Goal: Find specific page/section: Find specific page/section

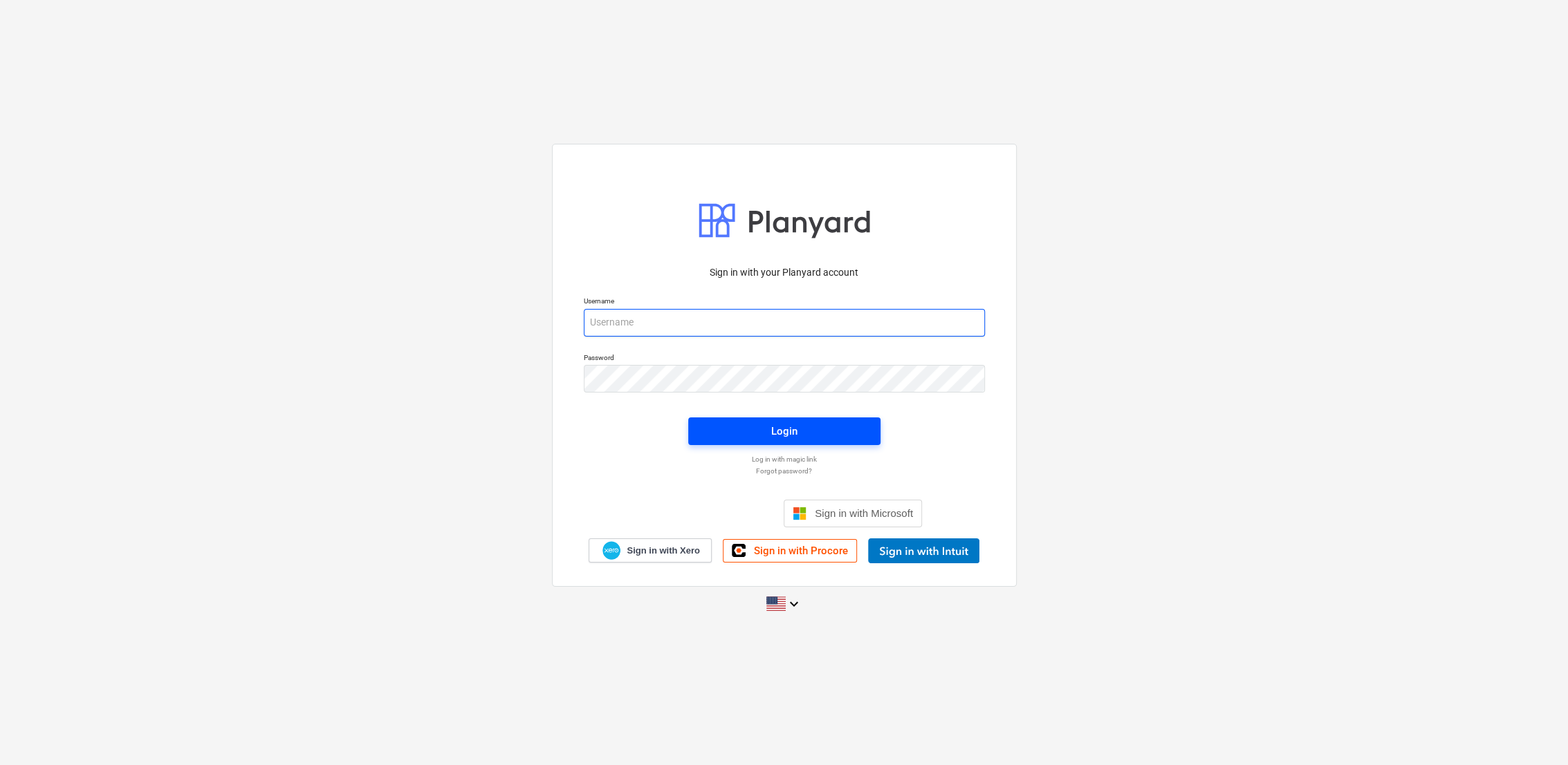
type input "[PERSON_NAME][EMAIL_ADDRESS][PERSON_NAME][DOMAIN_NAME]"
click at [787, 435] on div "Login" at bounding box center [784, 431] width 27 height 18
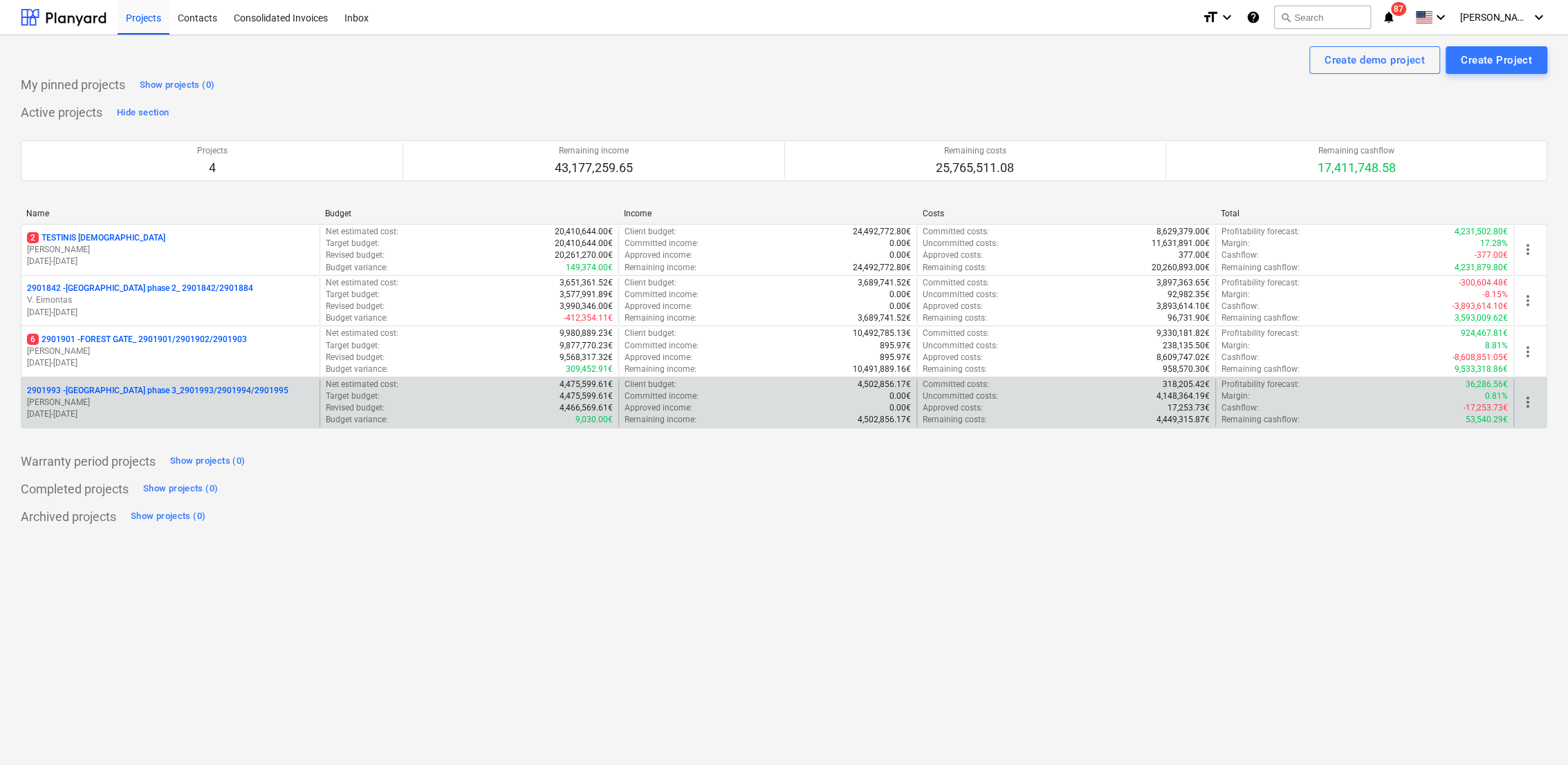
click at [111, 403] on p "[PERSON_NAME]" at bounding box center [170, 403] width 287 height 12
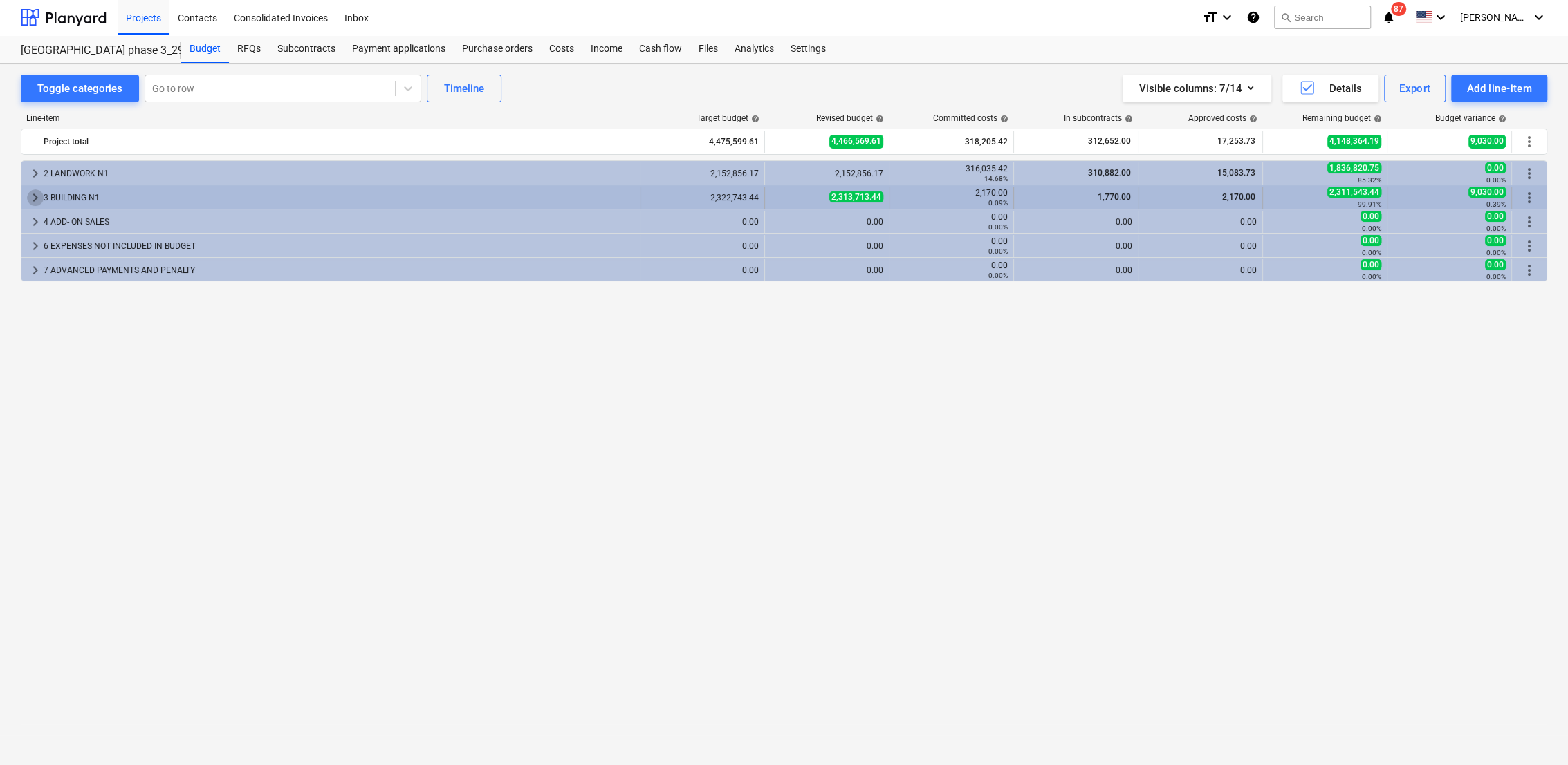
click at [33, 198] on span "keyboard_arrow_right" at bounding box center [35, 198] width 17 height 17
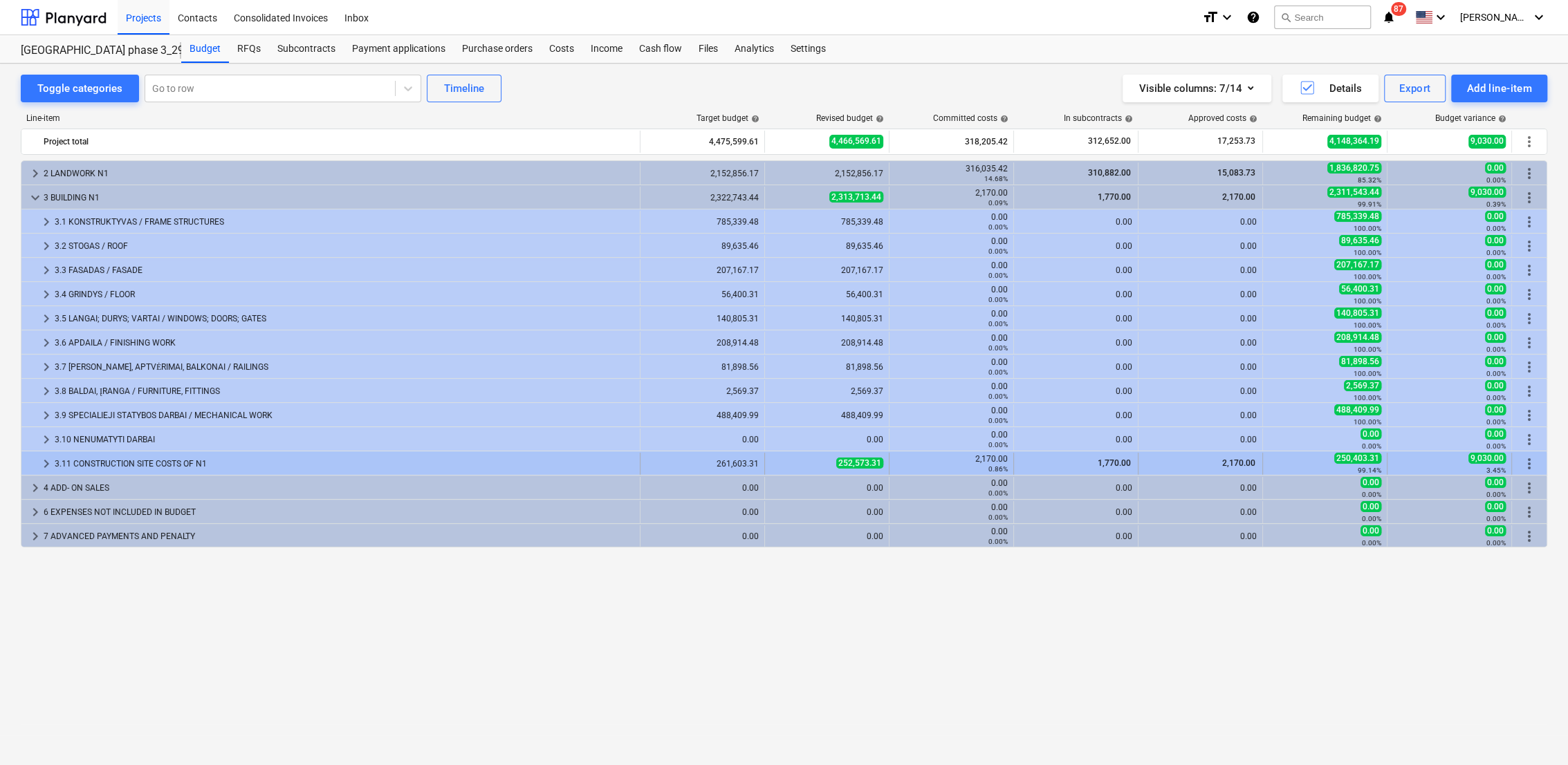
click at [44, 461] on span "keyboard_arrow_right" at bounding box center [46, 464] width 17 height 17
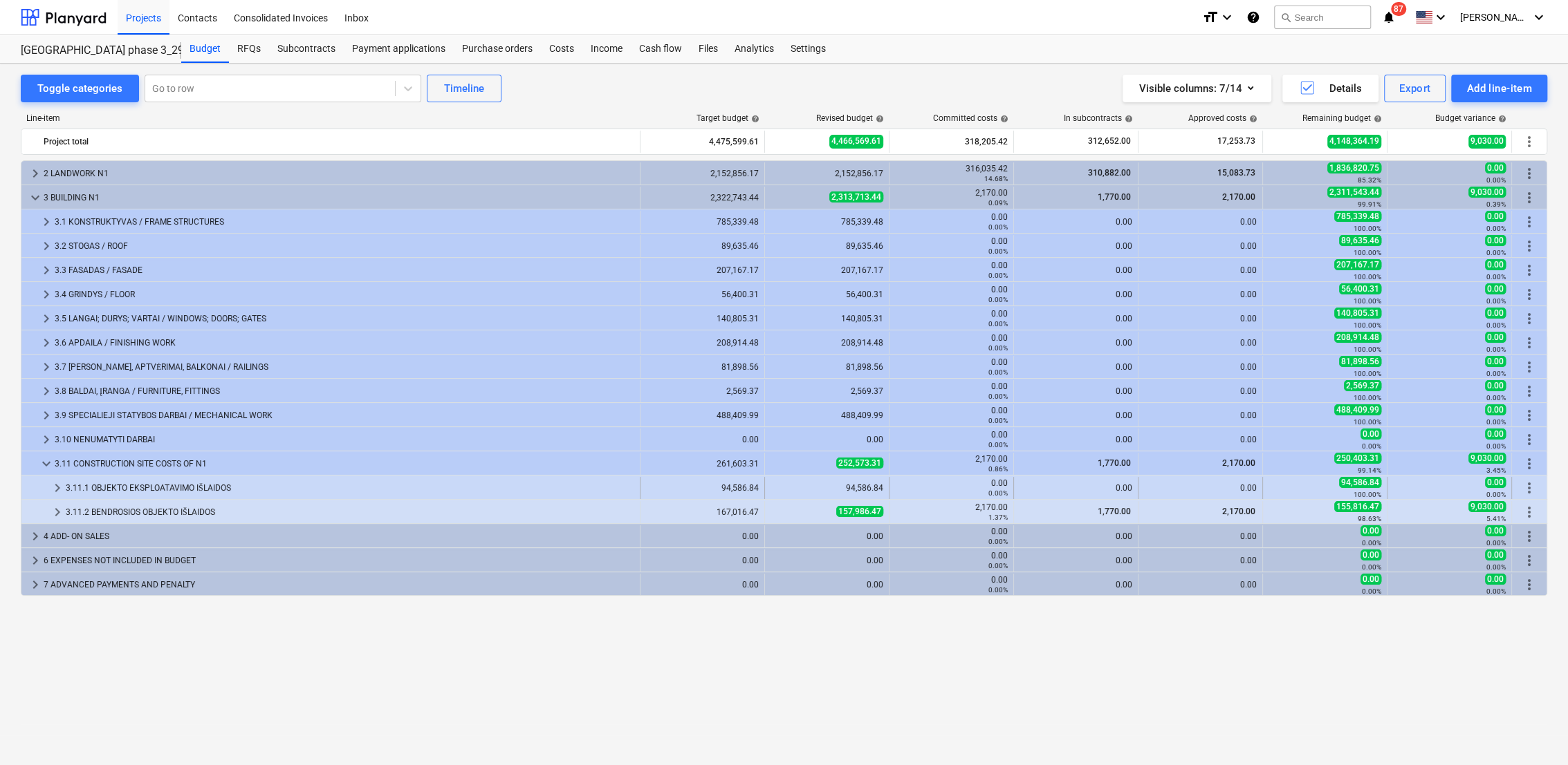
click at [61, 487] on span "keyboard_arrow_right" at bounding box center [57, 488] width 17 height 17
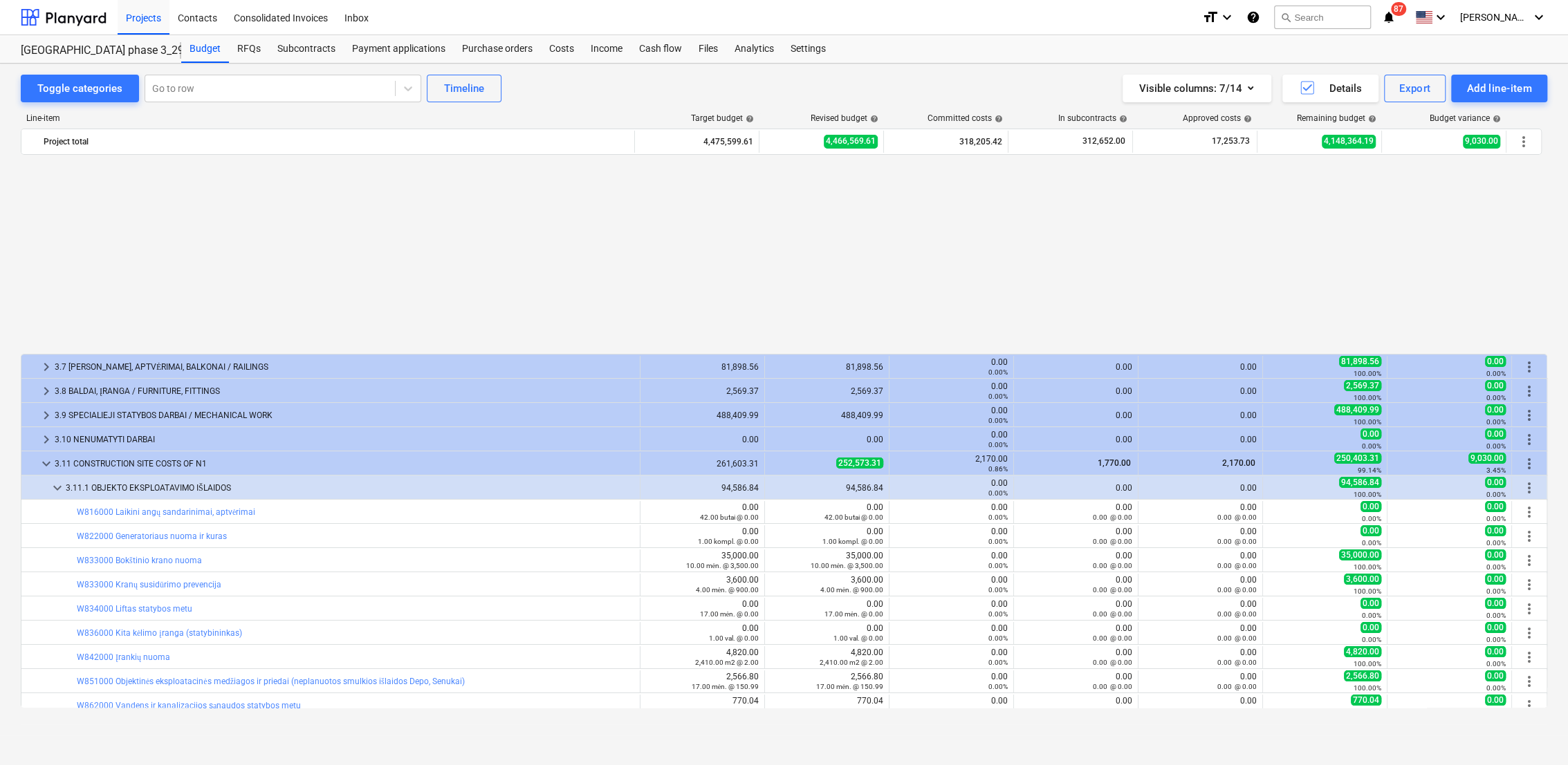
scroll to position [227, 0]
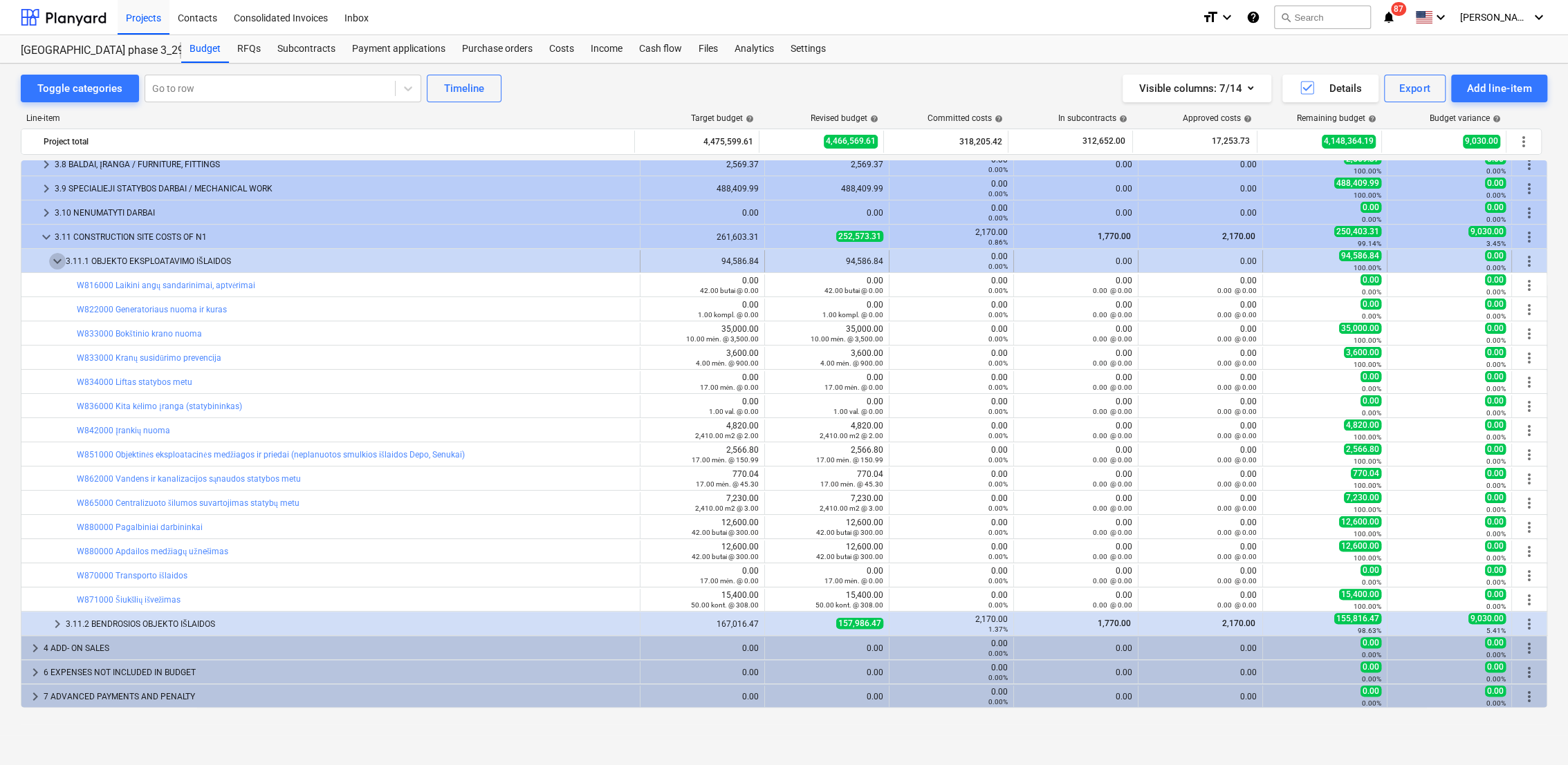
click at [57, 263] on span "keyboard_arrow_down" at bounding box center [57, 261] width 17 height 17
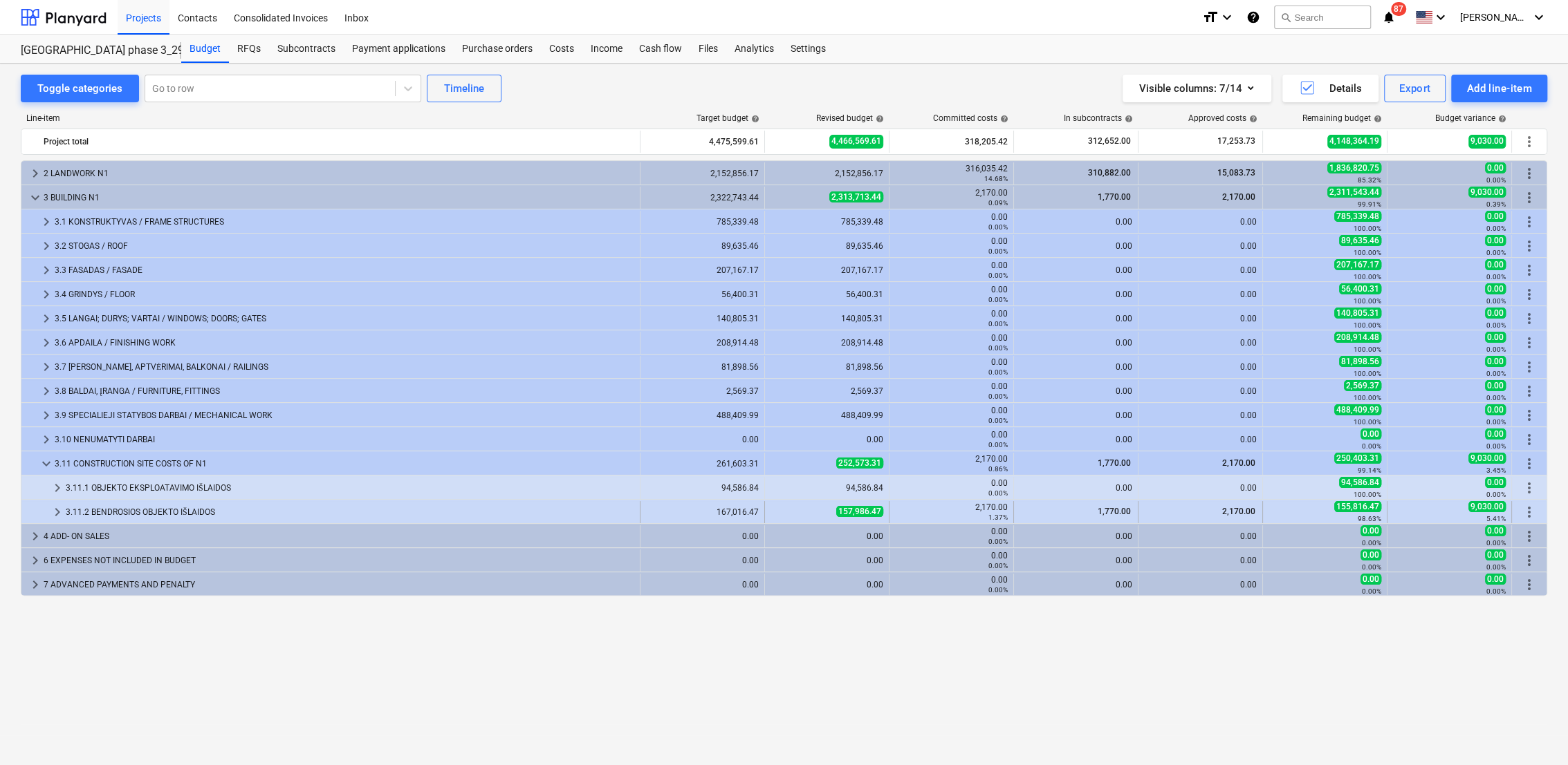
click at [57, 508] on span "keyboard_arrow_right" at bounding box center [57, 512] width 17 height 17
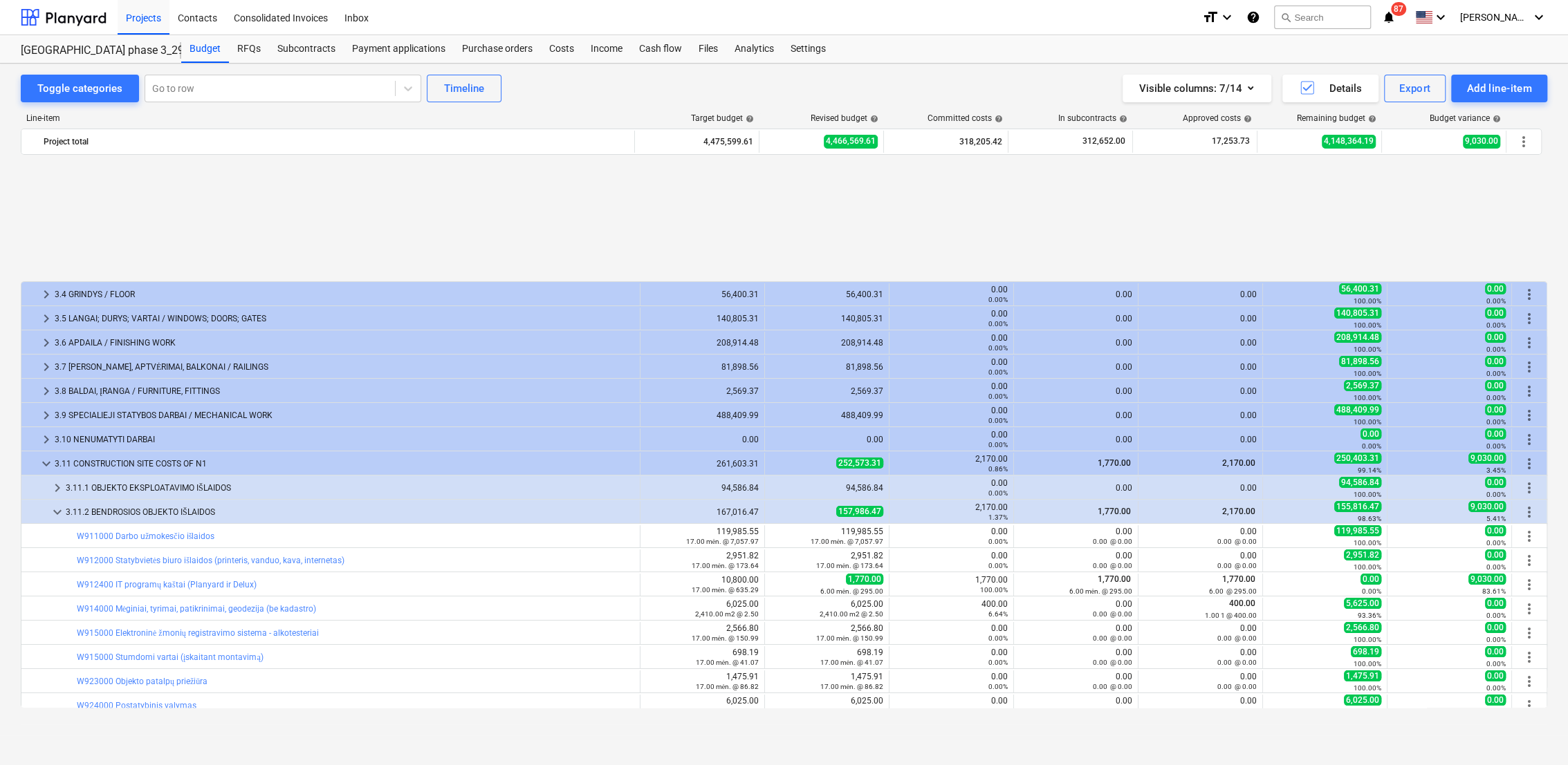
scroll to position [154, 0]
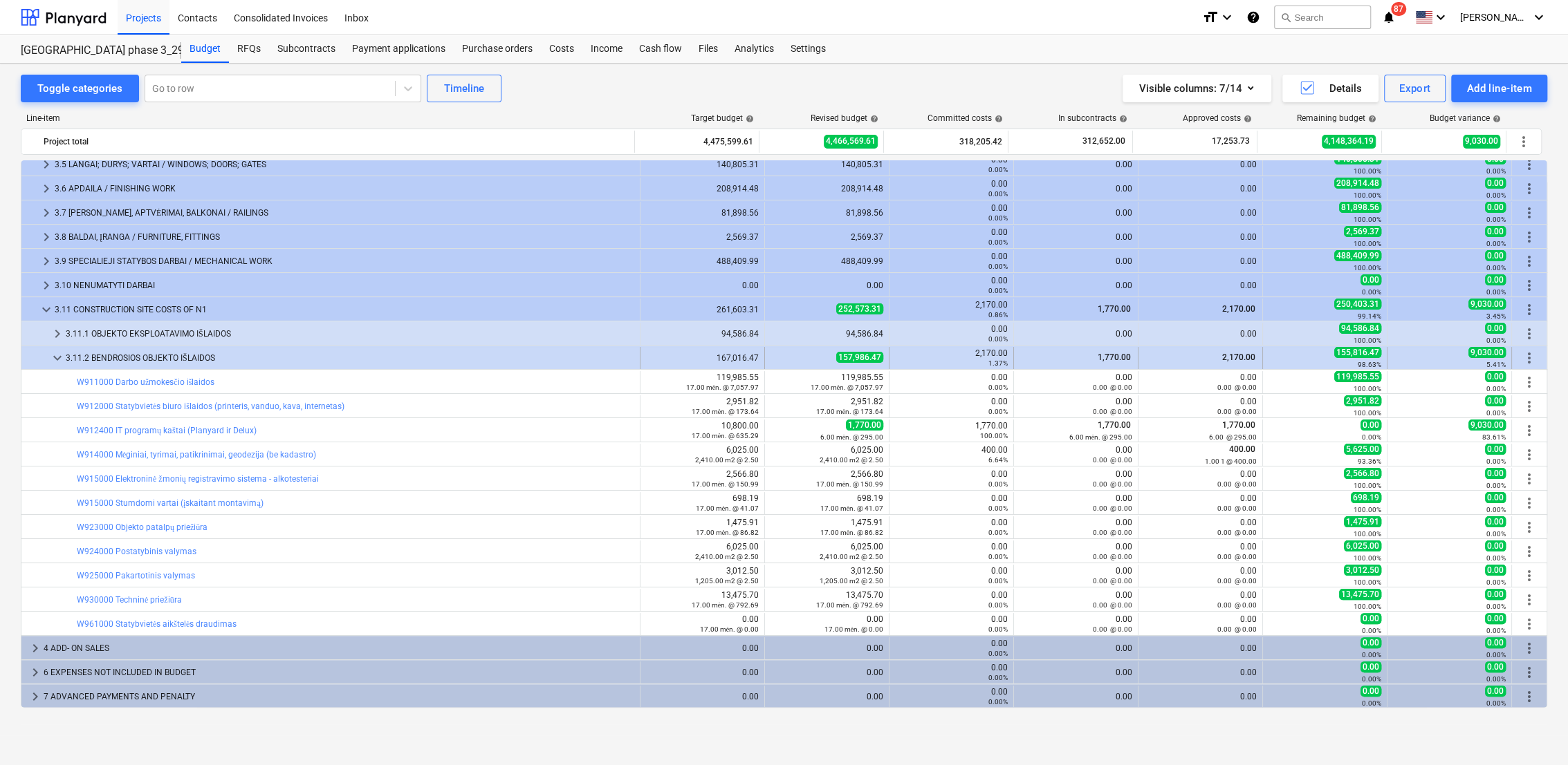
click at [59, 361] on span "keyboard_arrow_down" at bounding box center [57, 358] width 17 height 17
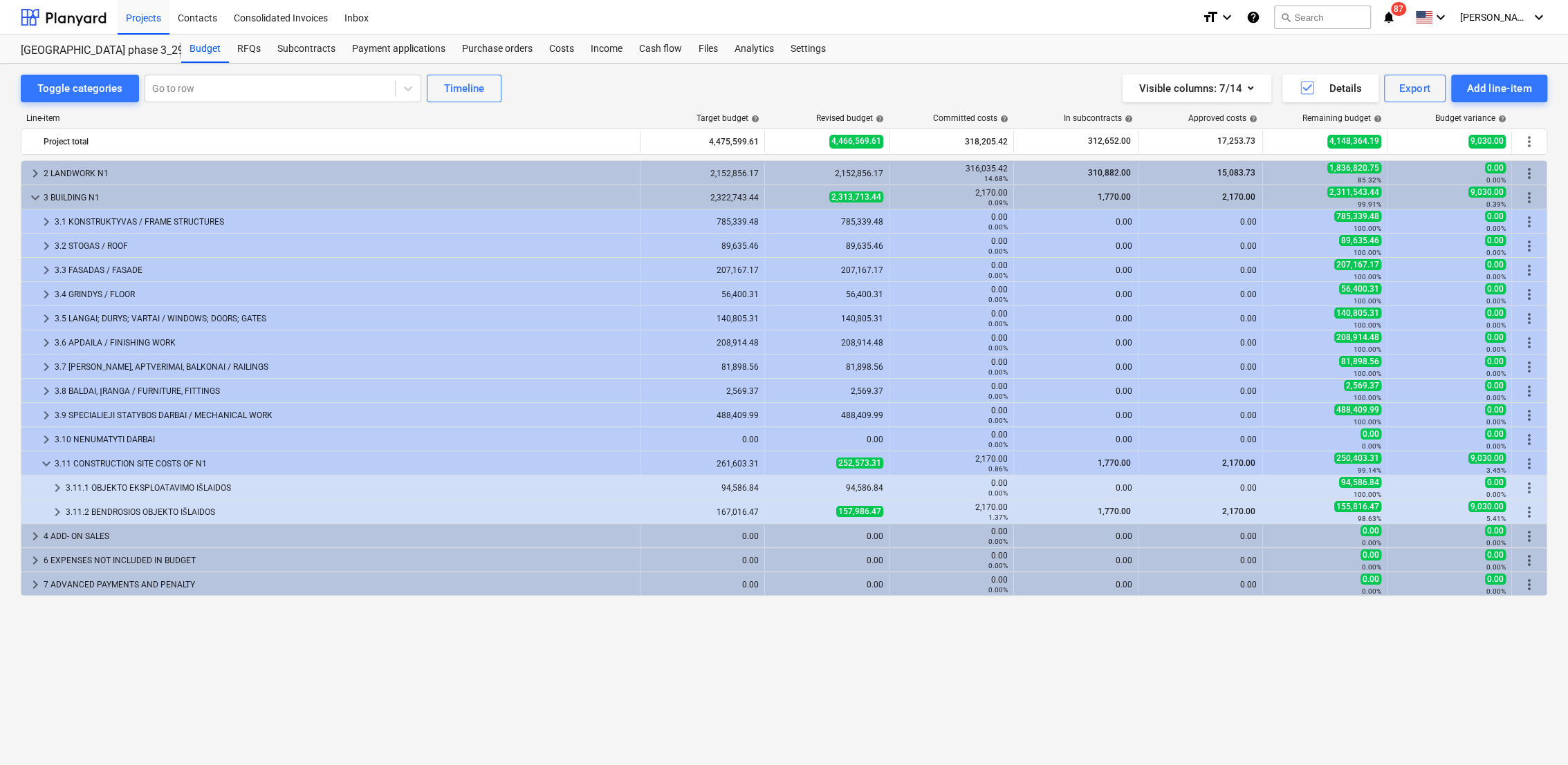
scroll to position [0, 0]
click at [54, 511] on span "keyboard_arrow_right" at bounding box center [57, 512] width 17 height 17
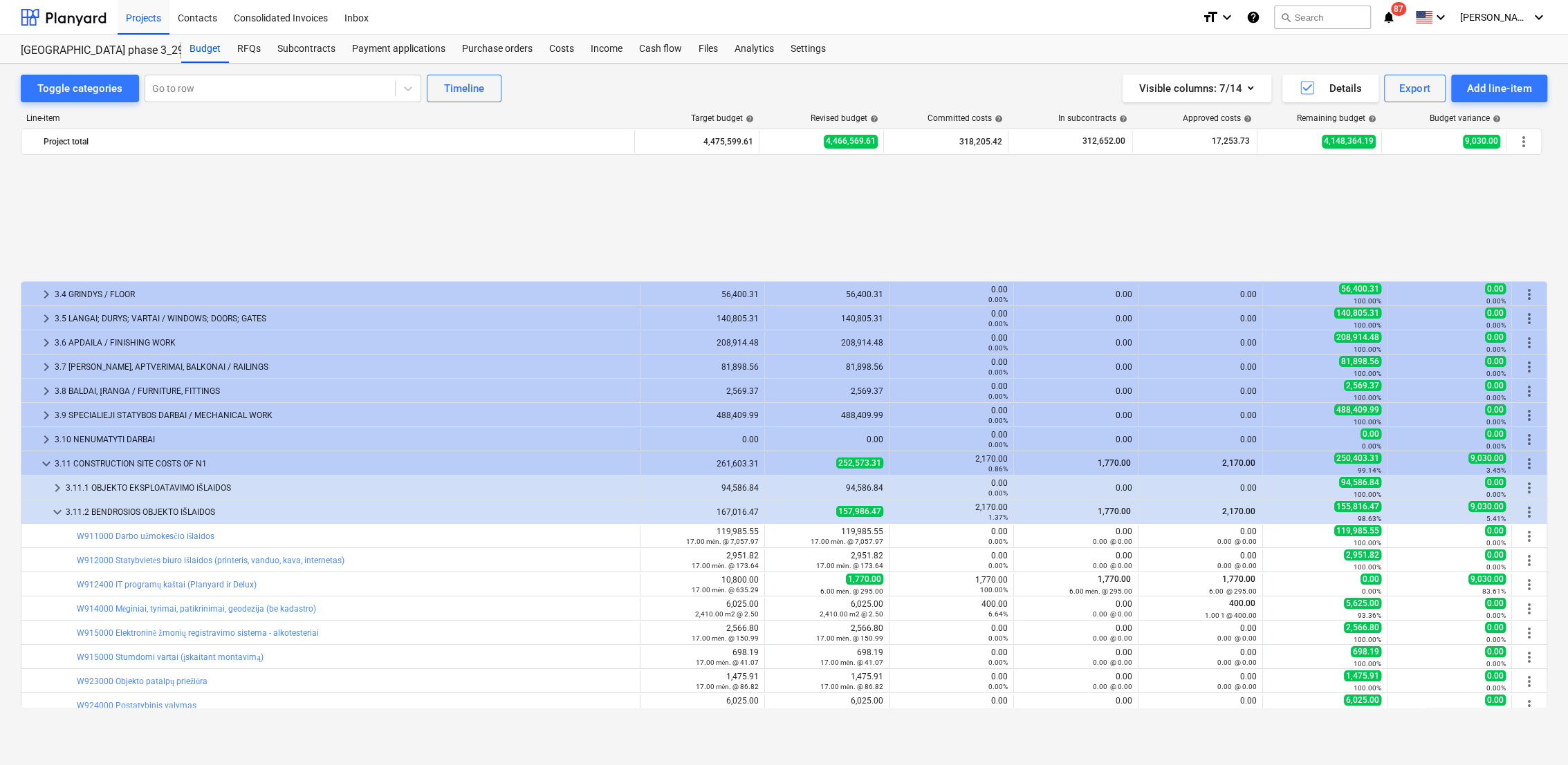
scroll to position [154, 0]
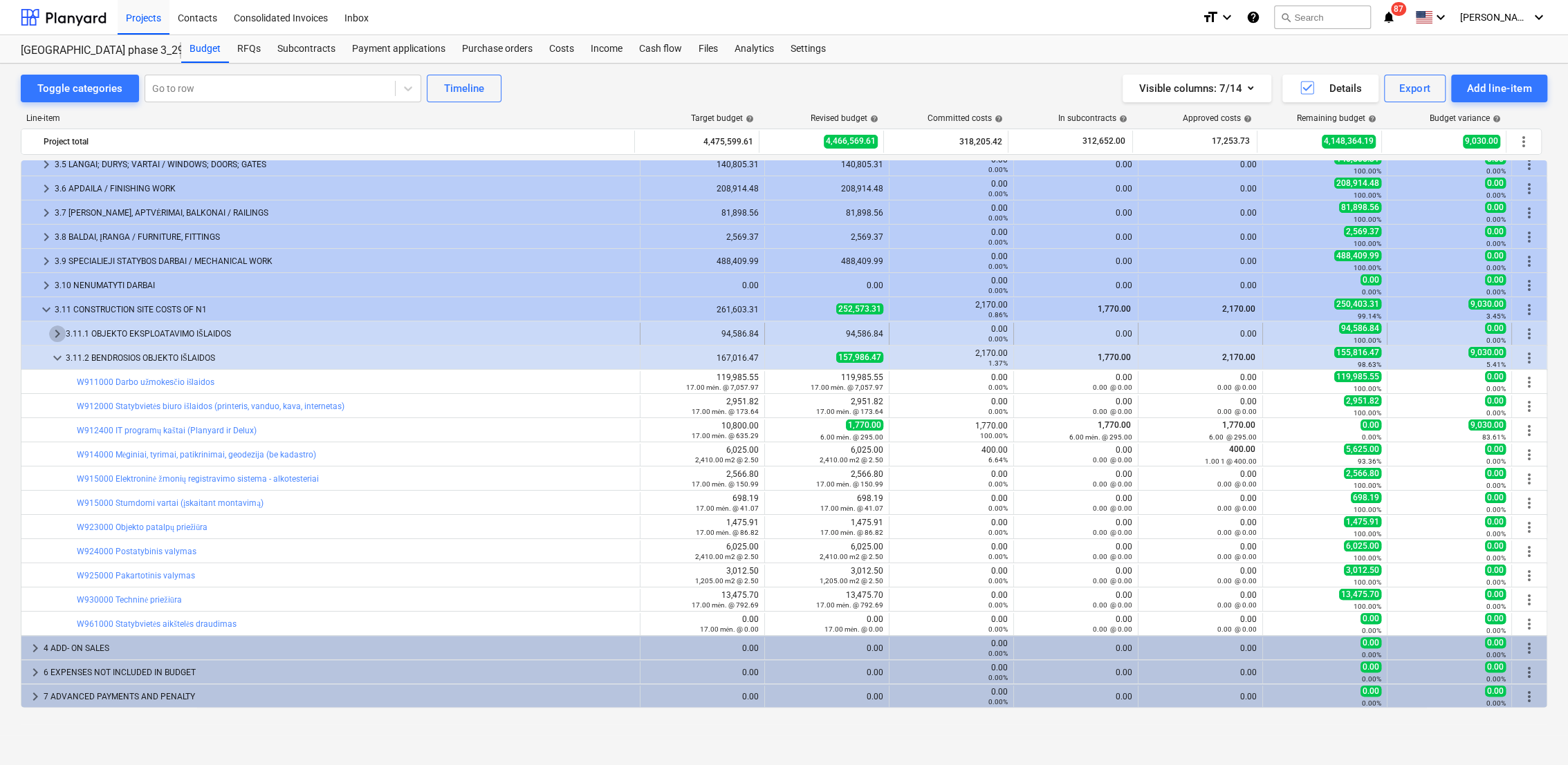
click at [58, 332] on span "keyboard_arrow_right" at bounding box center [57, 334] width 17 height 17
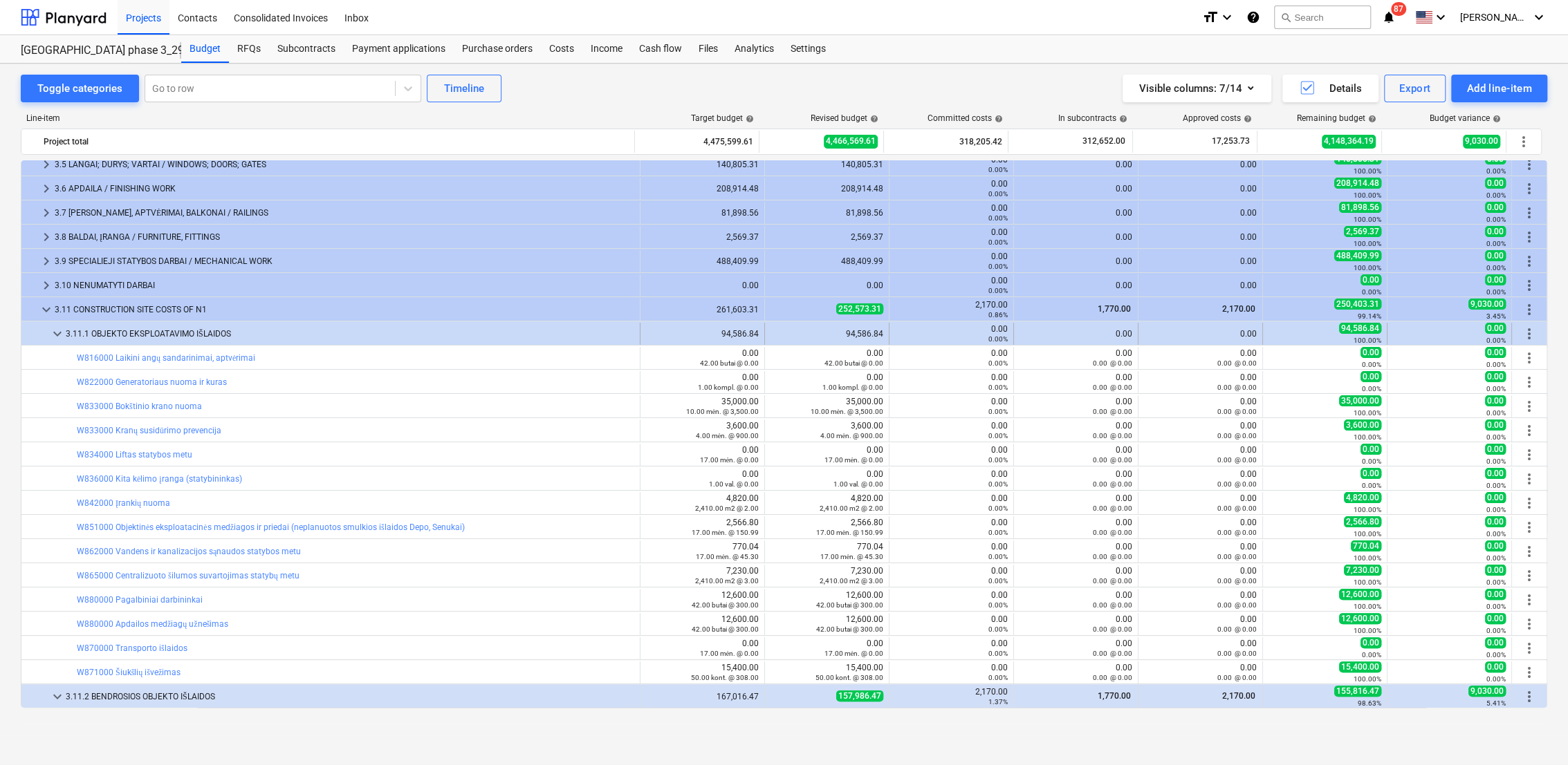
click at [57, 332] on span "keyboard_arrow_down" at bounding box center [57, 334] width 17 height 17
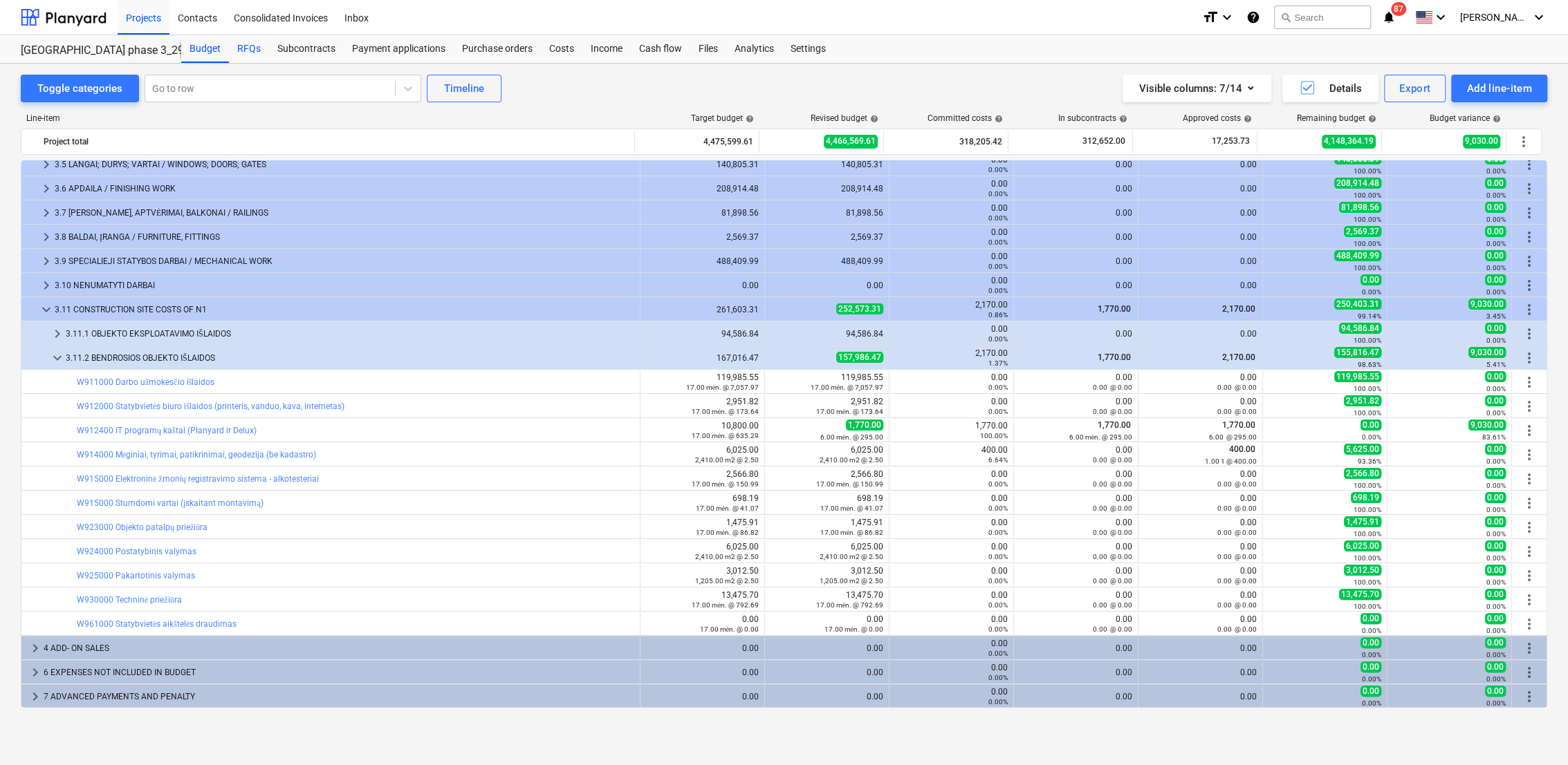
click at [251, 50] on div "RFQs" at bounding box center [249, 49] width 40 height 27
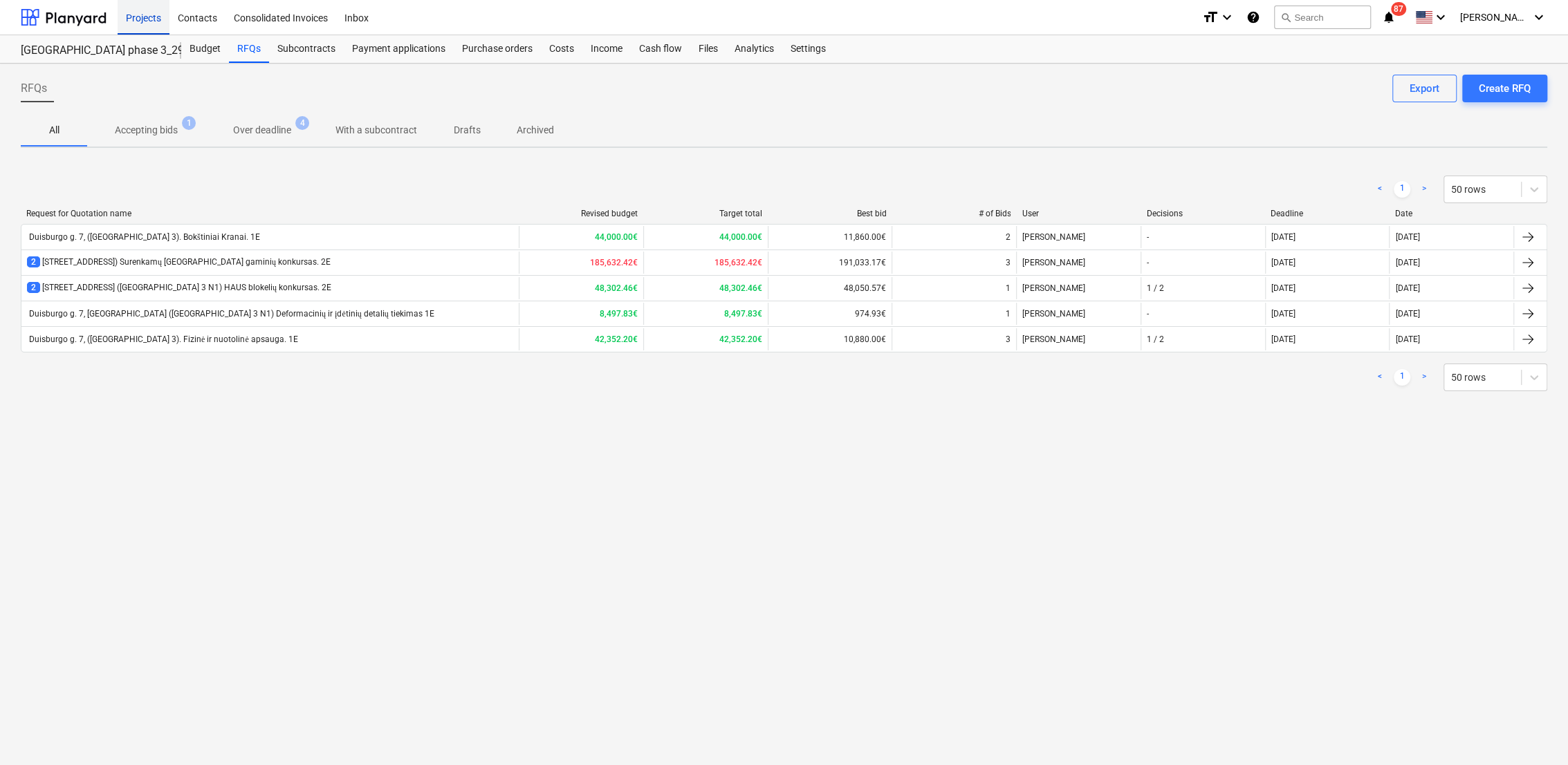
click at [149, 22] on div "Projects" at bounding box center [144, 17] width 52 height 36
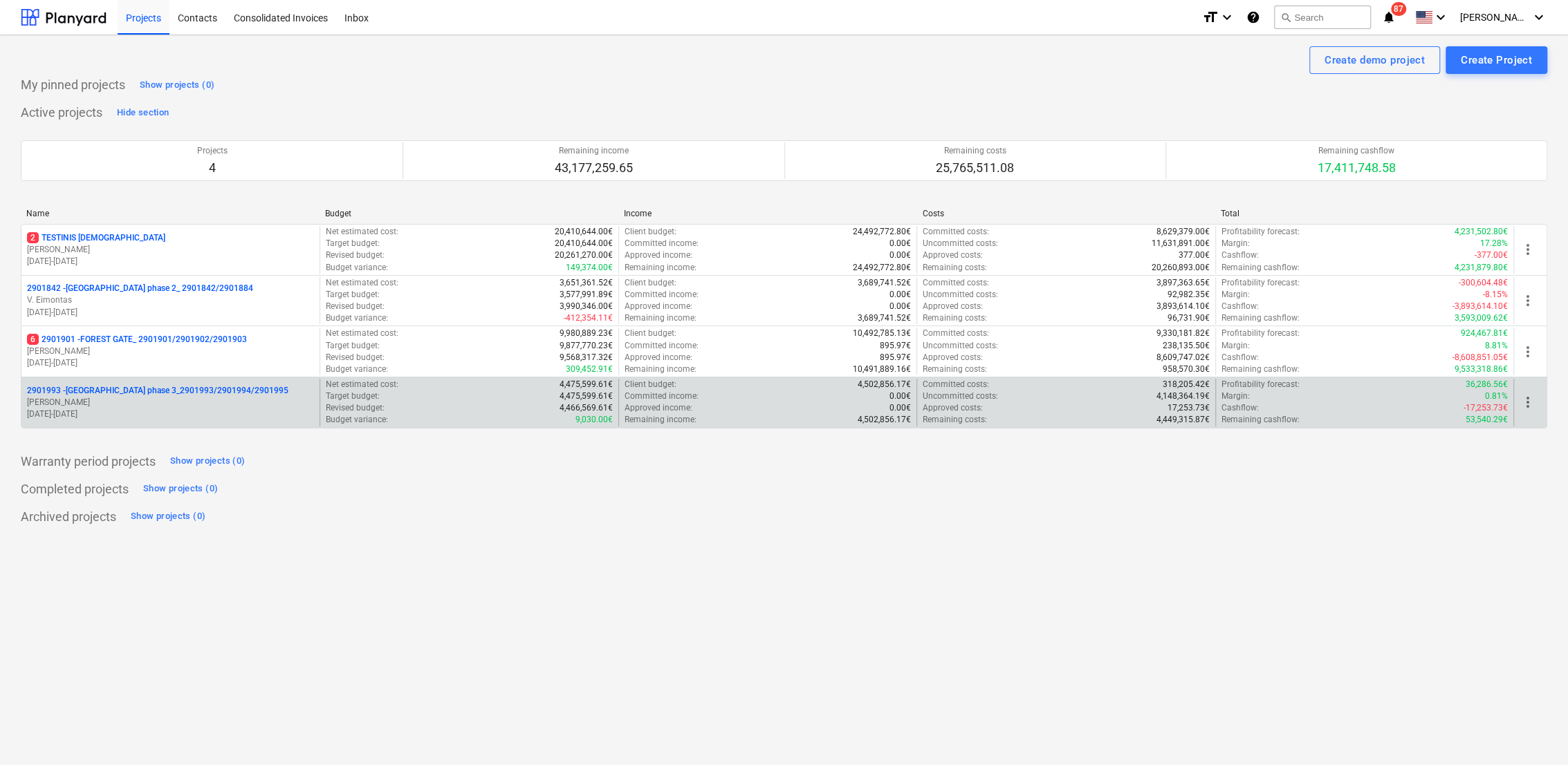
click at [128, 406] on p "[PERSON_NAME]" at bounding box center [170, 403] width 287 height 12
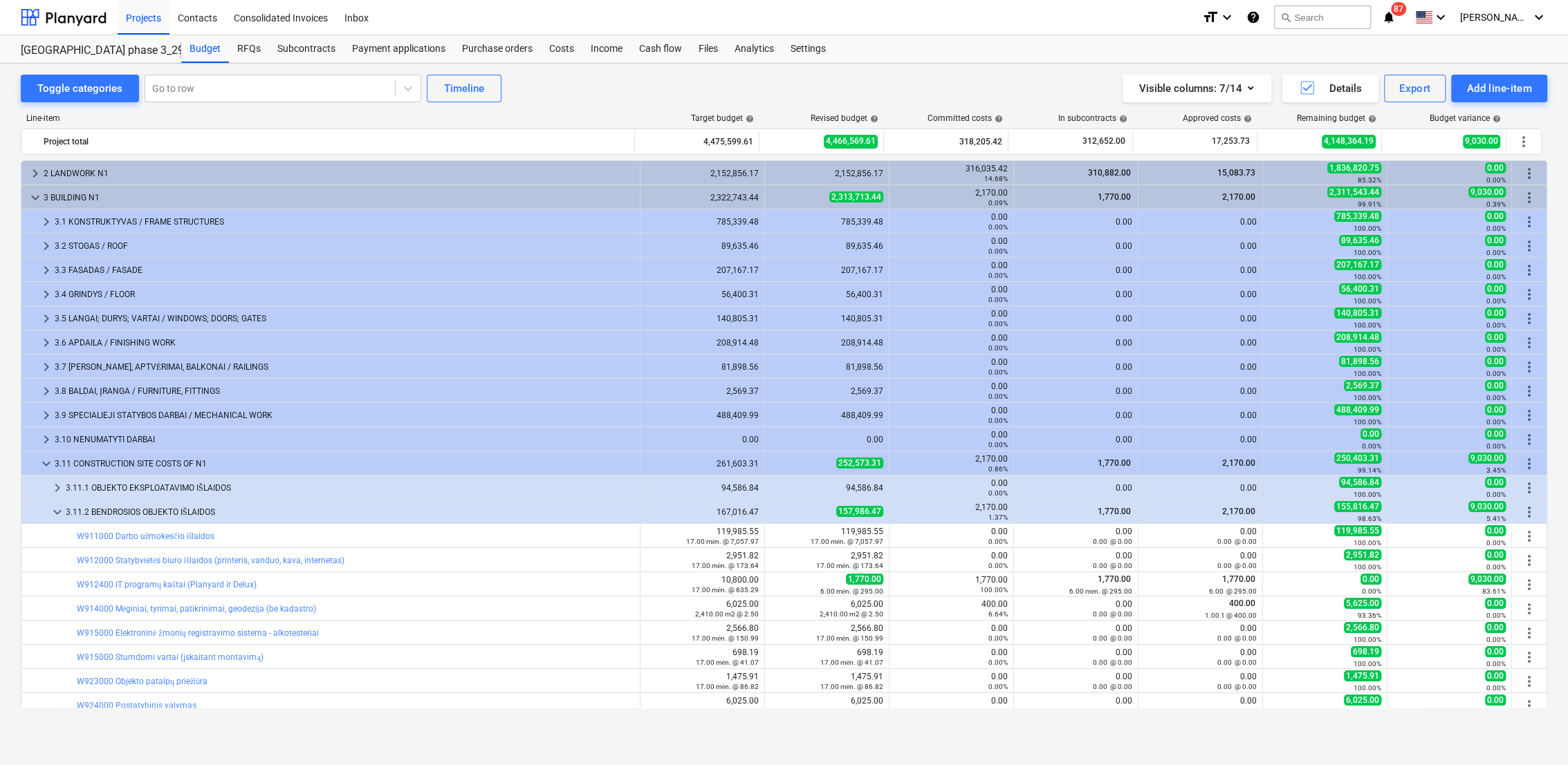
scroll to position [154, 0]
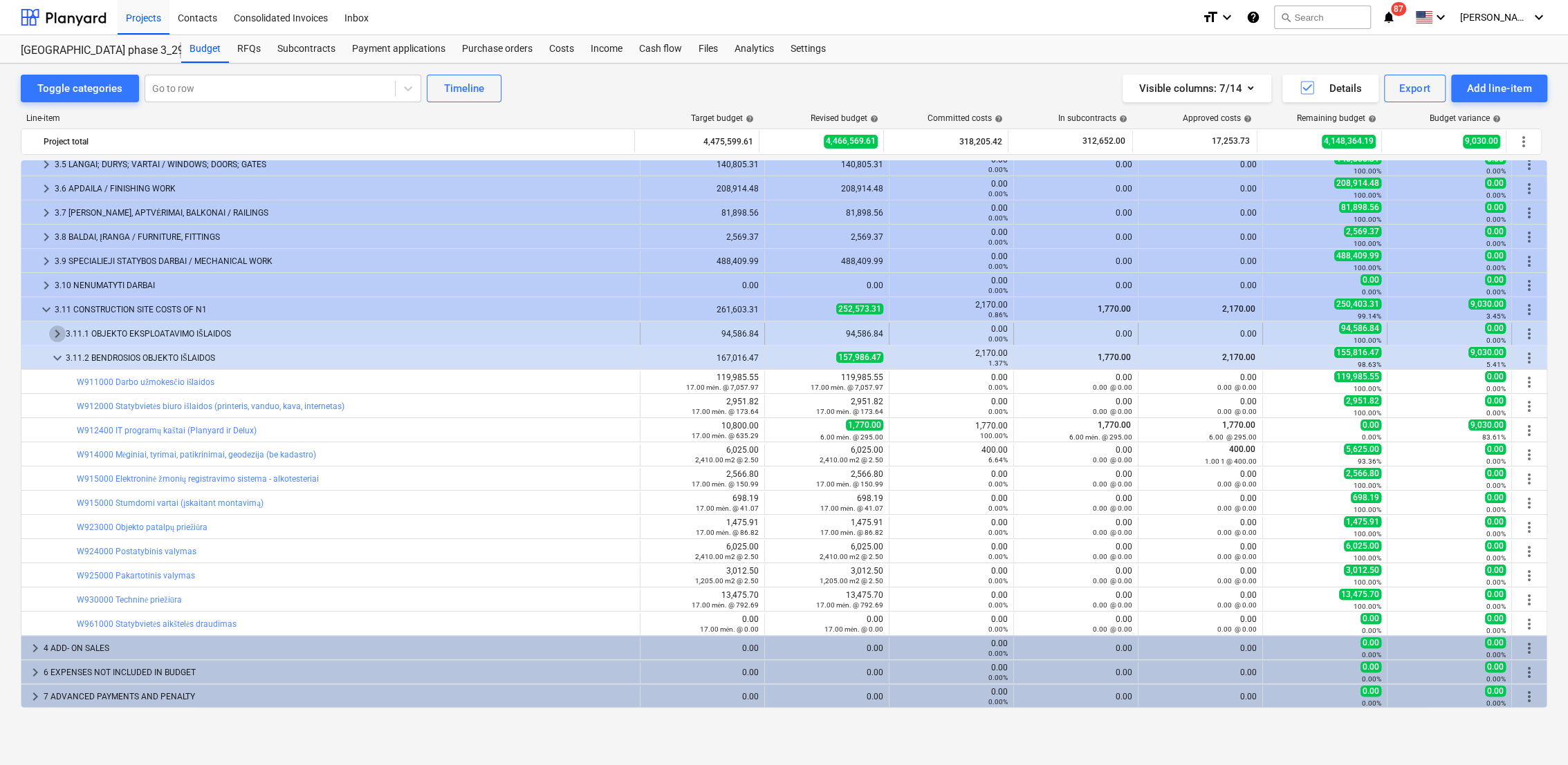
click at [56, 334] on span "keyboard_arrow_right" at bounding box center [57, 334] width 17 height 17
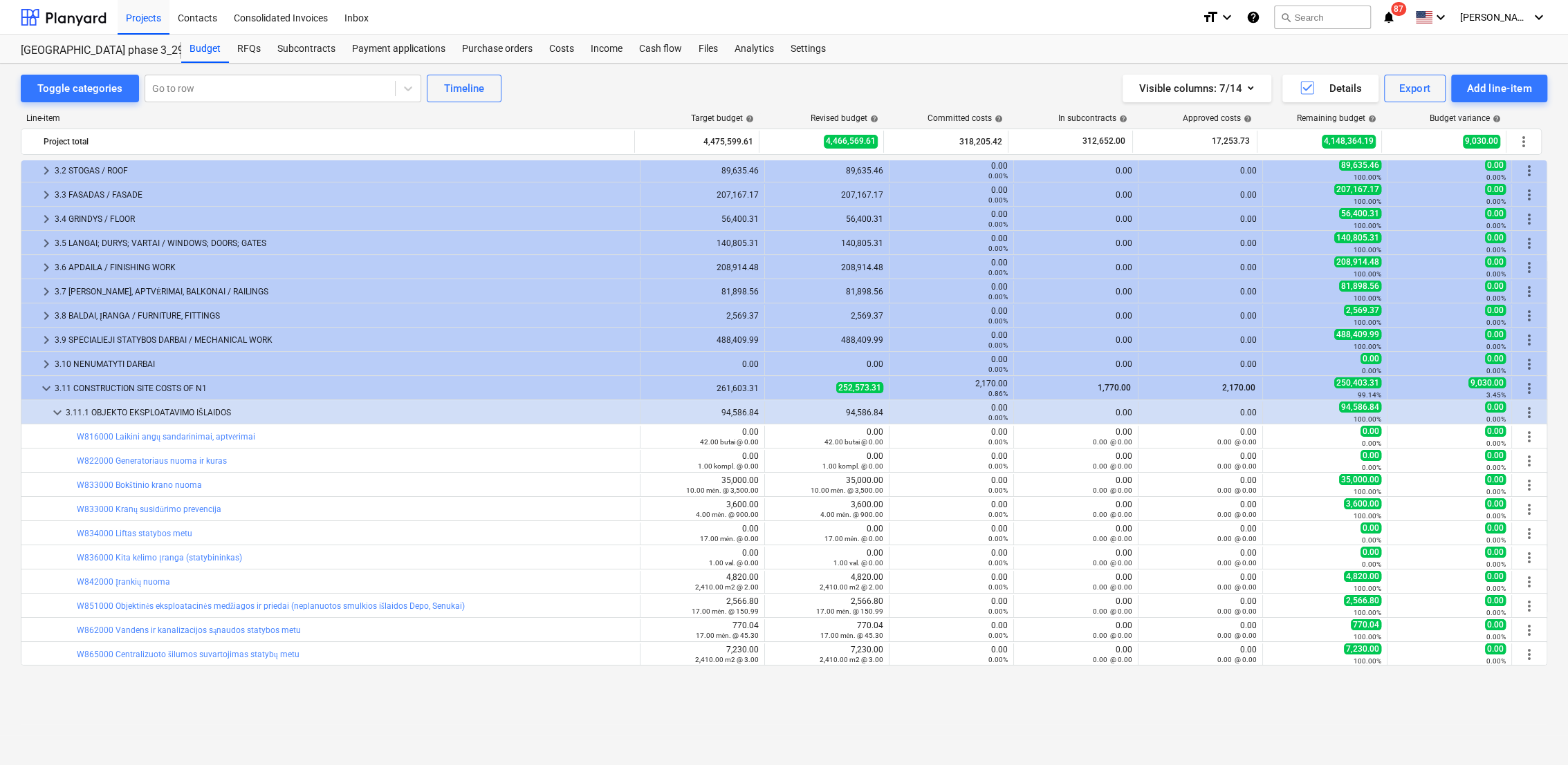
scroll to position [0, 0]
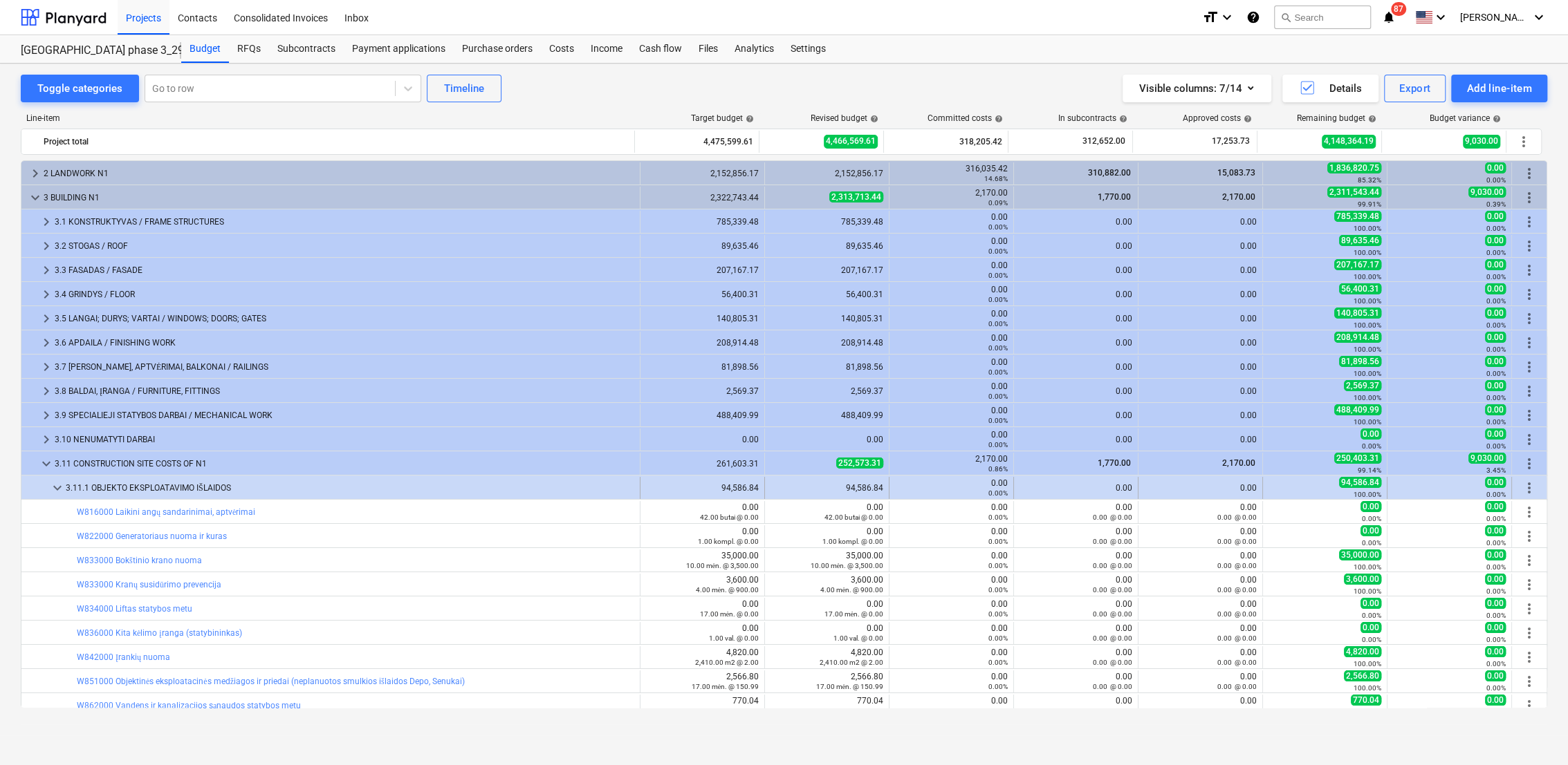
click at [57, 490] on span "keyboard_arrow_down" at bounding box center [57, 488] width 17 height 17
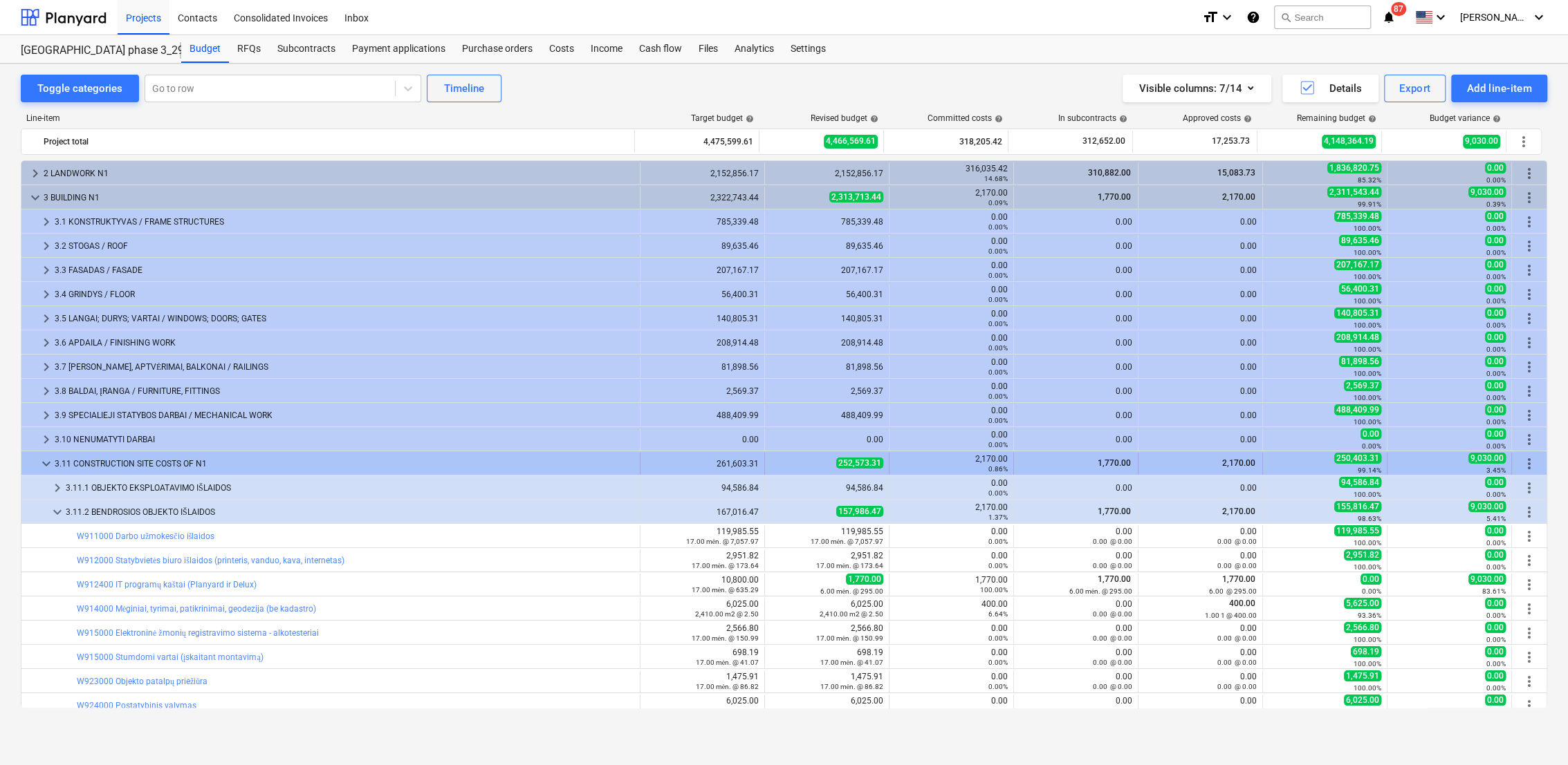
click at [40, 466] on span "keyboard_arrow_down" at bounding box center [46, 464] width 17 height 17
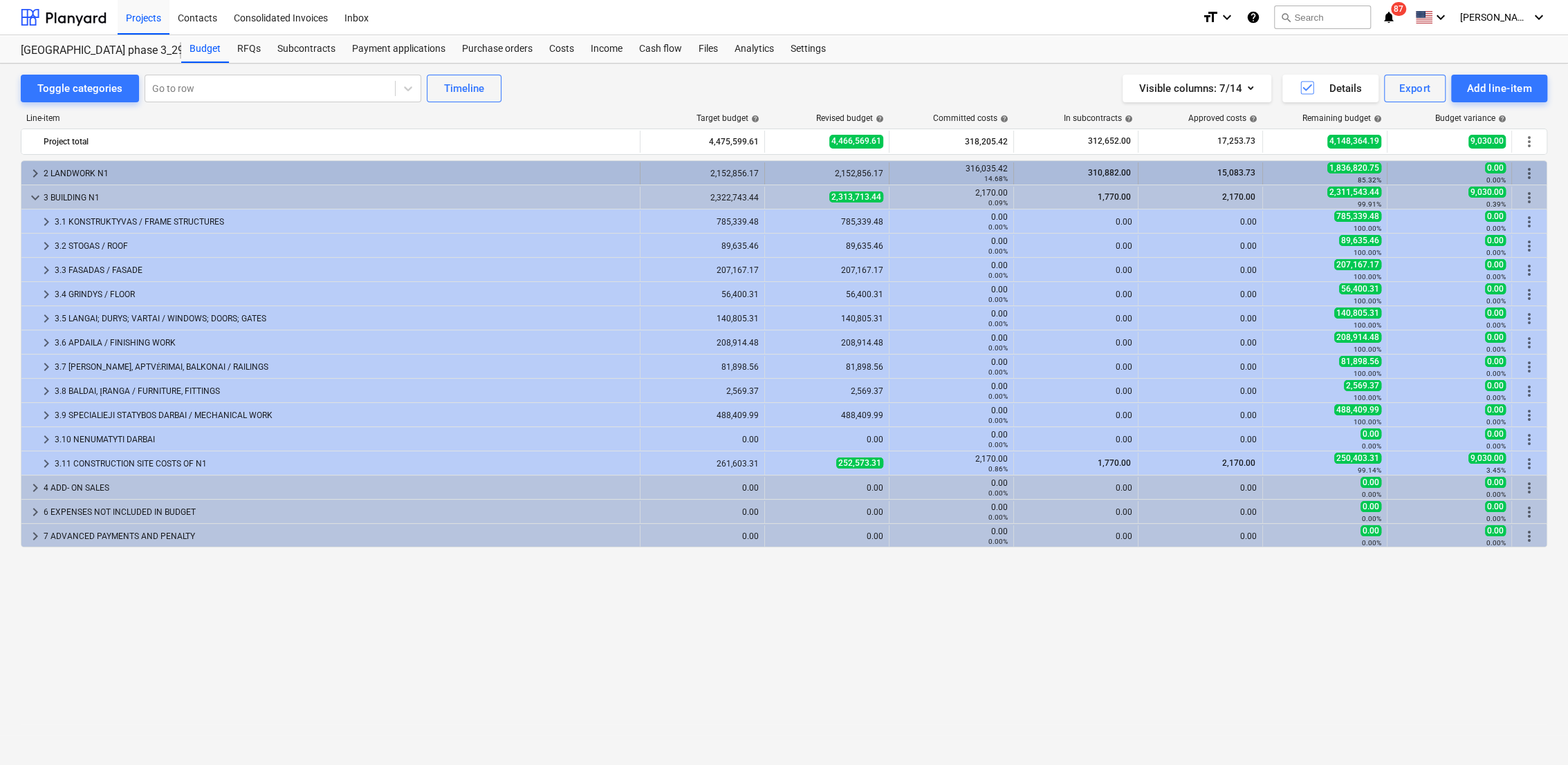
click at [32, 164] on div "keyboard_arrow_right" at bounding box center [35, 173] width 17 height 22
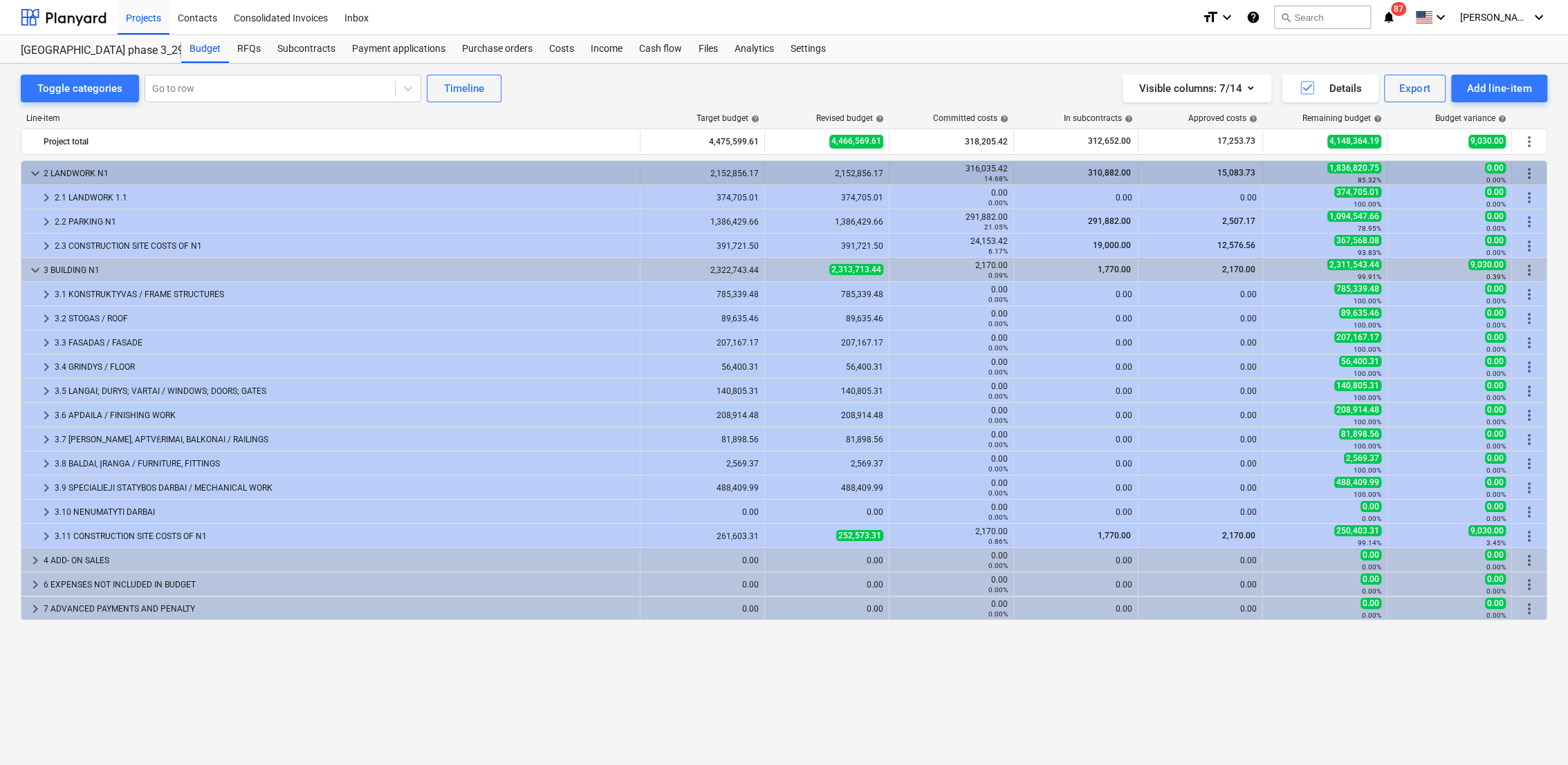
click at [40, 169] on span "keyboard_arrow_down" at bounding box center [35, 173] width 17 height 17
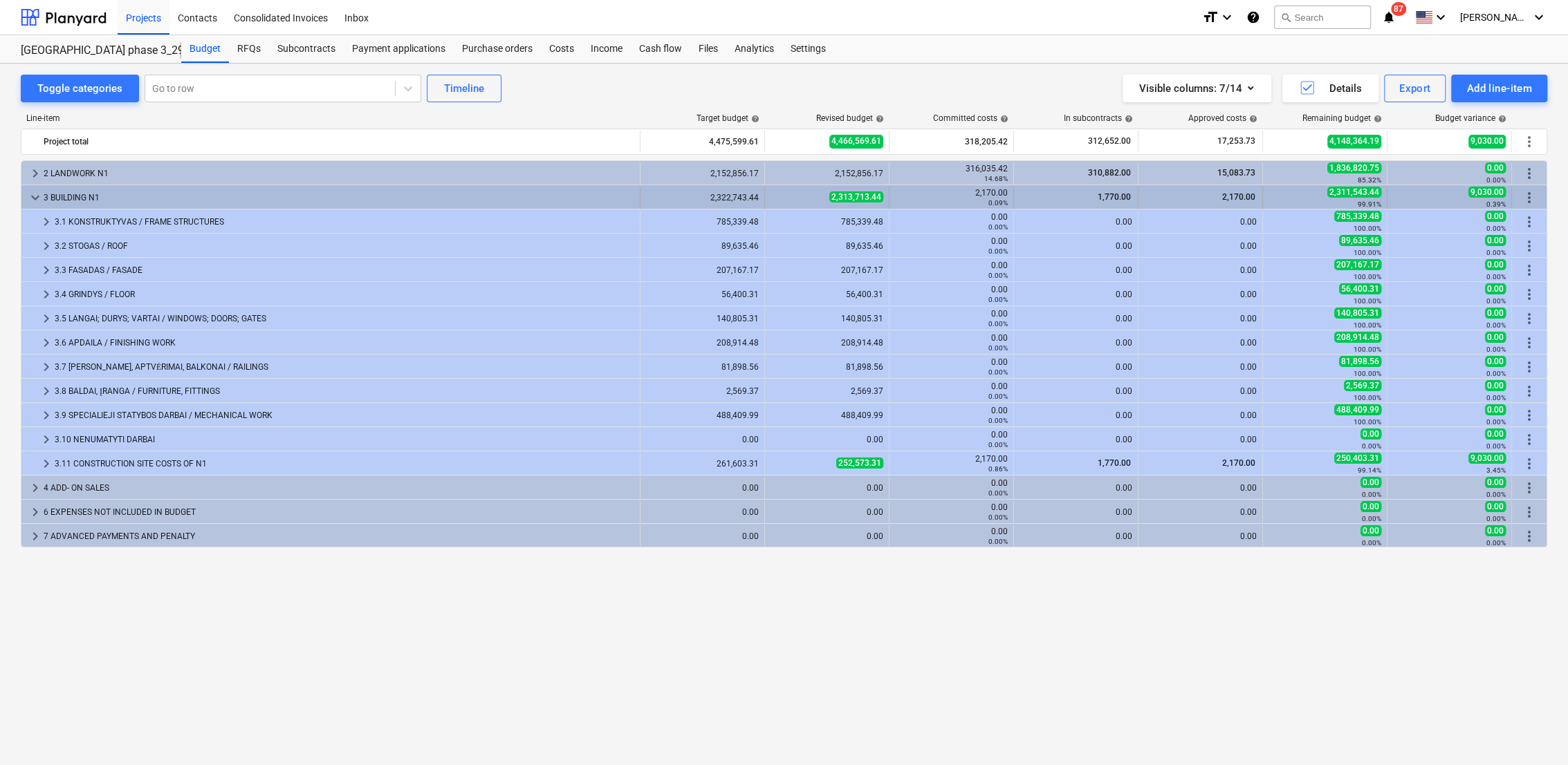
click at [32, 196] on span "keyboard_arrow_down" at bounding box center [35, 198] width 17 height 17
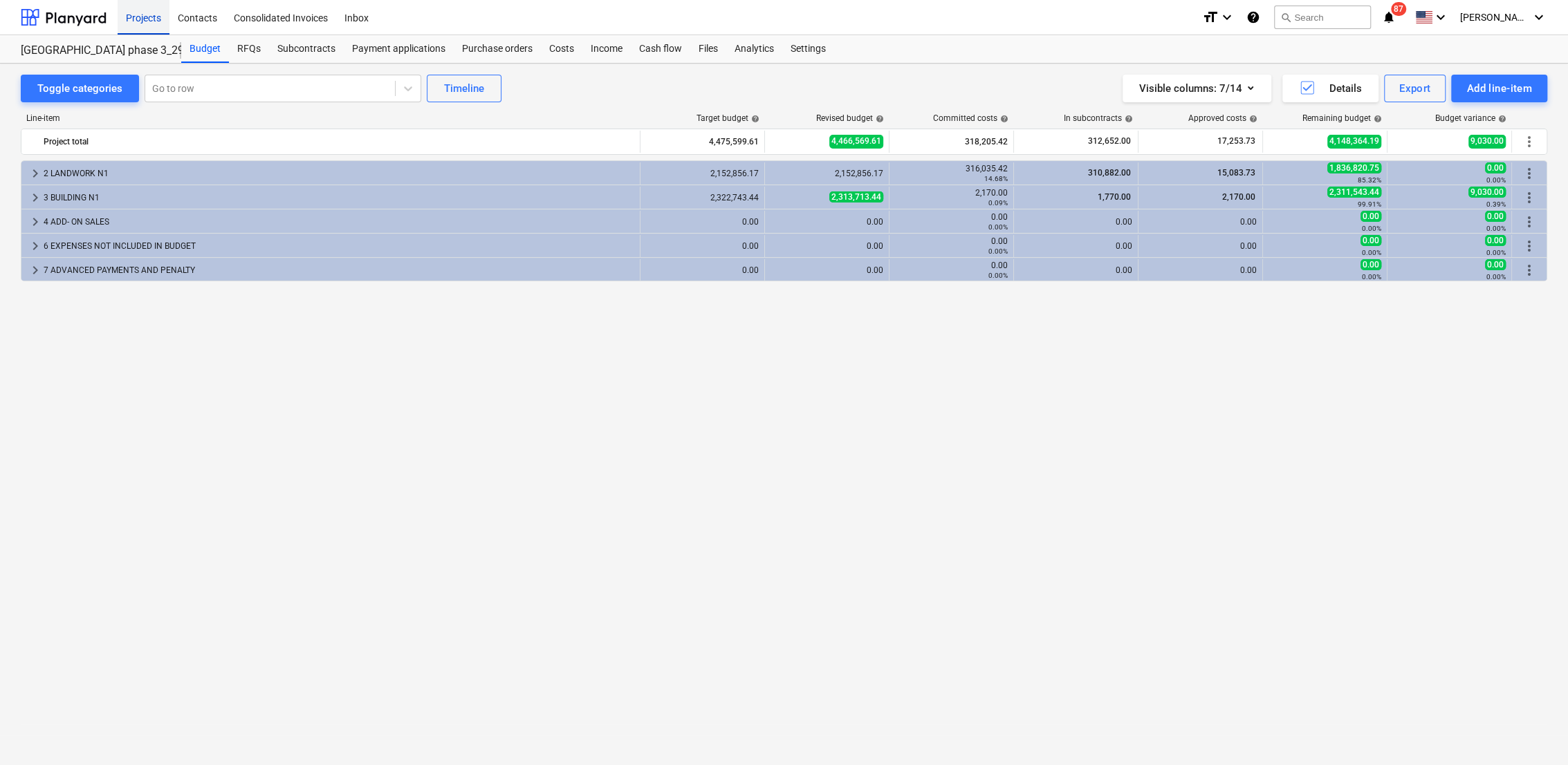
click at [136, 6] on div "Projects" at bounding box center [144, 17] width 52 height 36
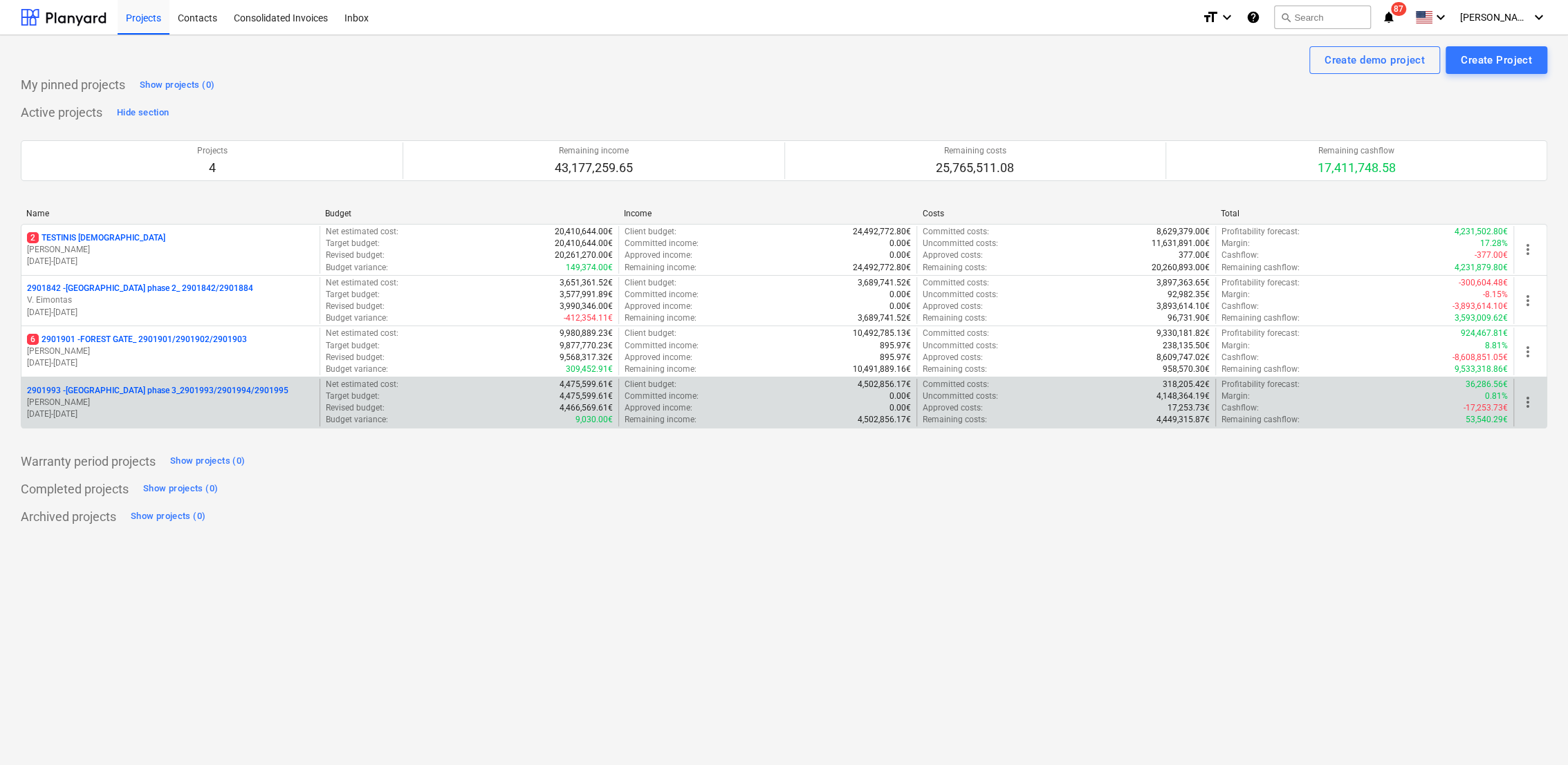
click at [123, 408] on p "01.09.2025 - 28.02.2027" at bounding box center [170, 414] width 287 height 12
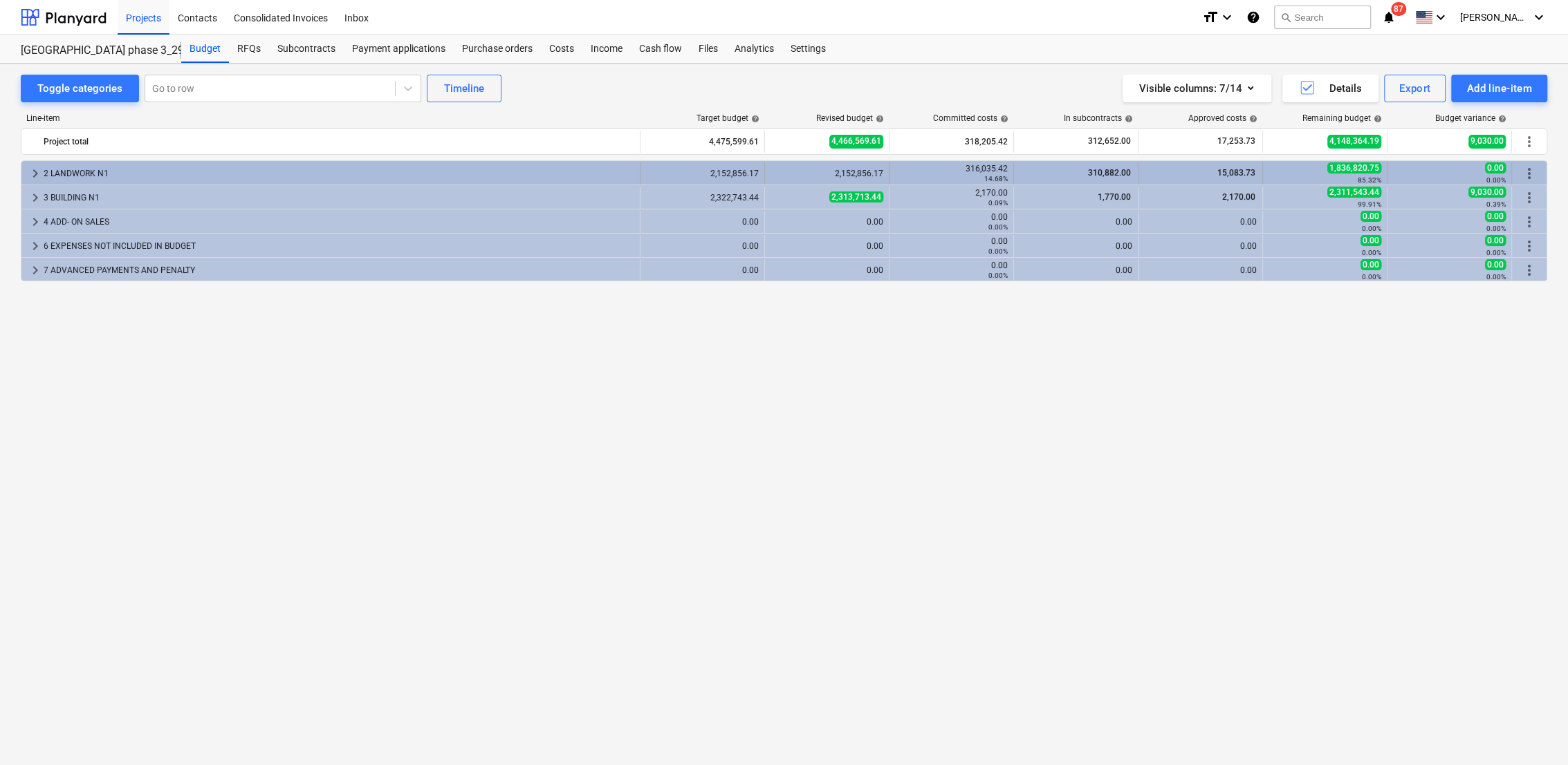
click at [32, 172] on span "keyboard_arrow_right" at bounding box center [35, 173] width 17 height 17
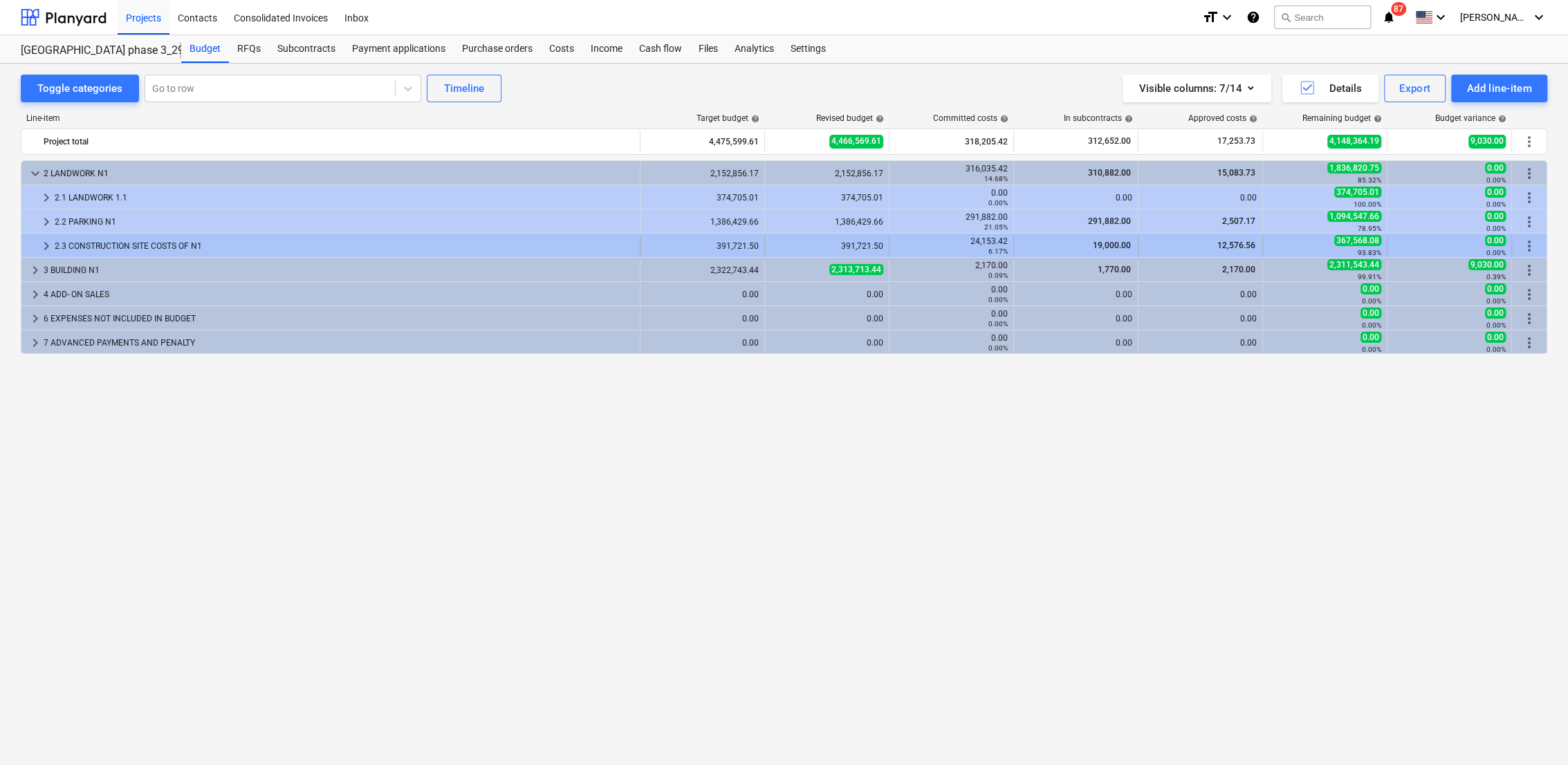
click at [44, 245] on span "keyboard_arrow_right" at bounding box center [46, 246] width 17 height 17
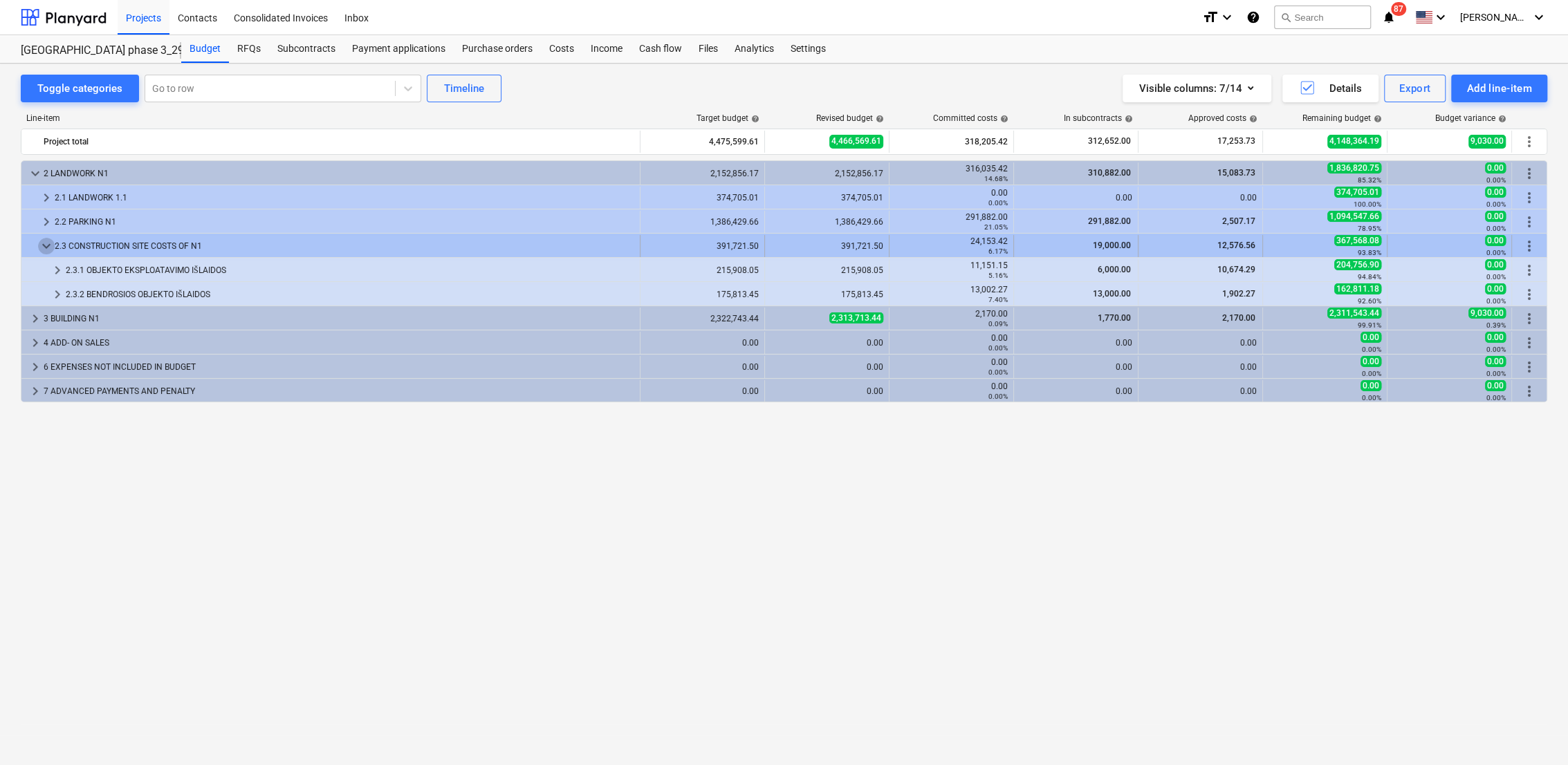
click at [46, 249] on span "keyboard_arrow_down" at bounding box center [46, 246] width 17 height 17
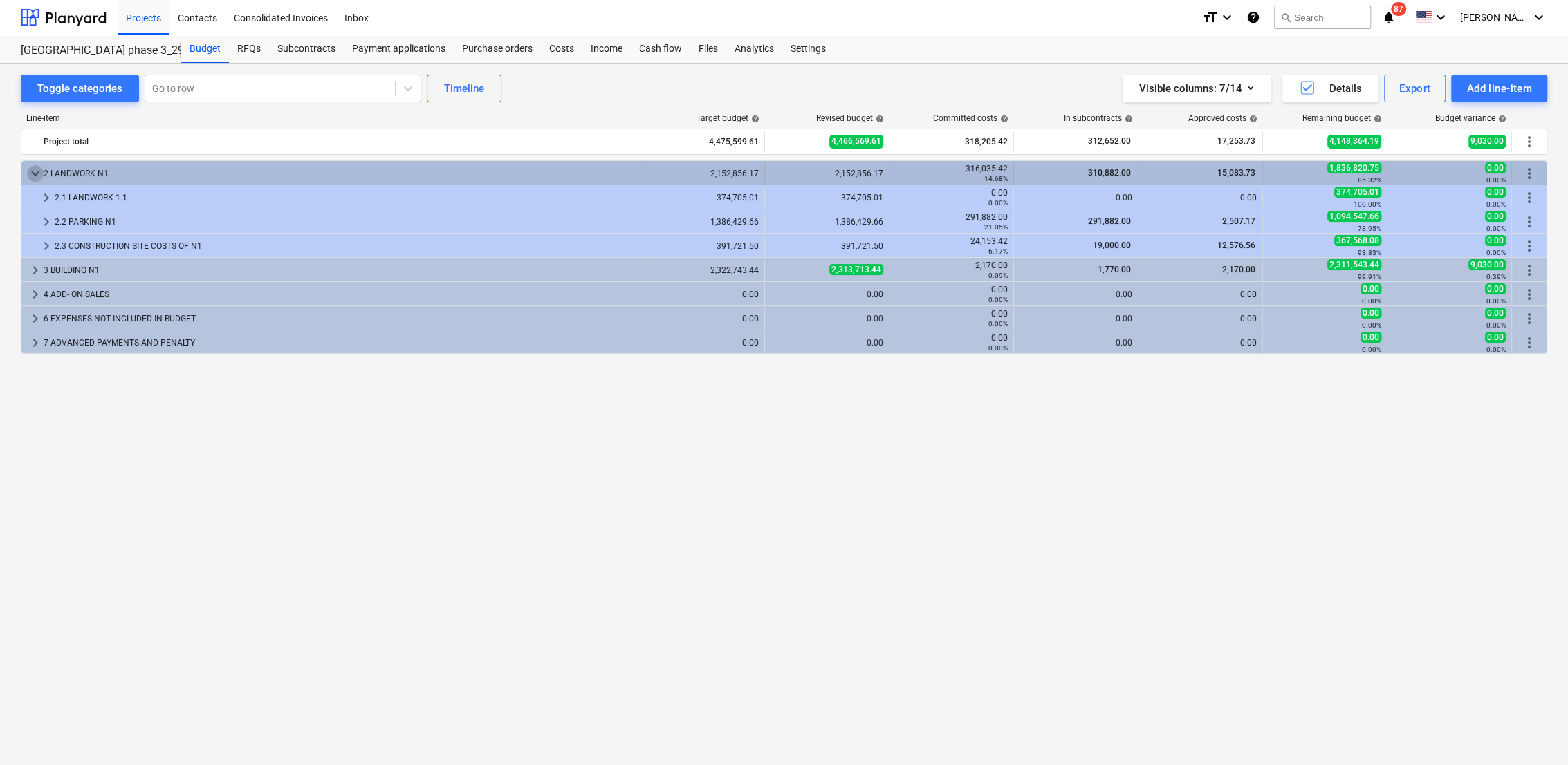
click at [30, 176] on span "keyboard_arrow_down" at bounding box center [35, 173] width 17 height 17
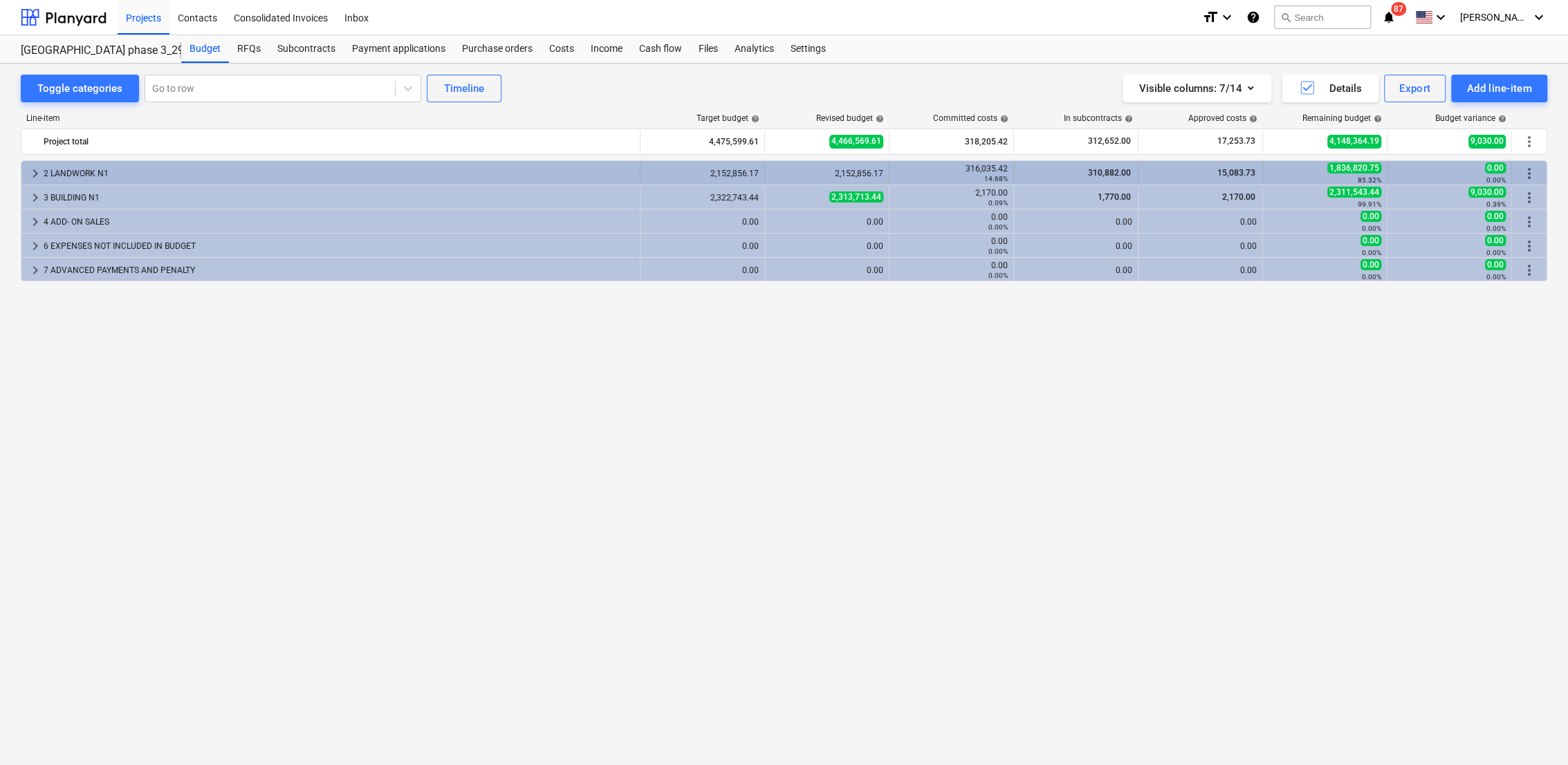
click at [33, 174] on span "keyboard_arrow_right" at bounding box center [35, 173] width 17 height 17
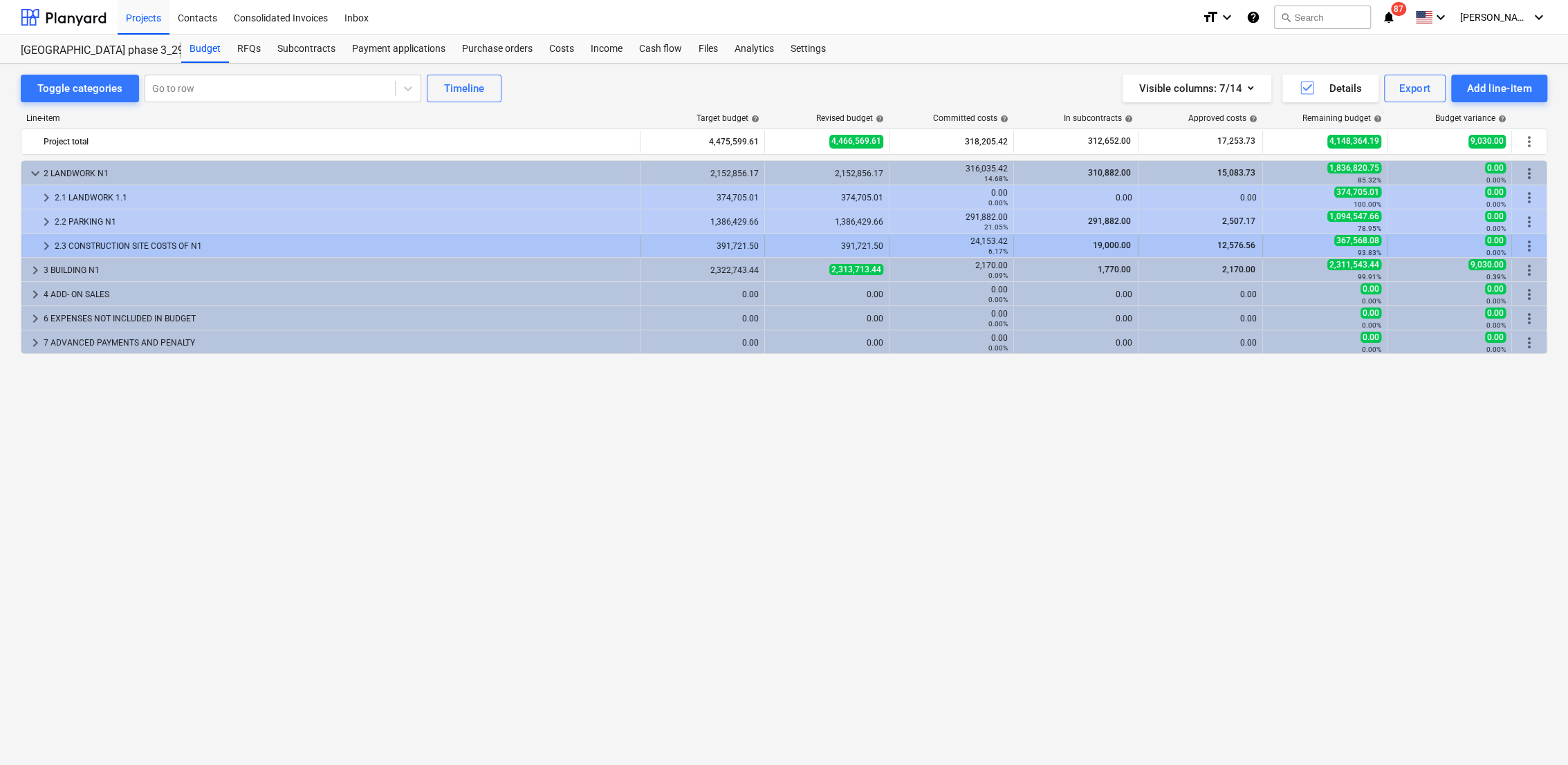
click at [50, 244] on span "keyboard_arrow_right" at bounding box center [46, 246] width 17 height 17
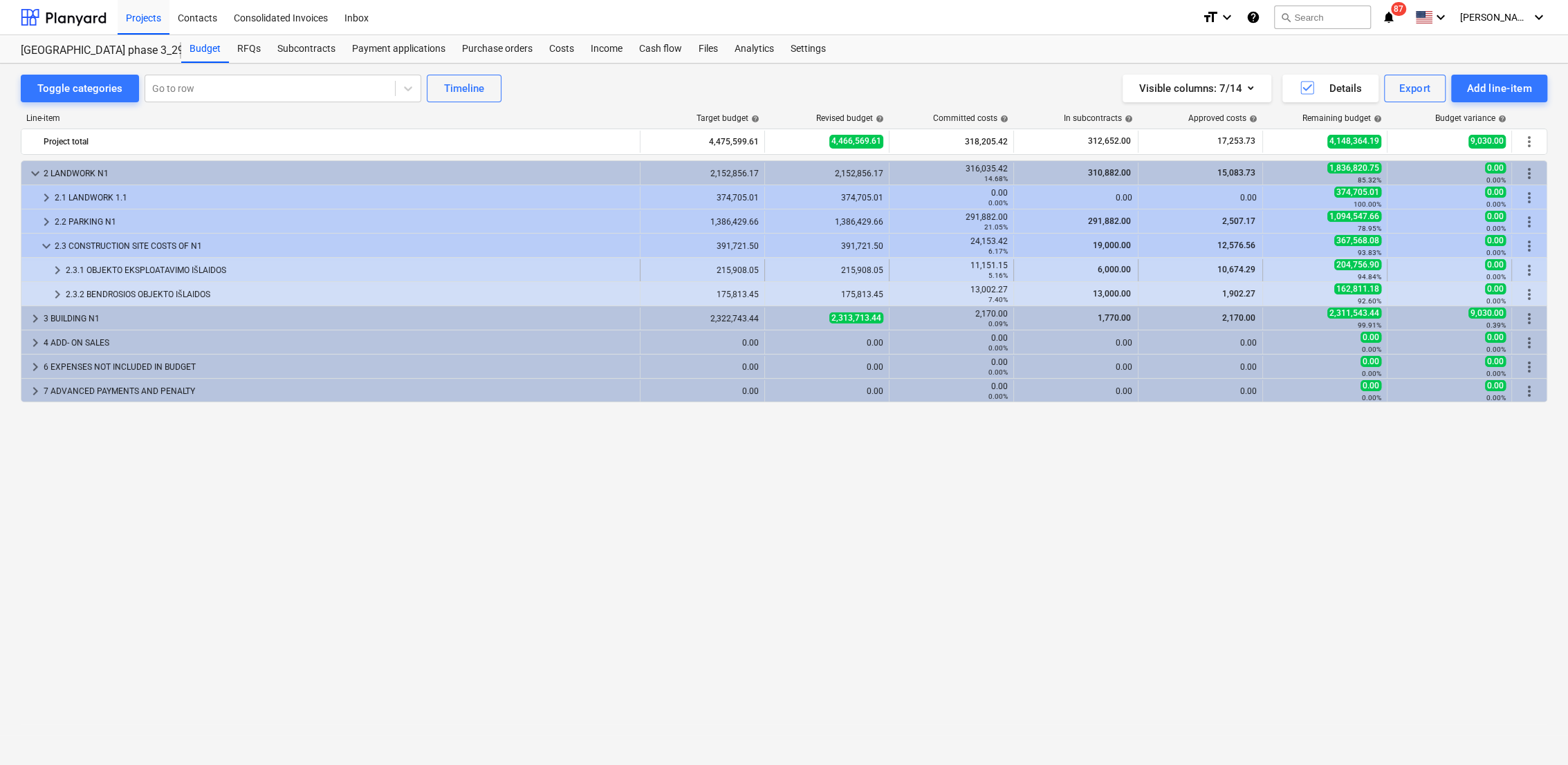
click at [56, 271] on span "keyboard_arrow_right" at bounding box center [57, 270] width 17 height 17
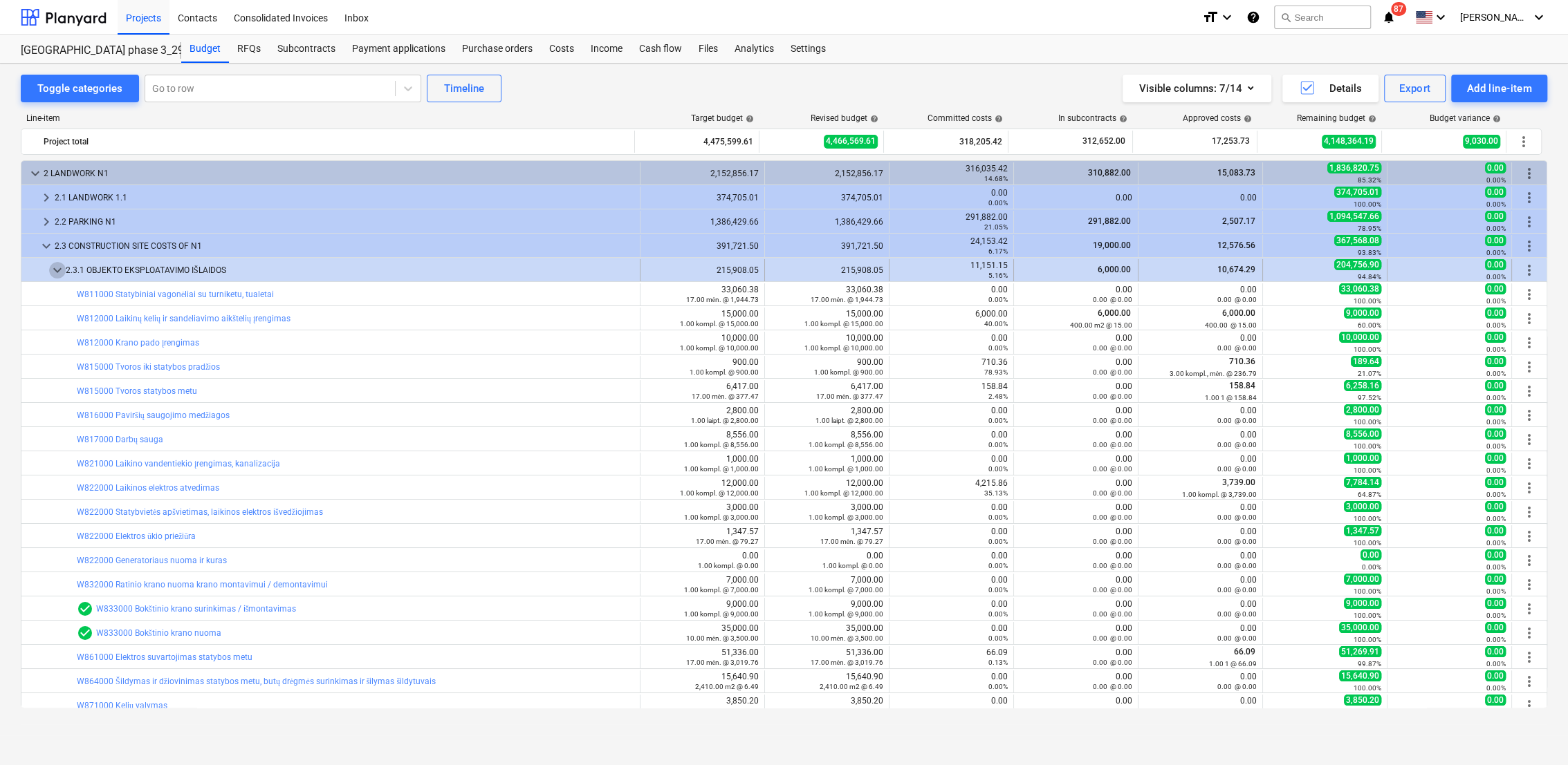
click at [57, 268] on span "keyboard_arrow_down" at bounding box center [57, 270] width 17 height 17
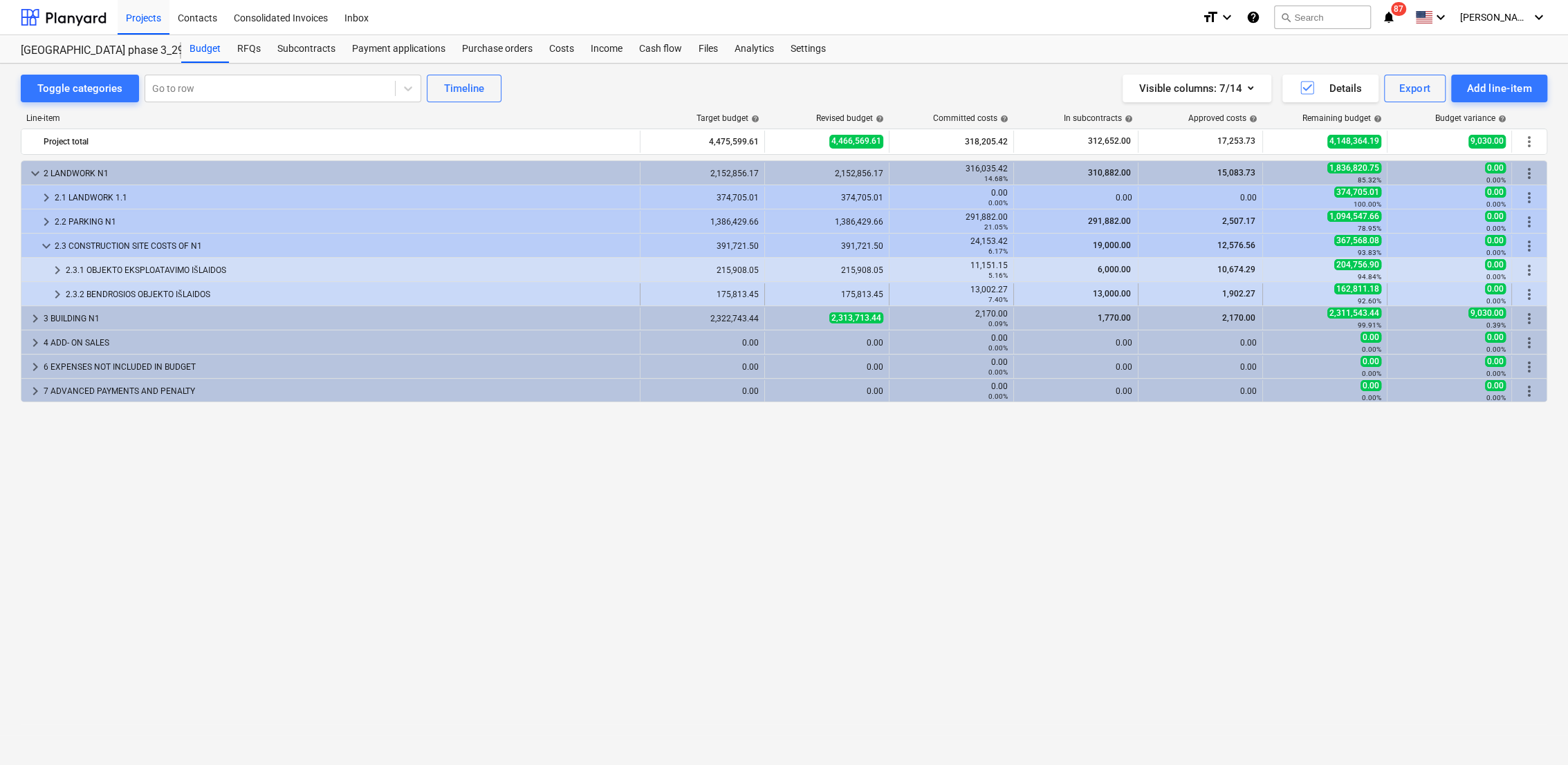
click at [55, 293] on span "keyboard_arrow_right" at bounding box center [57, 295] width 17 height 17
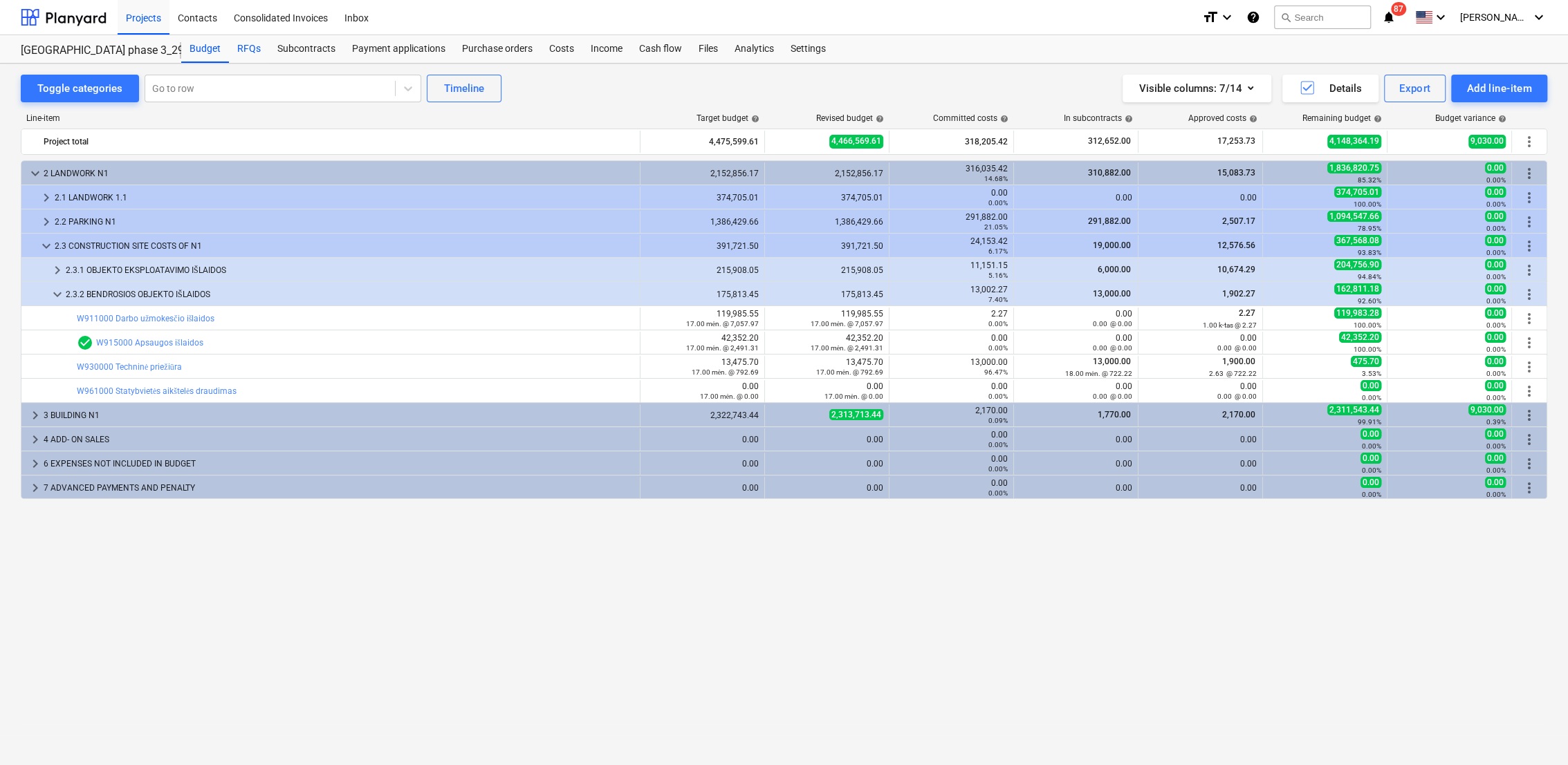
click at [243, 49] on div "RFQs" at bounding box center [249, 49] width 40 height 27
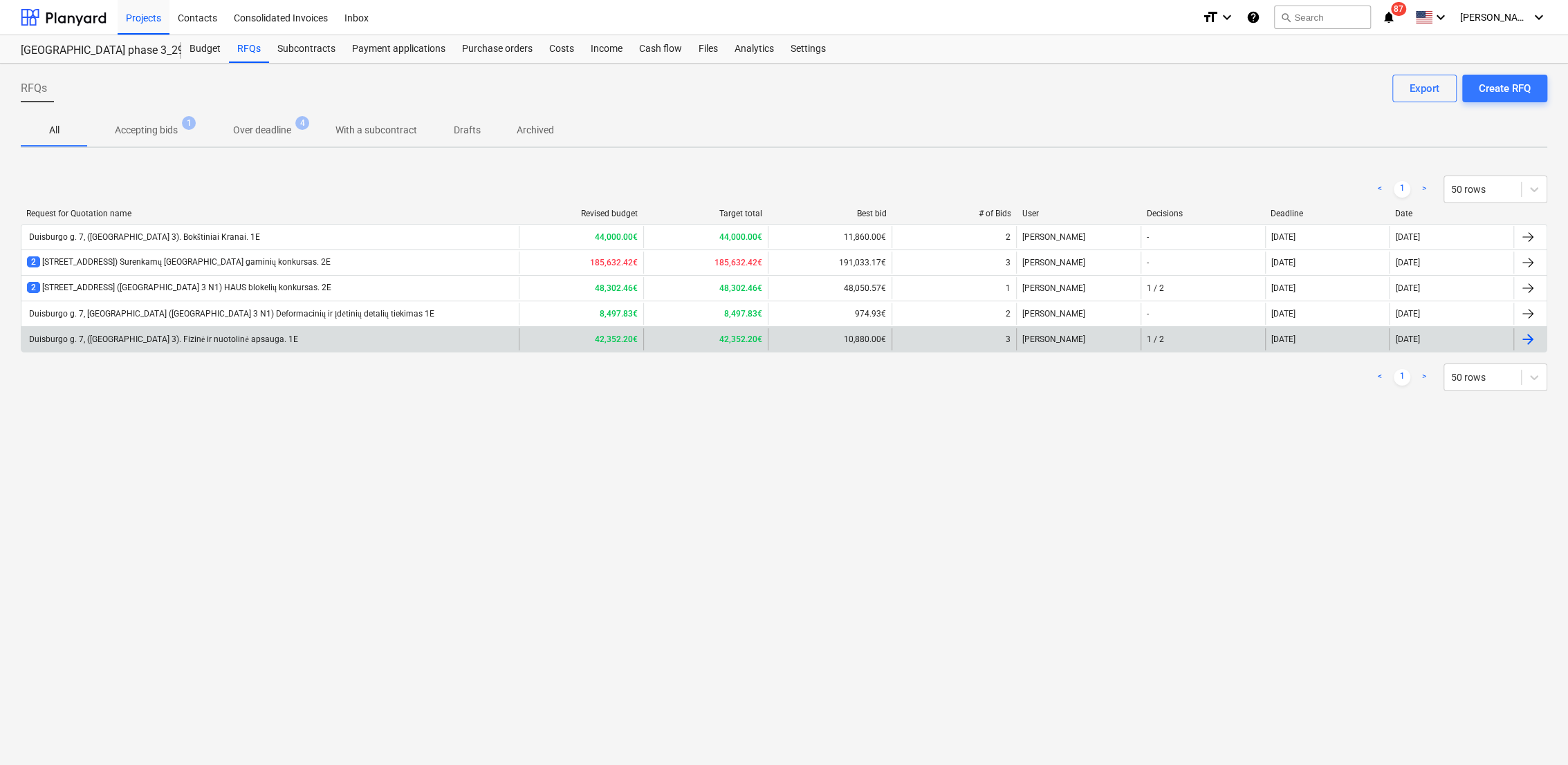
click at [277, 339] on div "Duisburgo g. 7, ([GEOGRAPHIC_DATA] 3). Fizinė ir nuotolinė apsauga. 1E" at bounding box center [270, 339] width 497 height 22
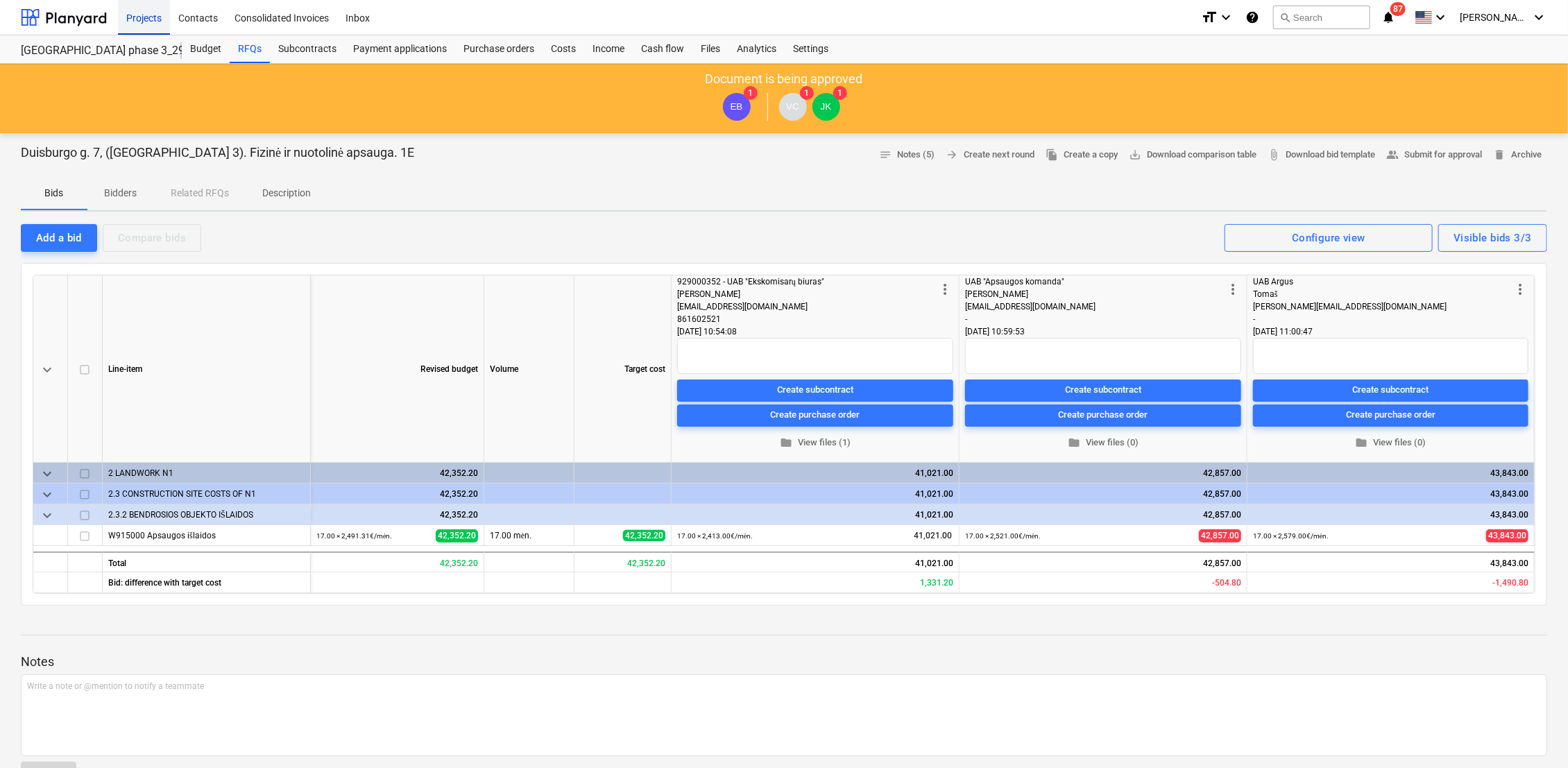
click at [138, 22] on div "Projects" at bounding box center [144, 17] width 52 height 36
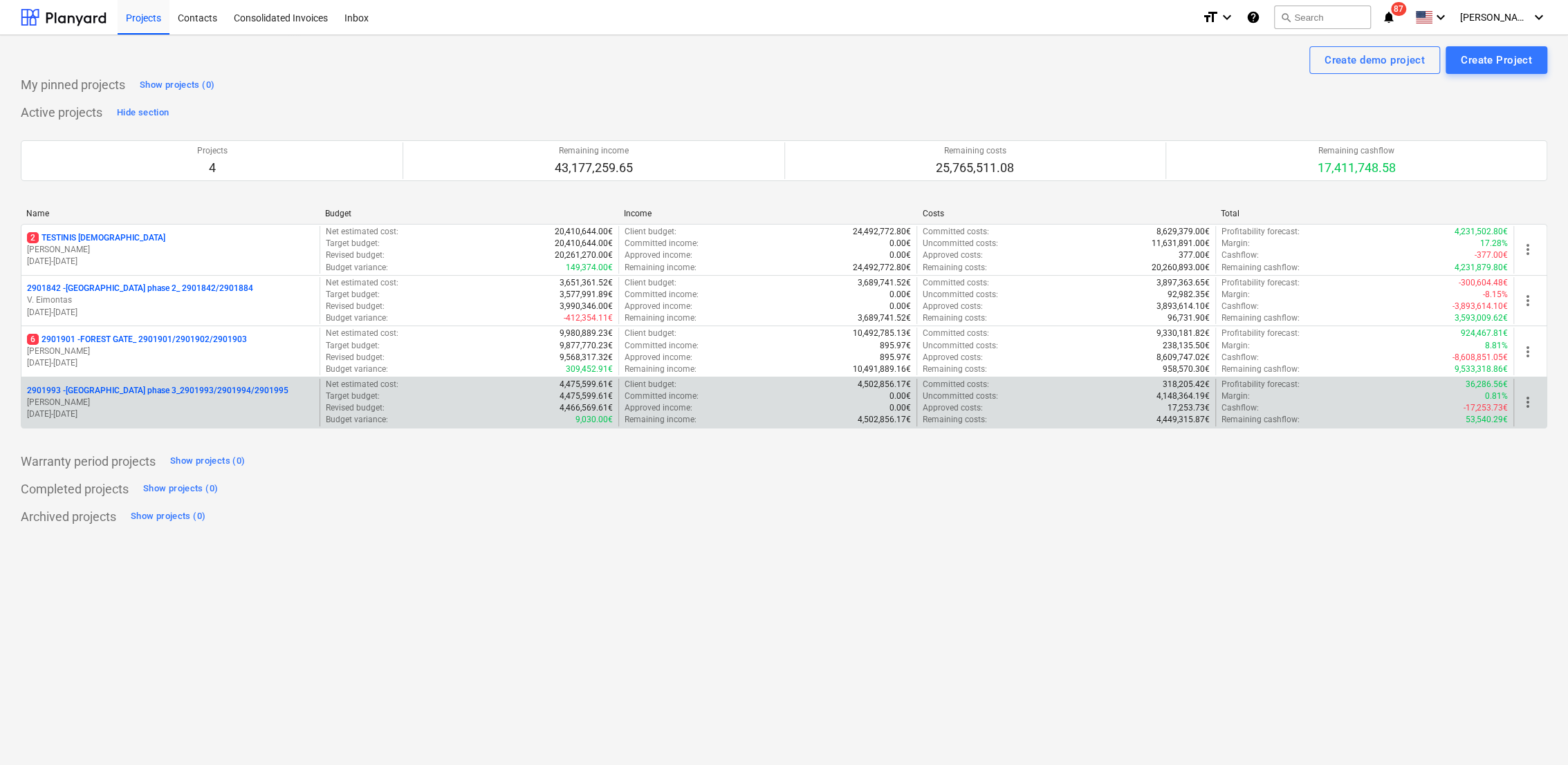
click at [117, 399] on p "[PERSON_NAME]" at bounding box center [170, 403] width 287 height 12
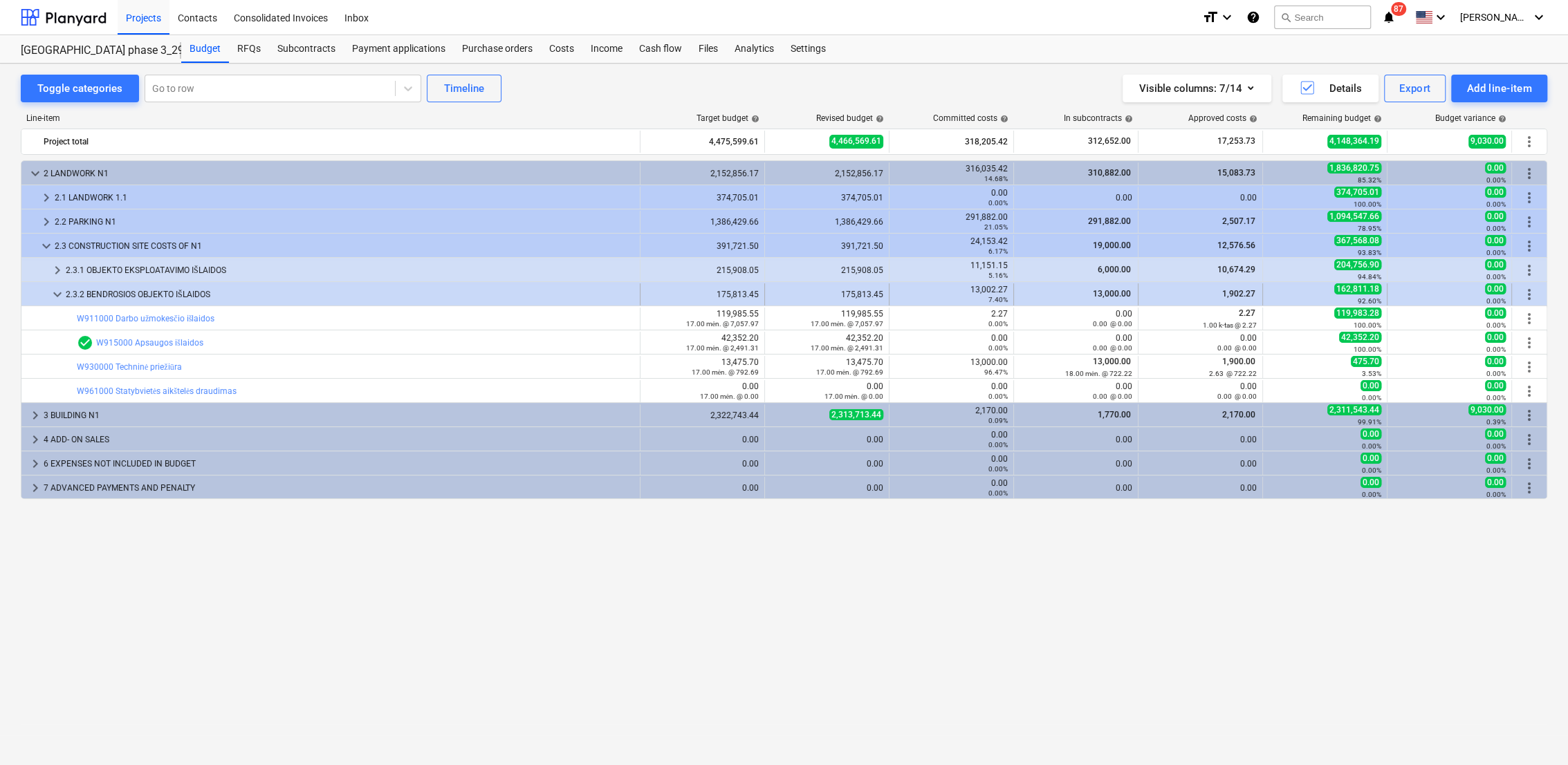
click at [56, 287] on span "keyboard_arrow_down" at bounding box center [57, 295] width 17 height 17
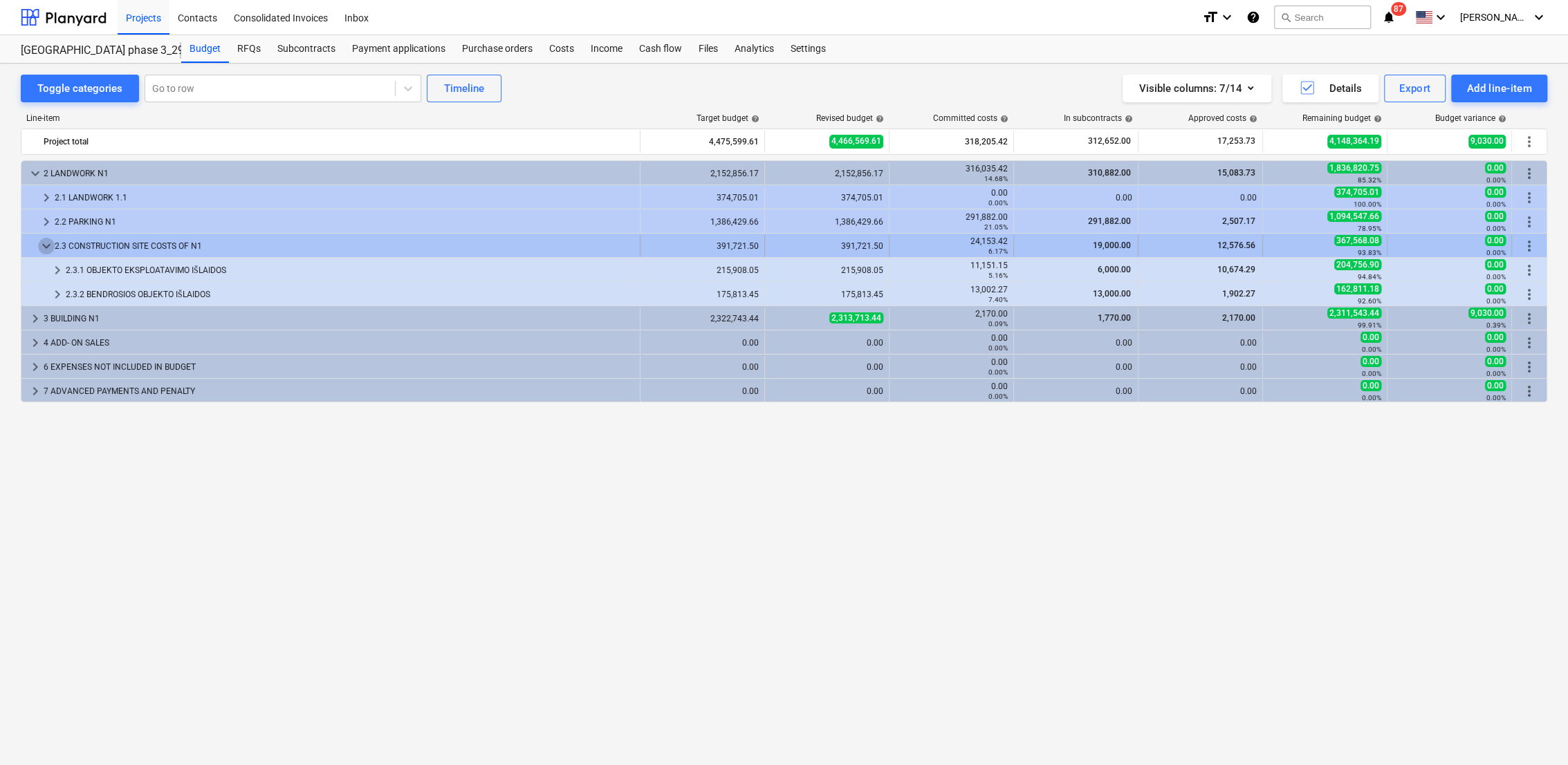
click at [43, 248] on span "keyboard_arrow_down" at bounding box center [46, 246] width 17 height 17
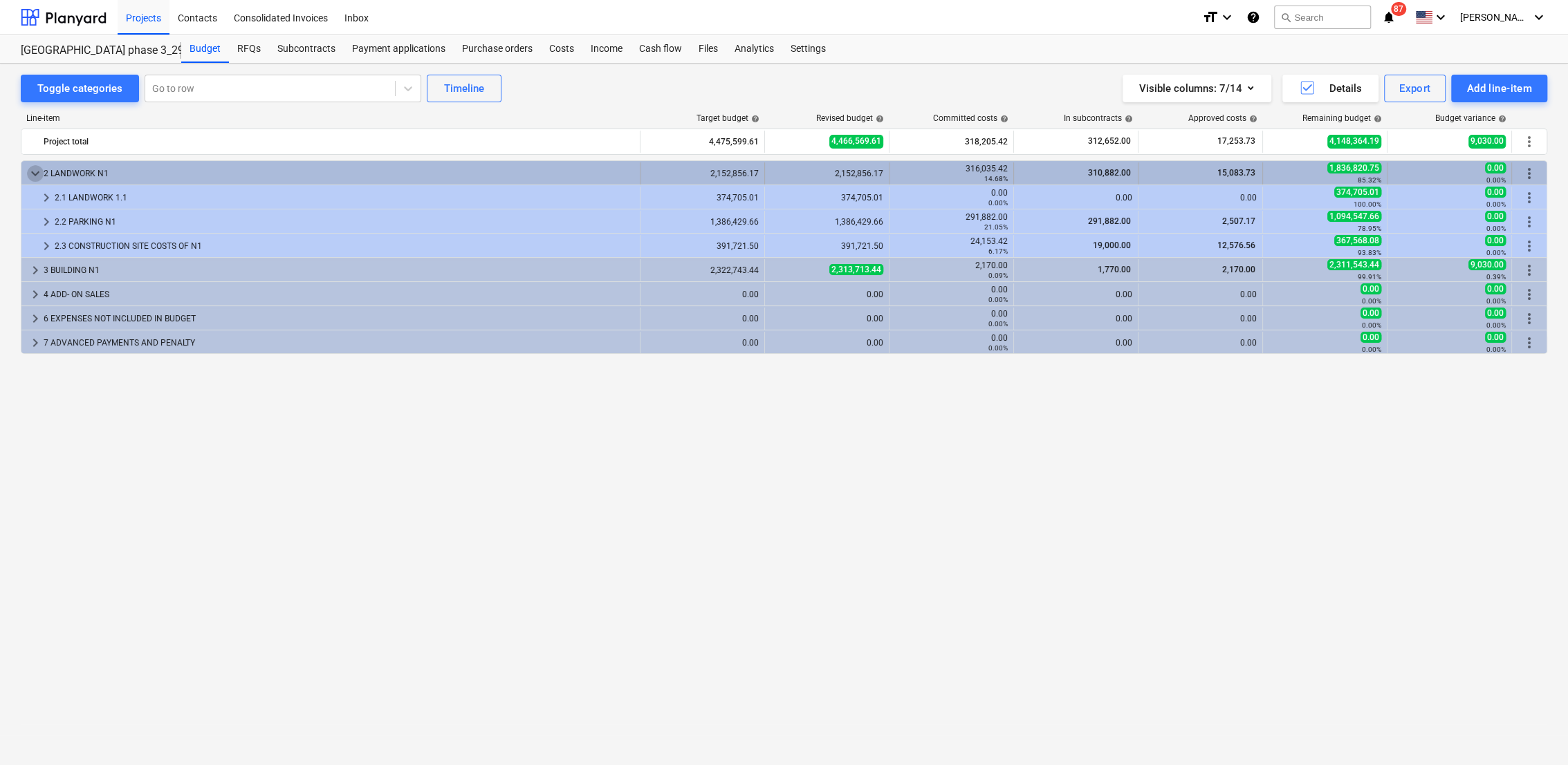
click at [30, 176] on span "keyboard_arrow_down" at bounding box center [35, 173] width 17 height 17
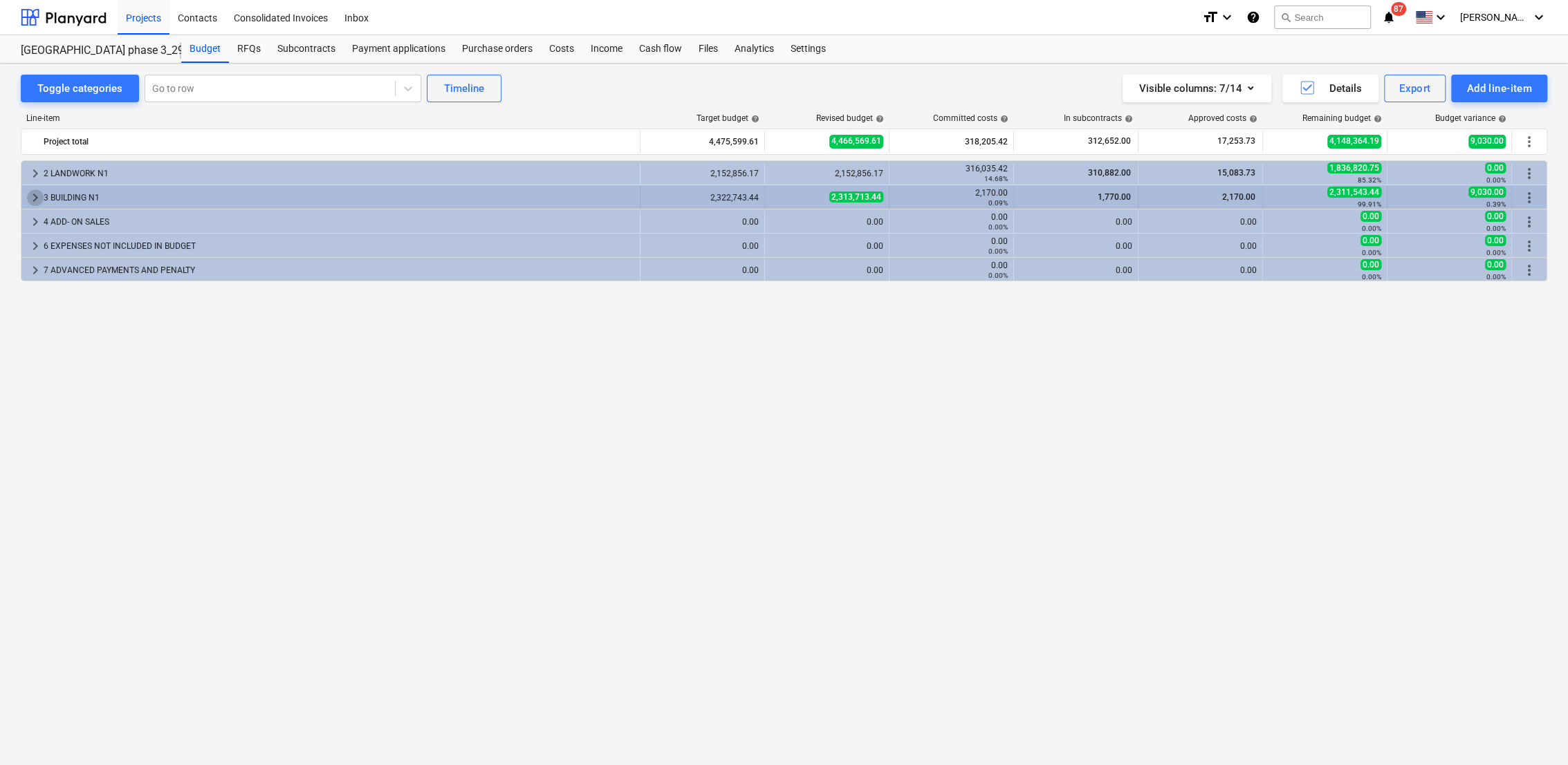
click at [35, 199] on span "keyboard_arrow_right" at bounding box center [35, 198] width 17 height 17
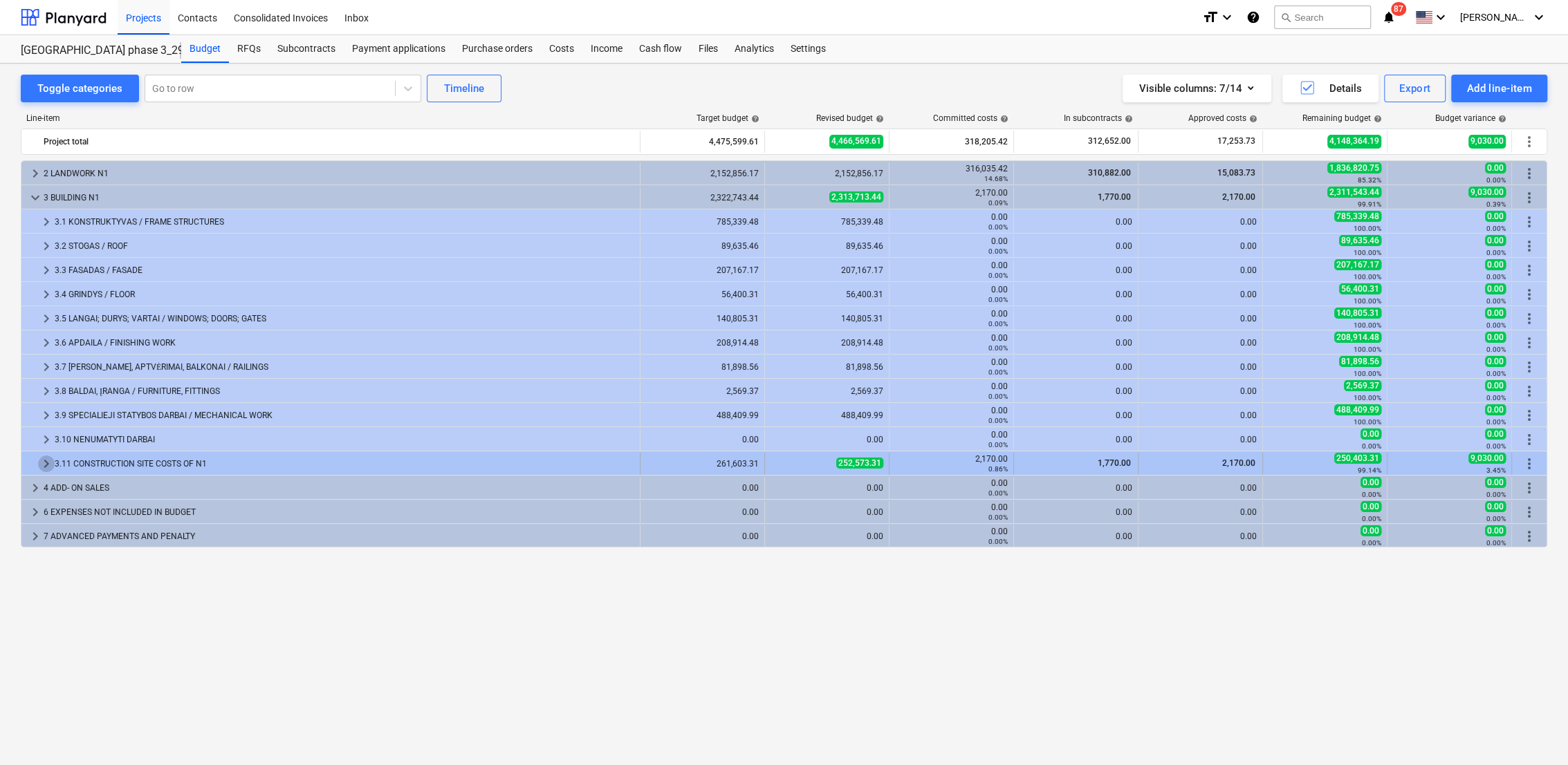
click at [48, 461] on span "keyboard_arrow_right" at bounding box center [46, 464] width 17 height 17
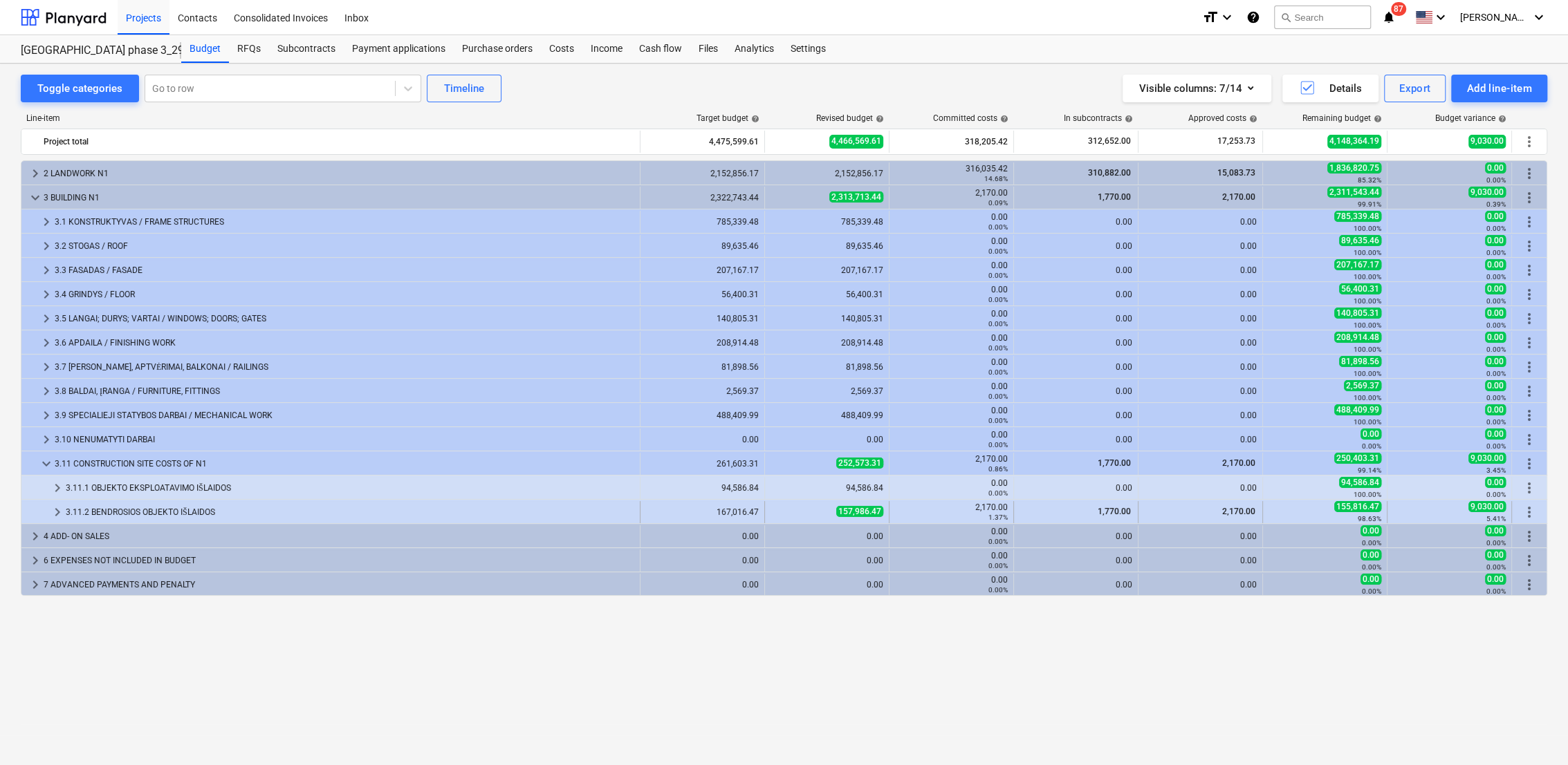
click at [56, 509] on span "keyboard_arrow_right" at bounding box center [57, 512] width 17 height 17
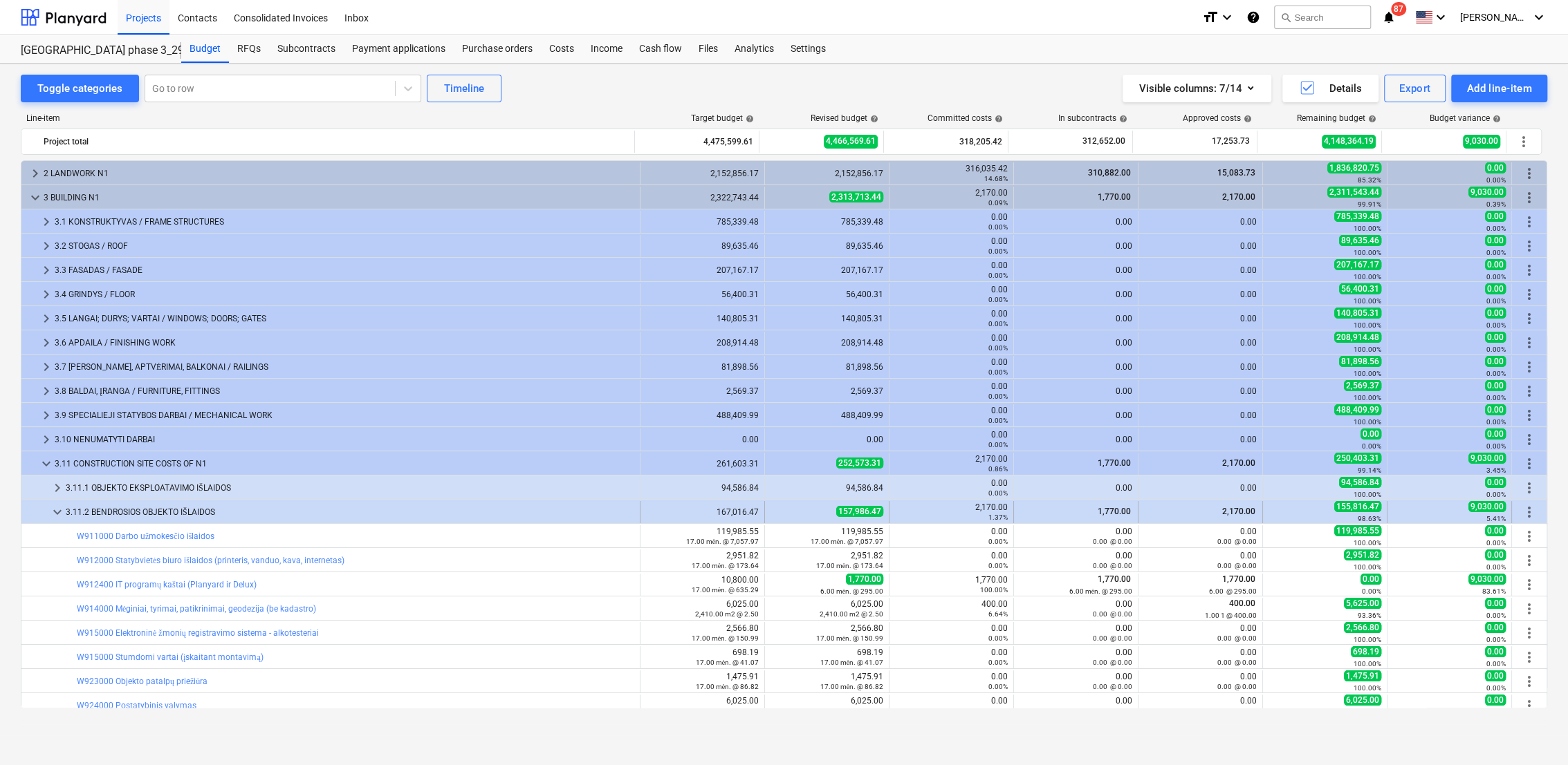
click at [54, 507] on span "keyboard_arrow_down" at bounding box center [57, 512] width 17 height 17
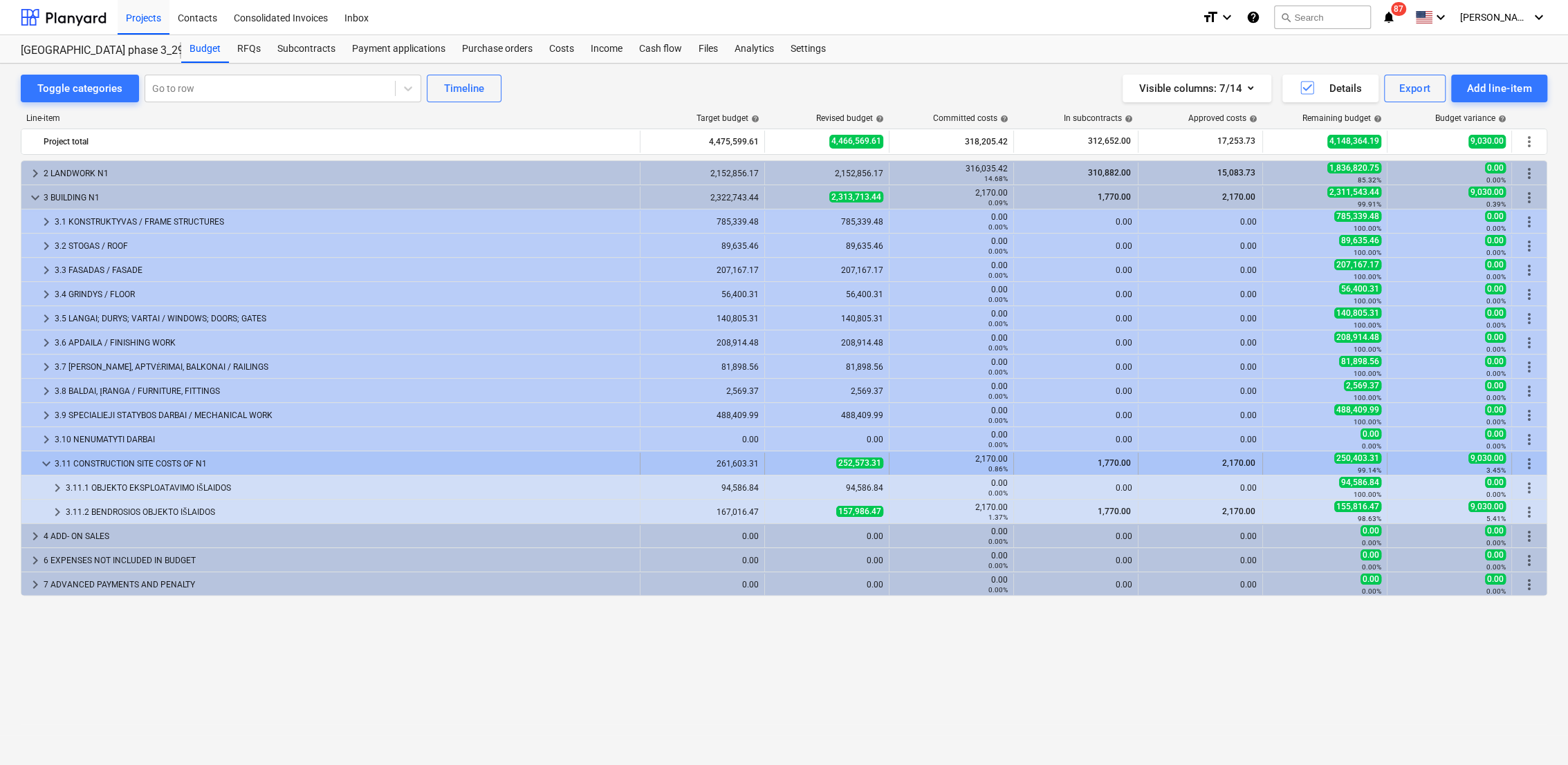
click at [41, 457] on span "keyboard_arrow_down" at bounding box center [46, 464] width 17 height 17
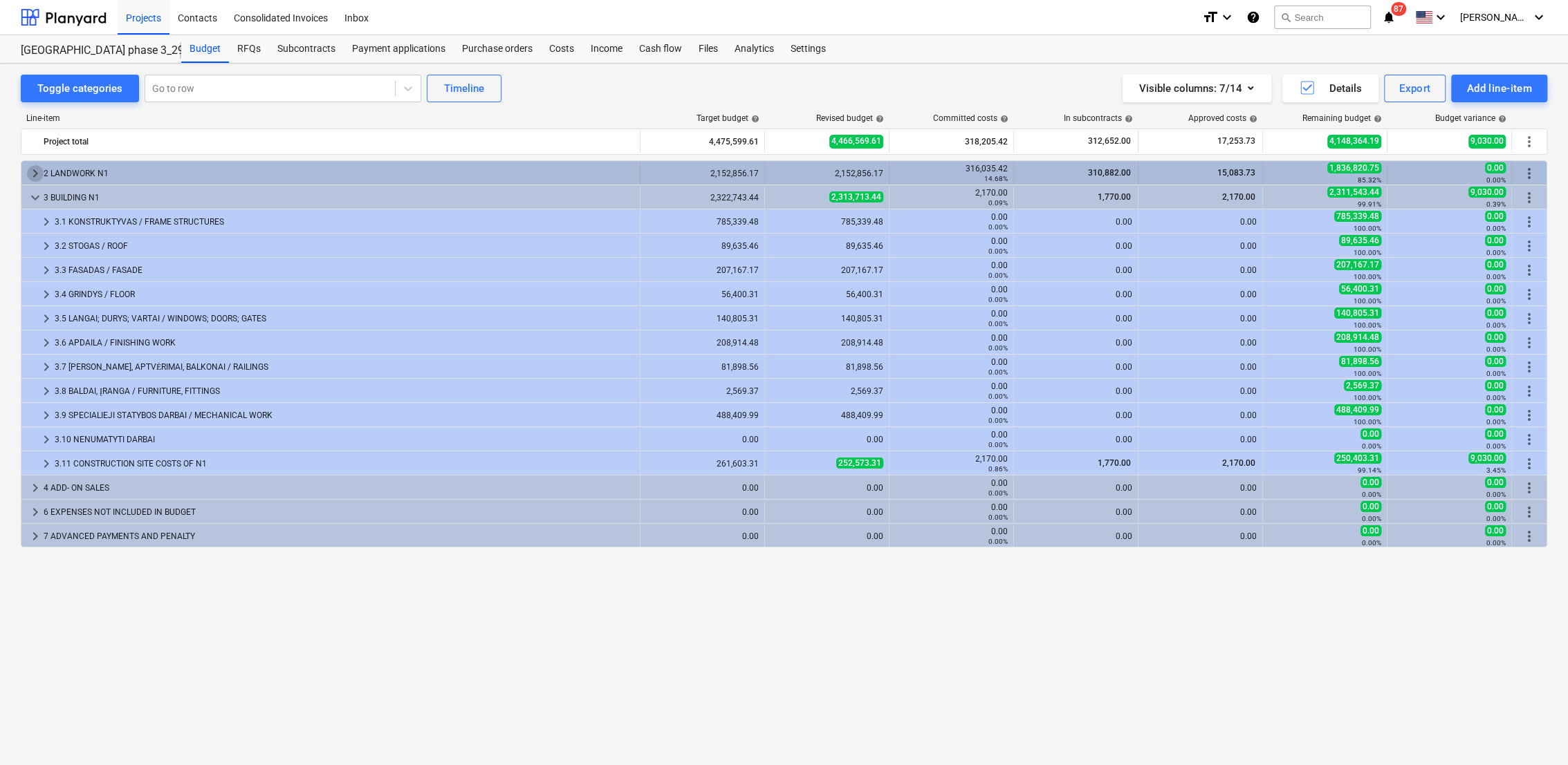
click at [31, 170] on span "keyboard_arrow_right" at bounding box center [35, 173] width 17 height 17
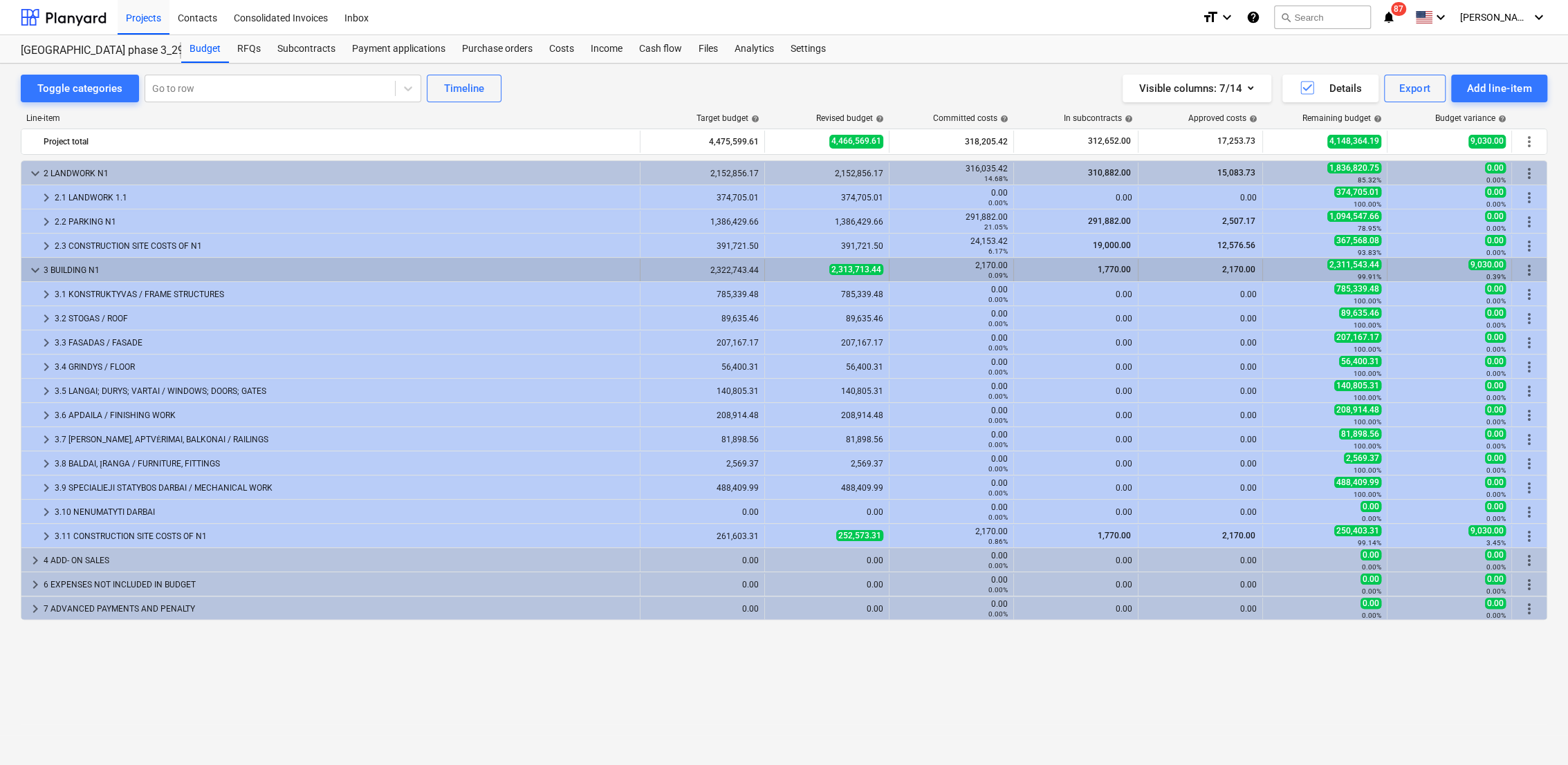
click at [34, 270] on span "keyboard_arrow_down" at bounding box center [35, 270] width 17 height 17
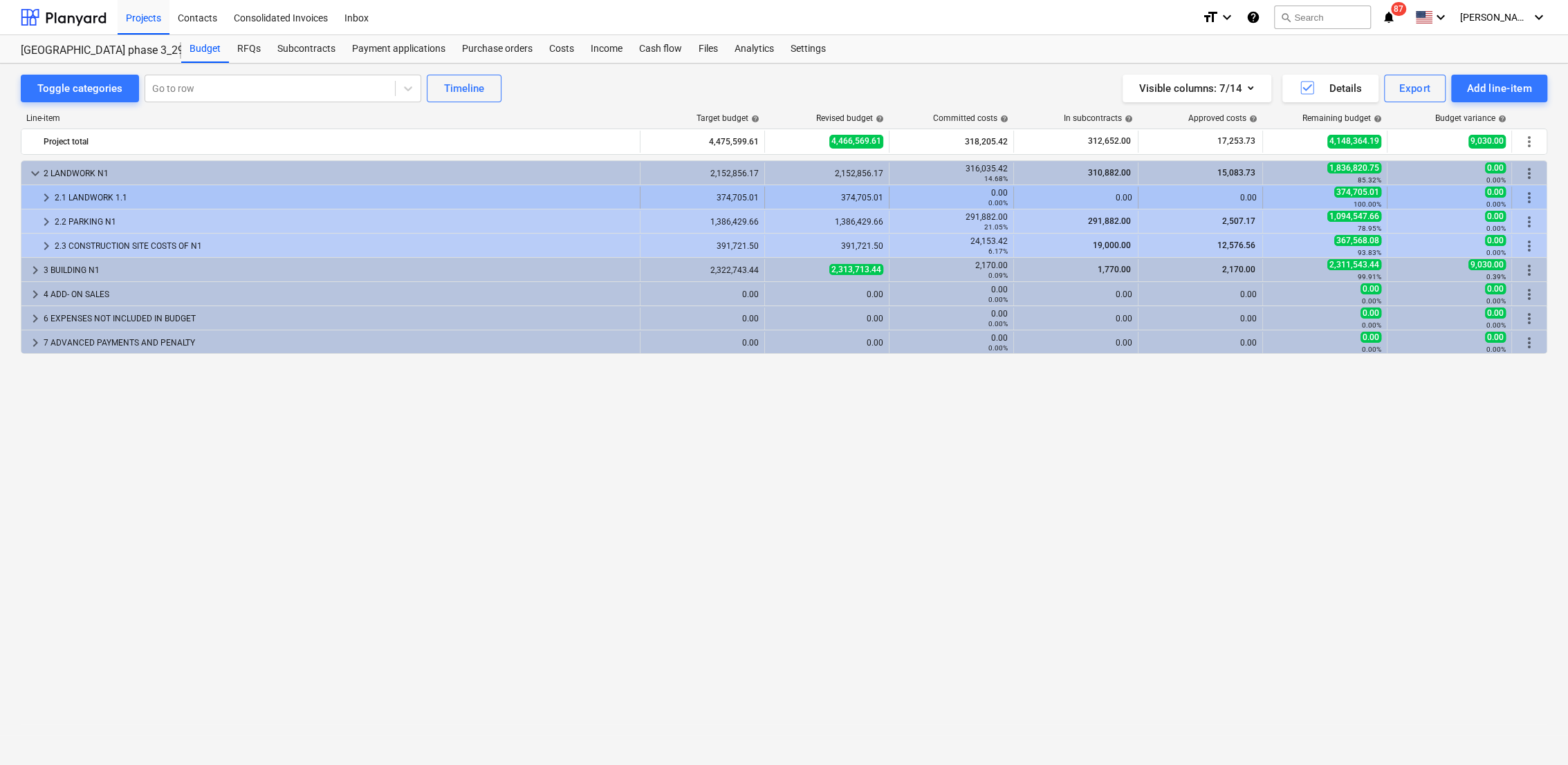
click at [45, 193] on span "keyboard_arrow_right" at bounding box center [46, 198] width 17 height 17
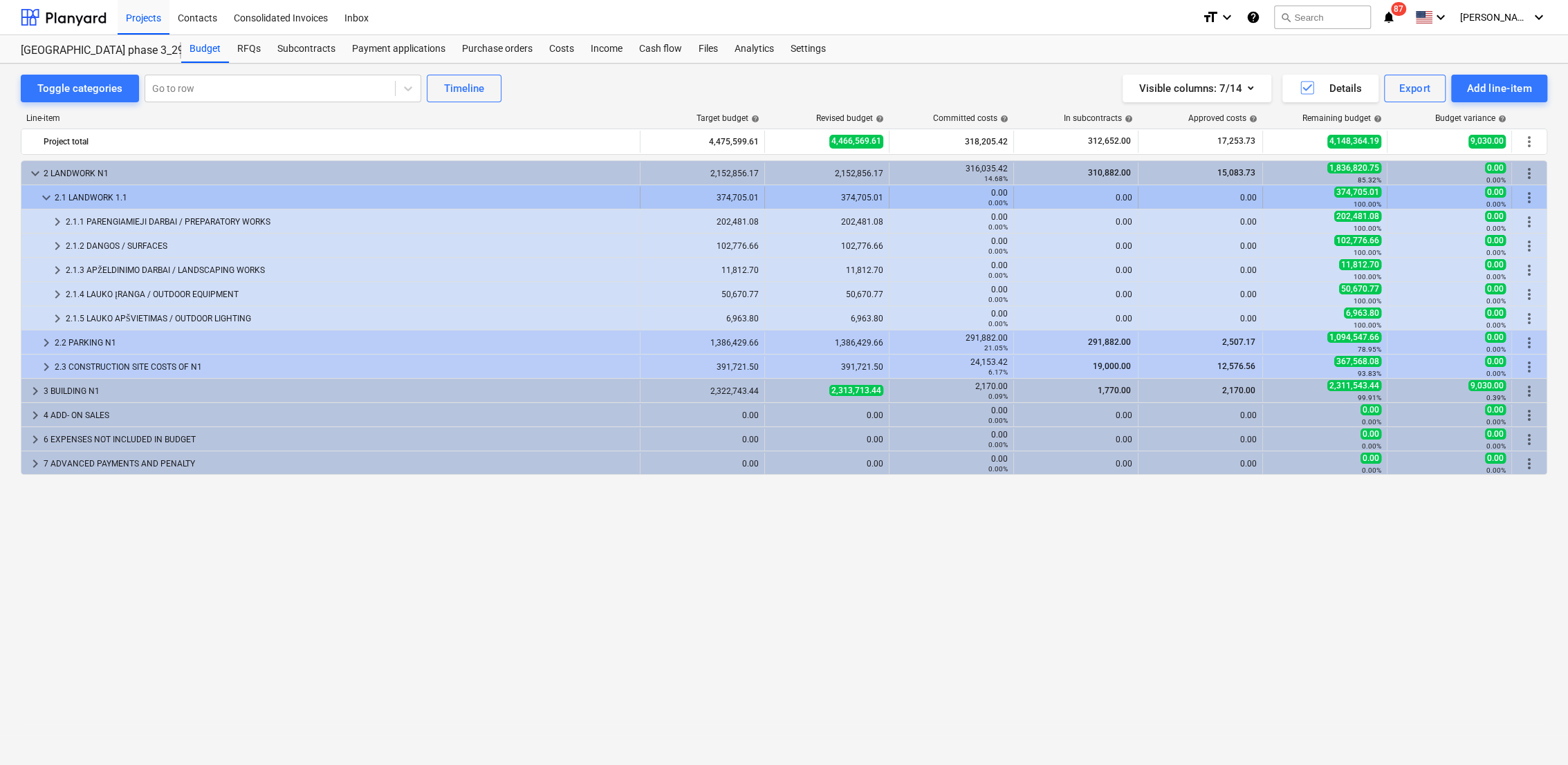
click at [45, 198] on span "keyboard_arrow_down" at bounding box center [46, 198] width 17 height 17
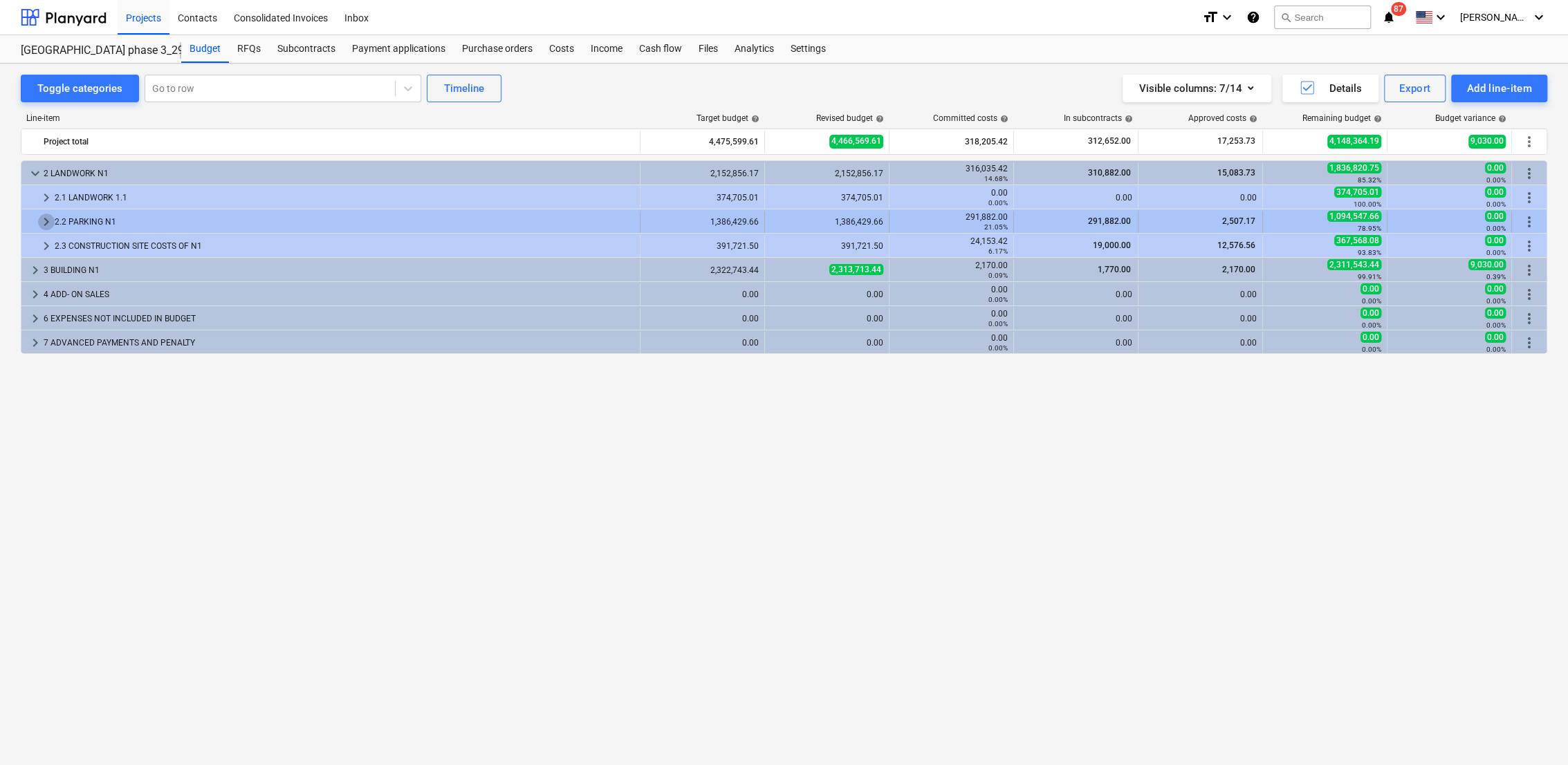
click at [44, 223] on span "keyboard_arrow_right" at bounding box center [46, 222] width 17 height 17
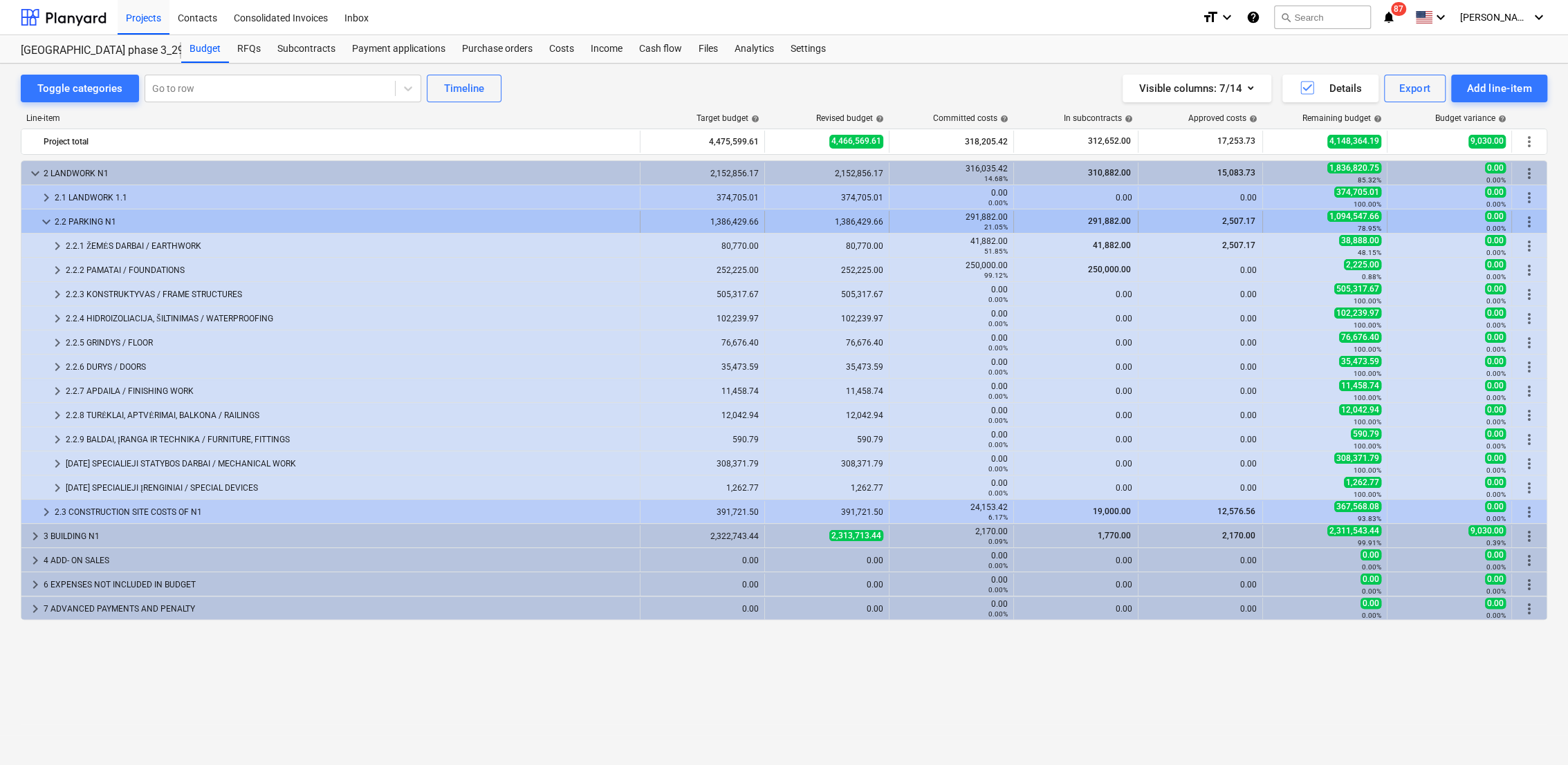
click at [39, 228] on span "keyboard_arrow_down" at bounding box center [46, 222] width 17 height 17
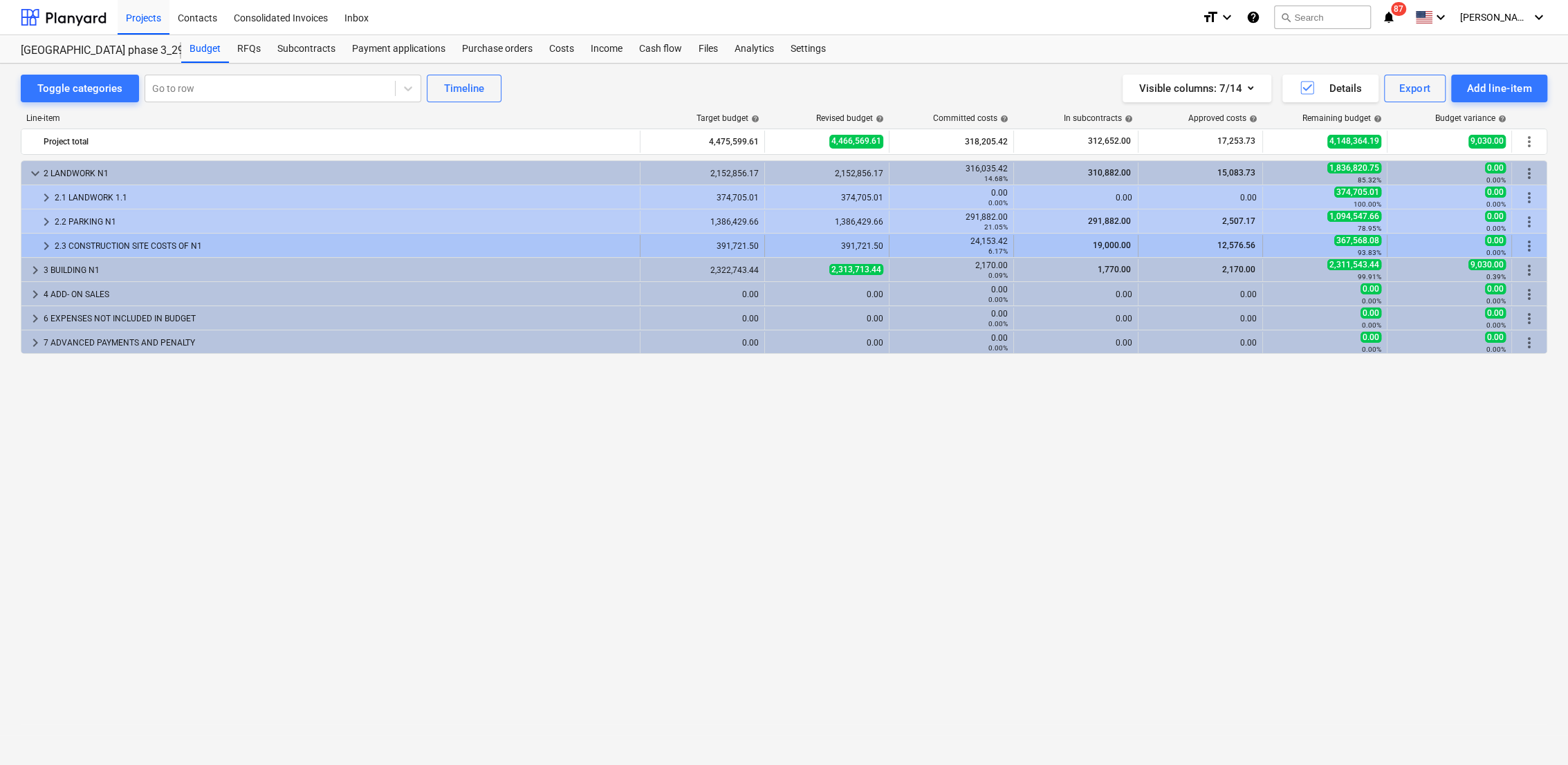
click at [42, 242] on span "keyboard_arrow_right" at bounding box center [46, 246] width 17 height 17
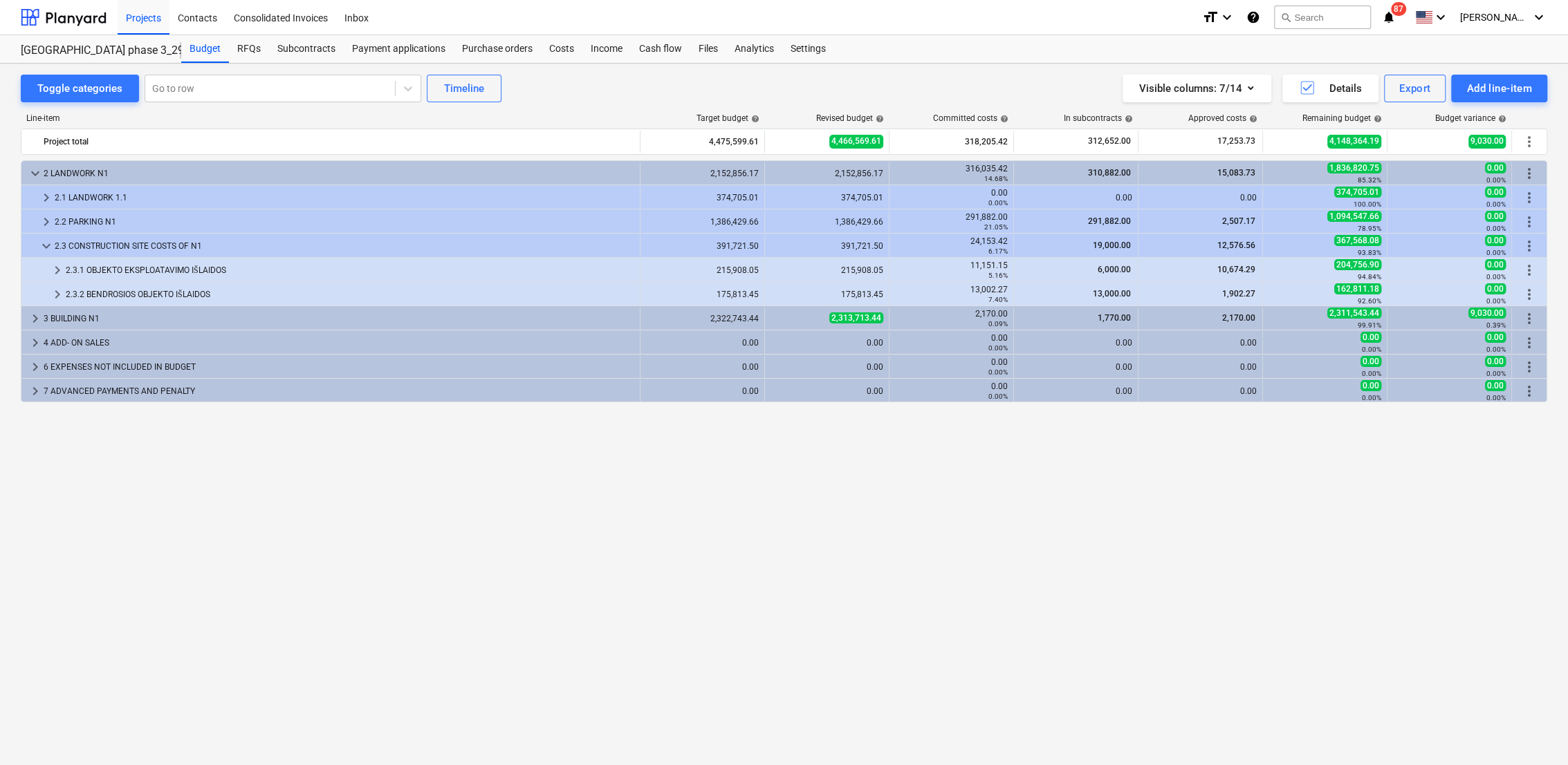
click at [42, 242] on span "keyboard_arrow_down" at bounding box center [46, 246] width 17 height 17
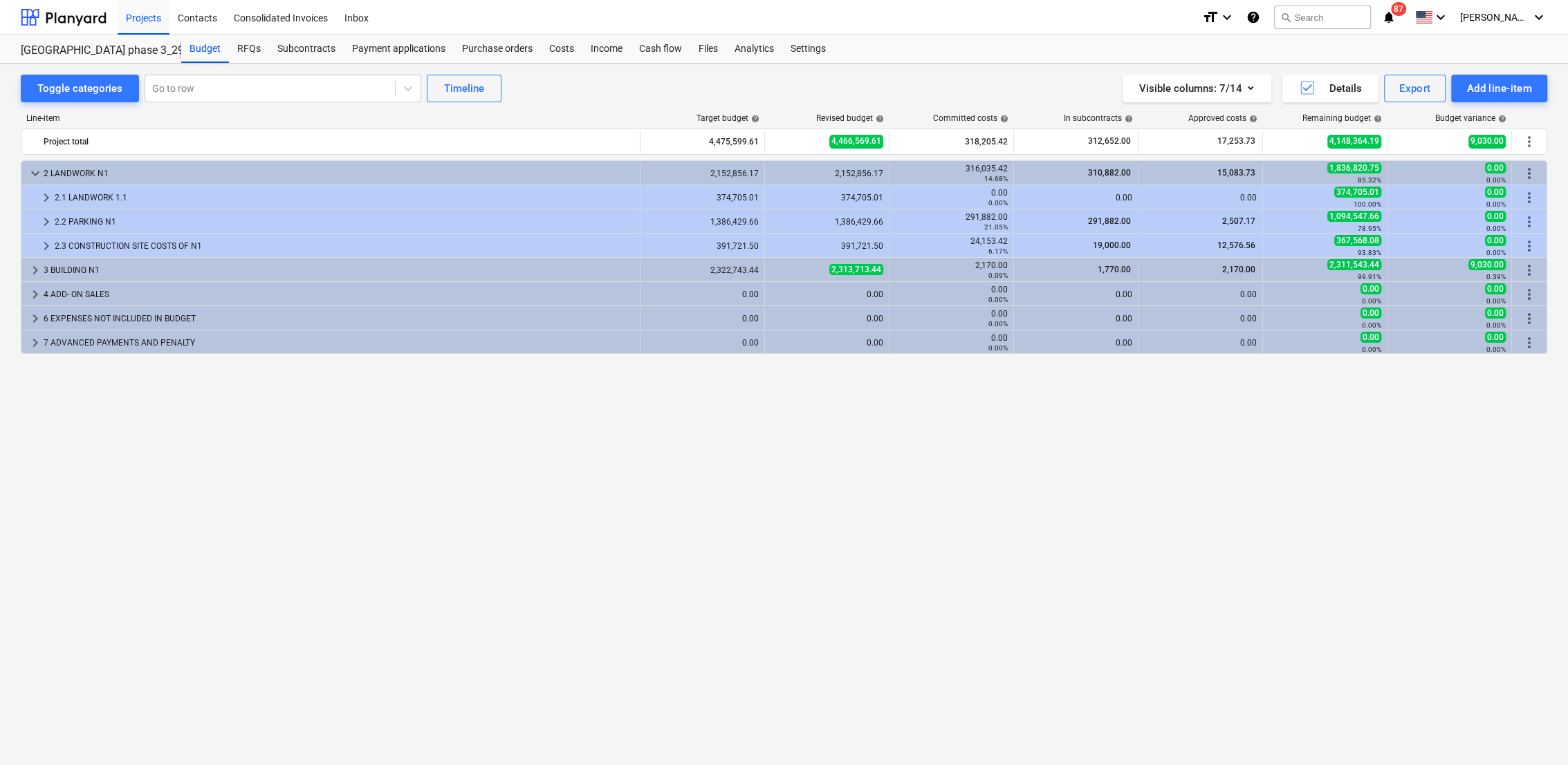
click at [42, 242] on span "keyboard_arrow_right" at bounding box center [46, 246] width 17 height 17
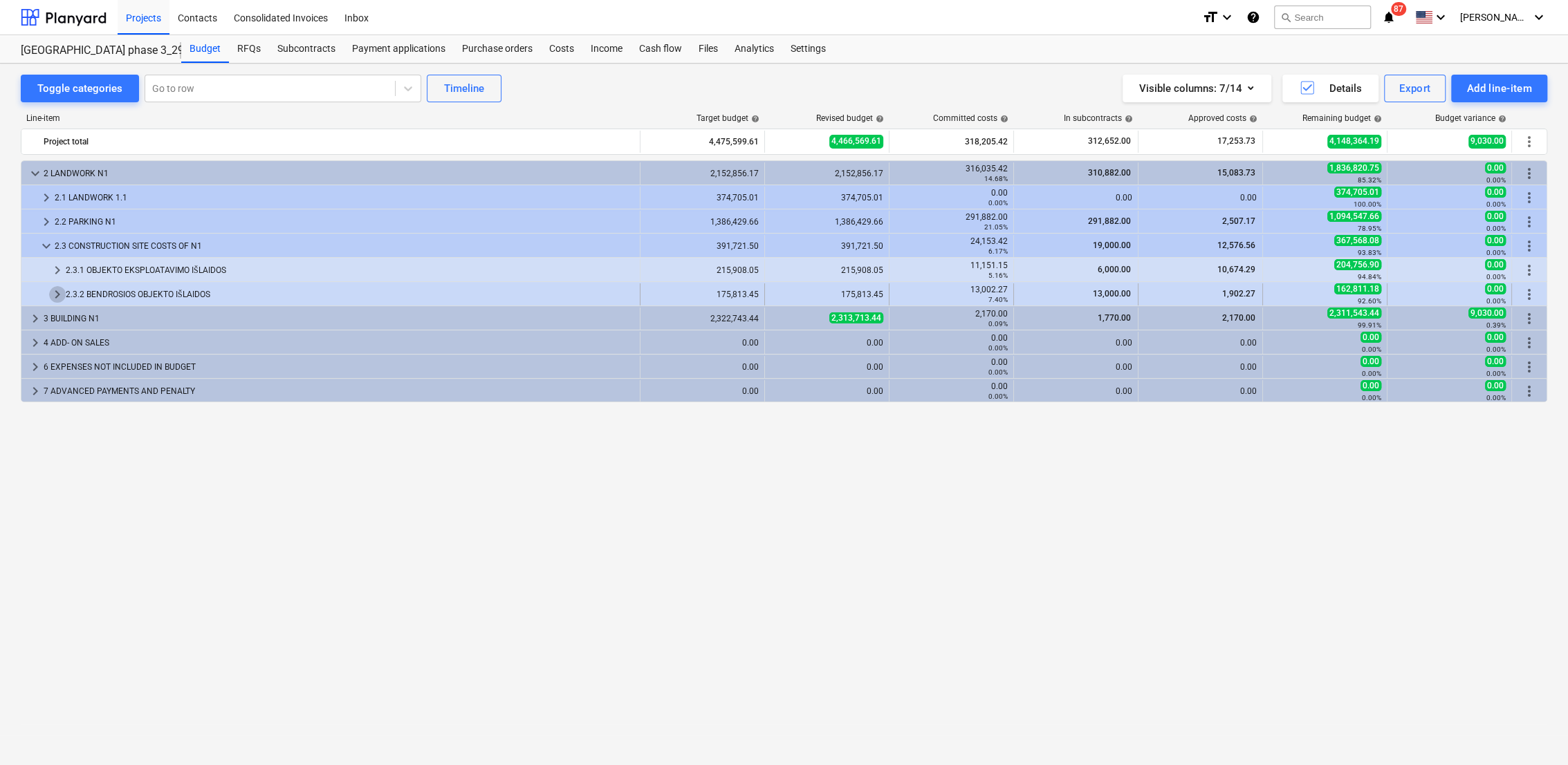
click at [57, 288] on span "keyboard_arrow_right" at bounding box center [57, 295] width 17 height 17
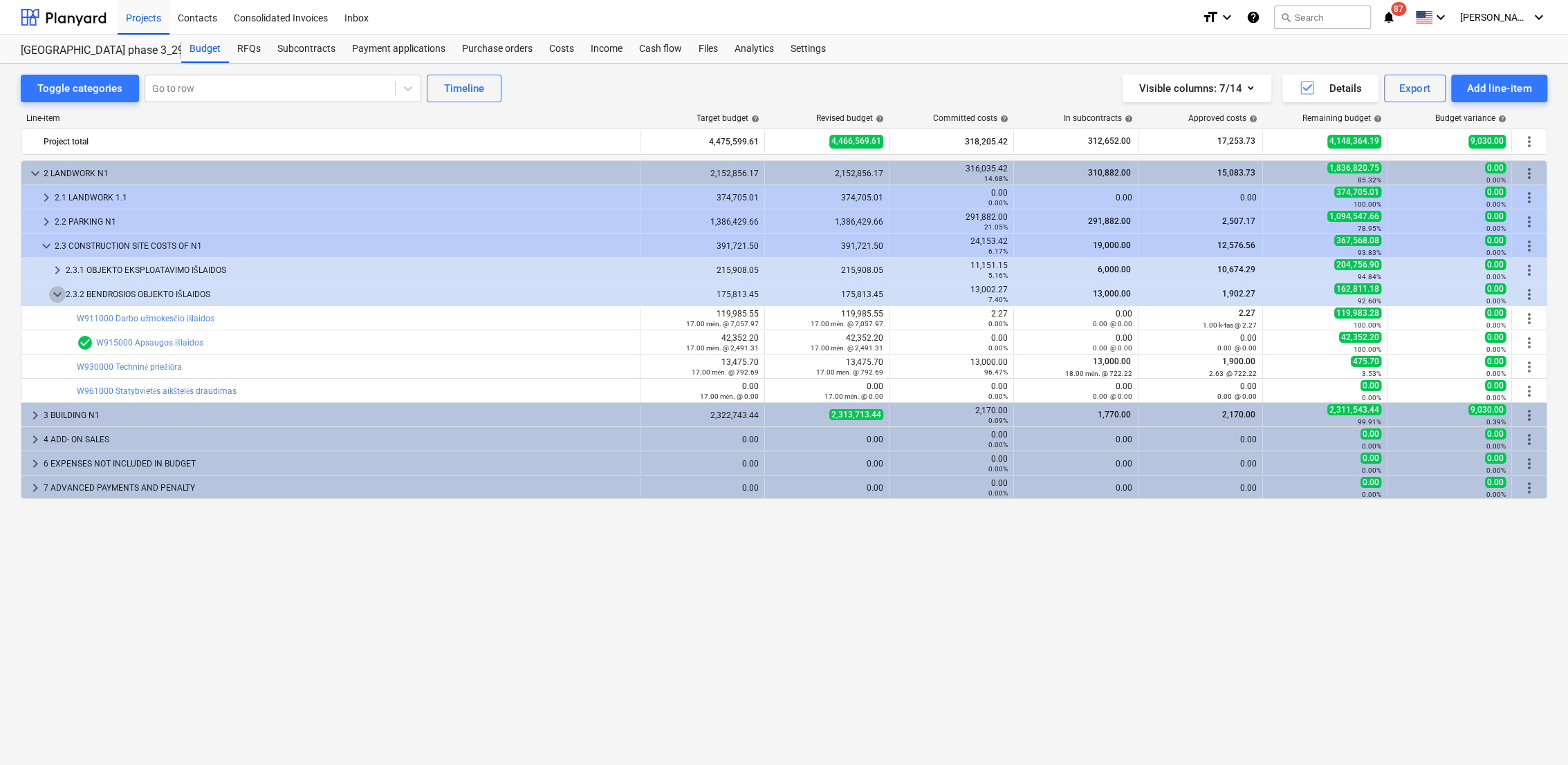
click at [57, 288] on span "keyboard_arrow_down" at bounding box center [57, 295] width 17 height 17
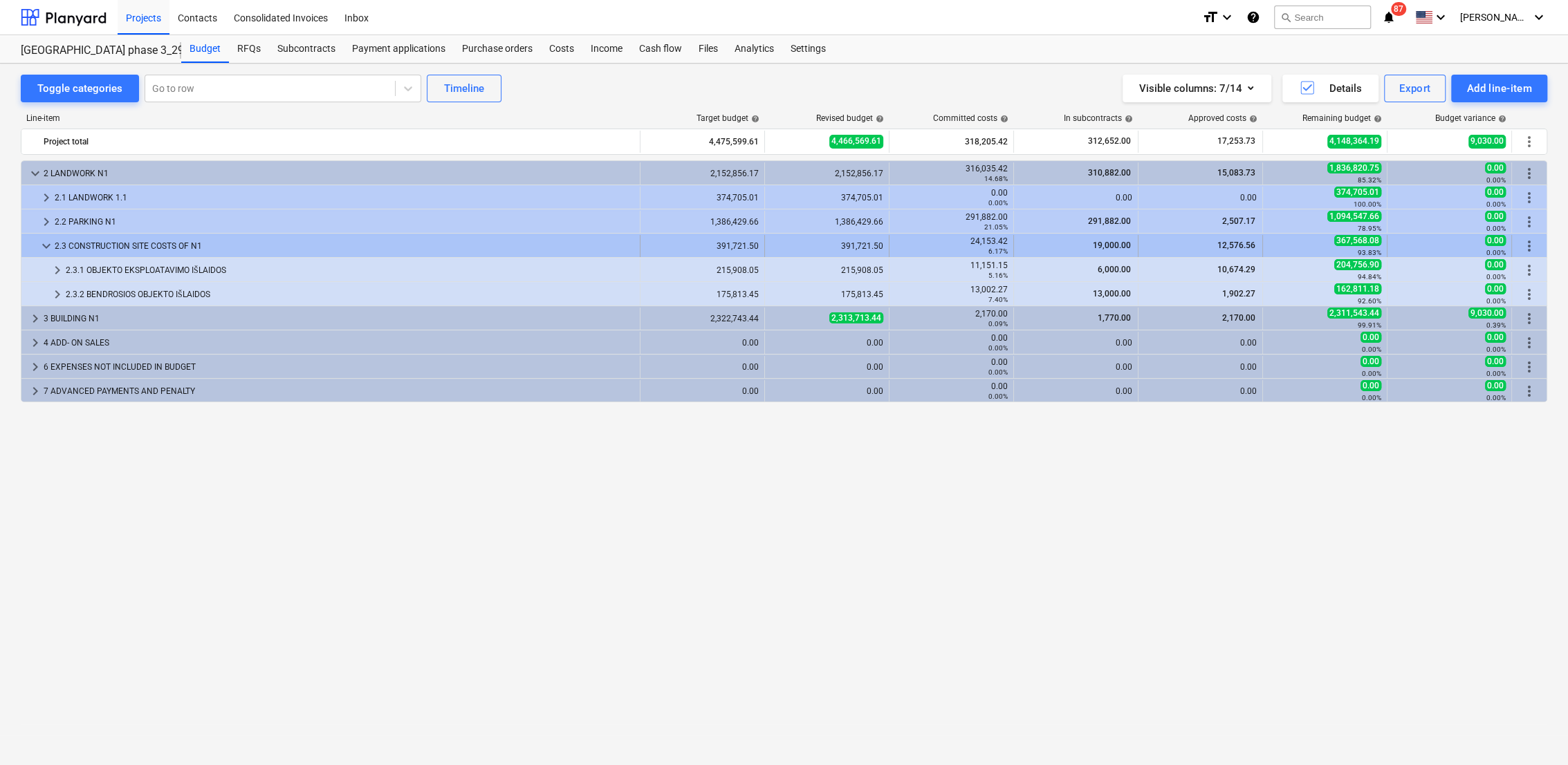
click at [44, 249] on span "keyboard_arrow_down" at bounding box center [46, 246] width 17 height 17
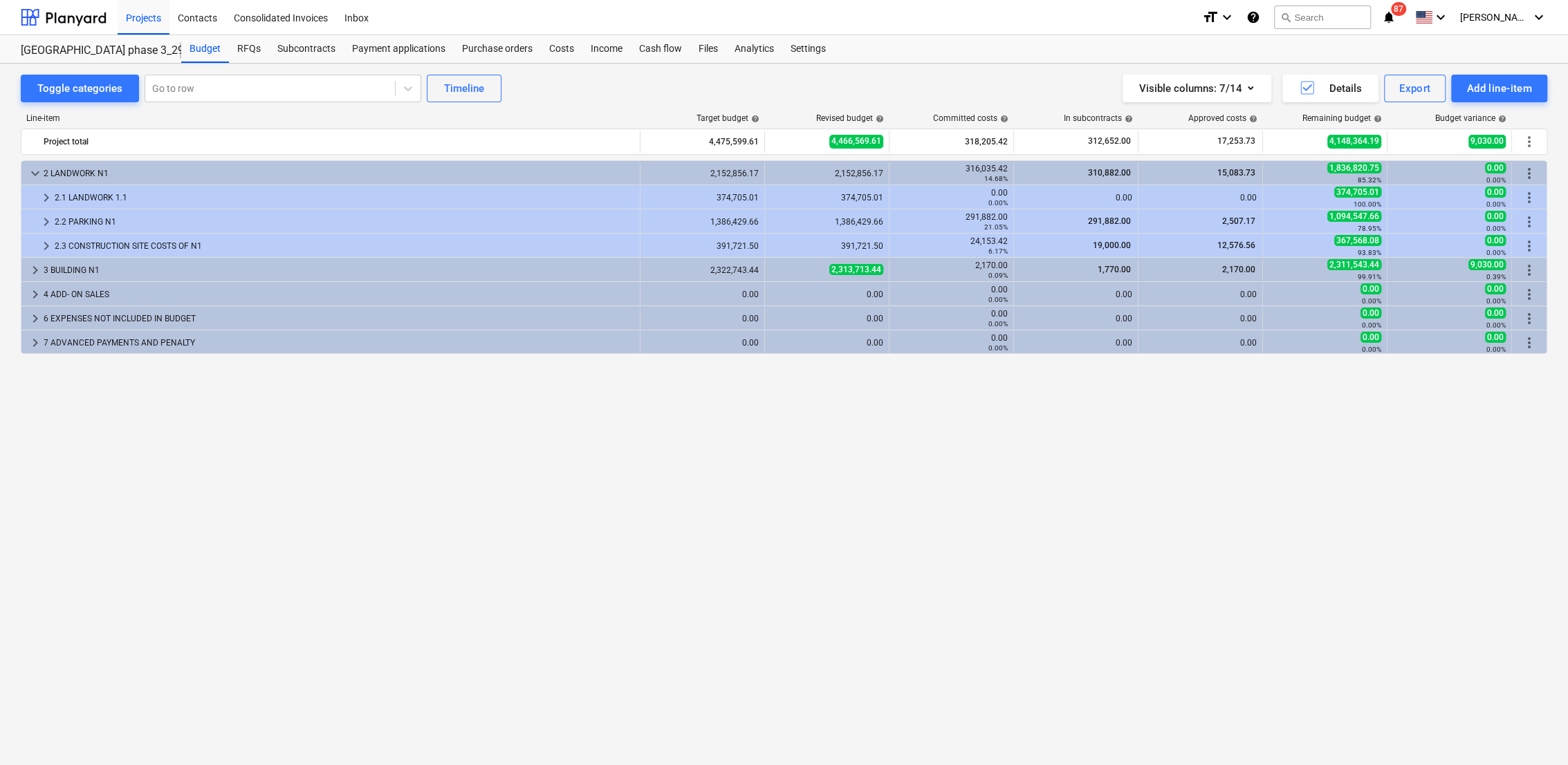
click at [44, 249] on span "keyboard_arrow_right" at bounding box center [46, 246] width 17 height 17
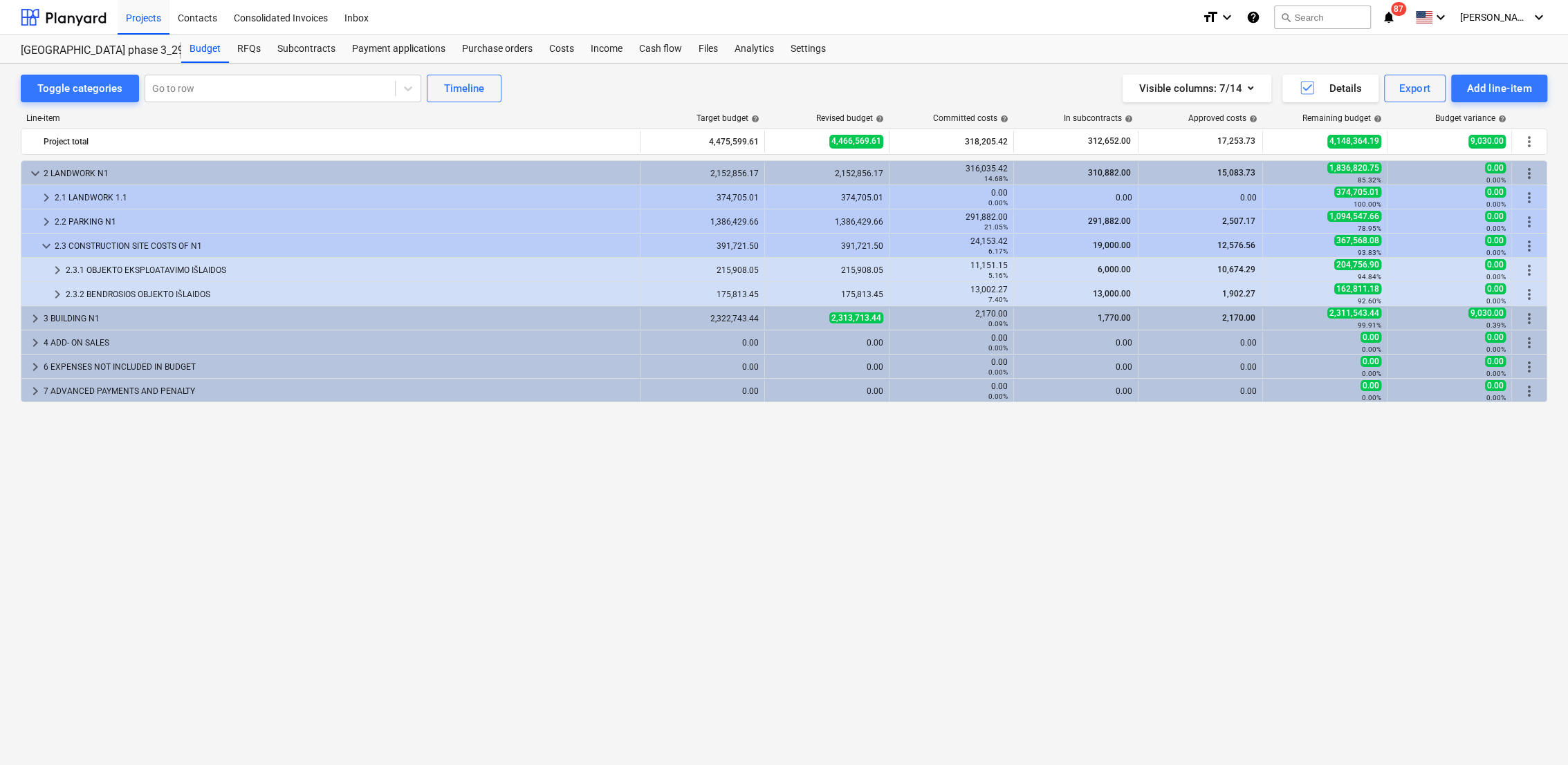
click at [44, 249] on span "keyboard_arrow_down" at bounding box center [46, 246] width 17 height 17
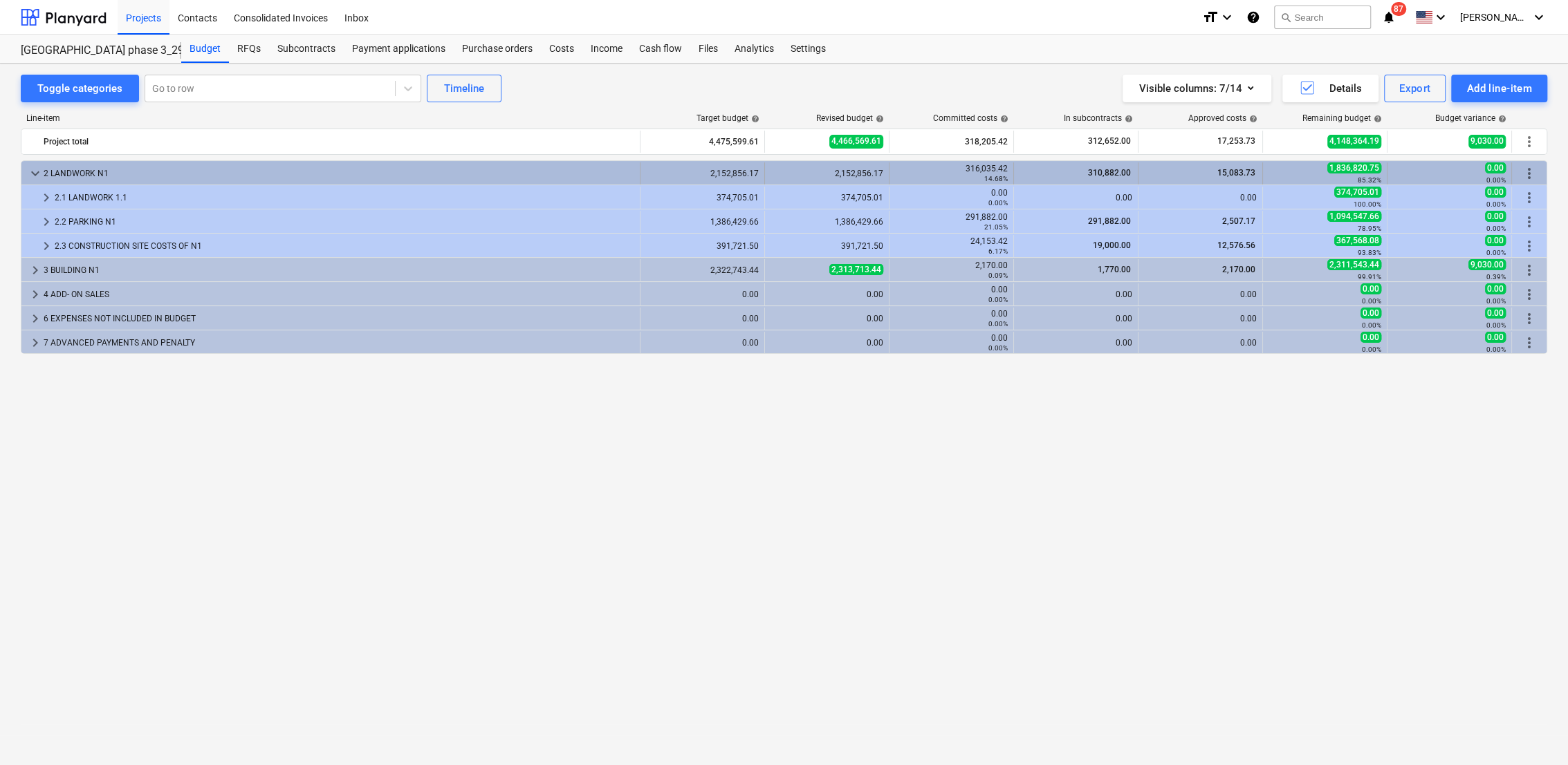
click at [33, 176] on span "keyboard_arrow_down" at bounding box center [35, 173] width 17 height 17
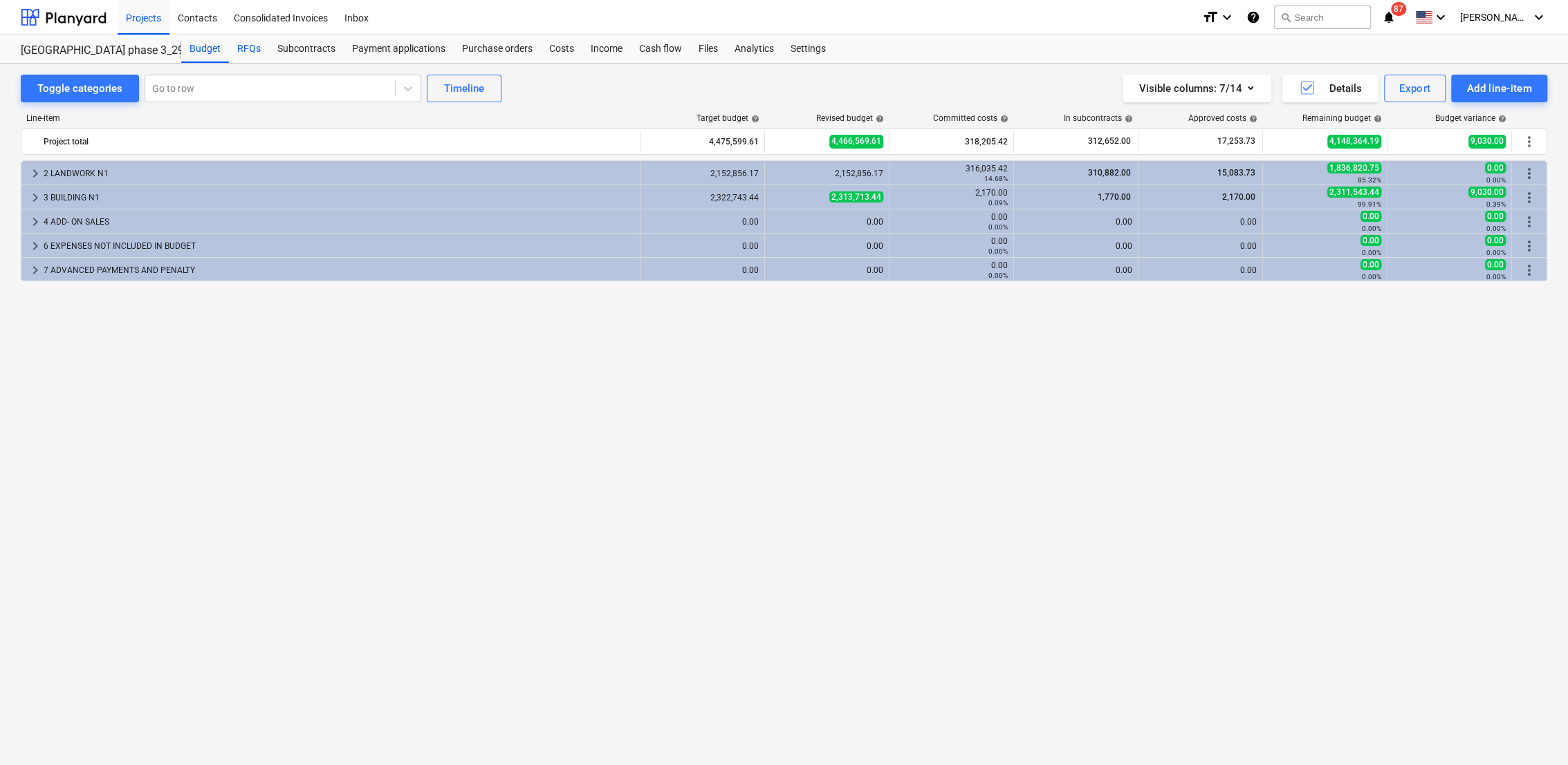
click at [244, 43] on div "RFQs" at bounding box center [249, 49] width 40 height 27
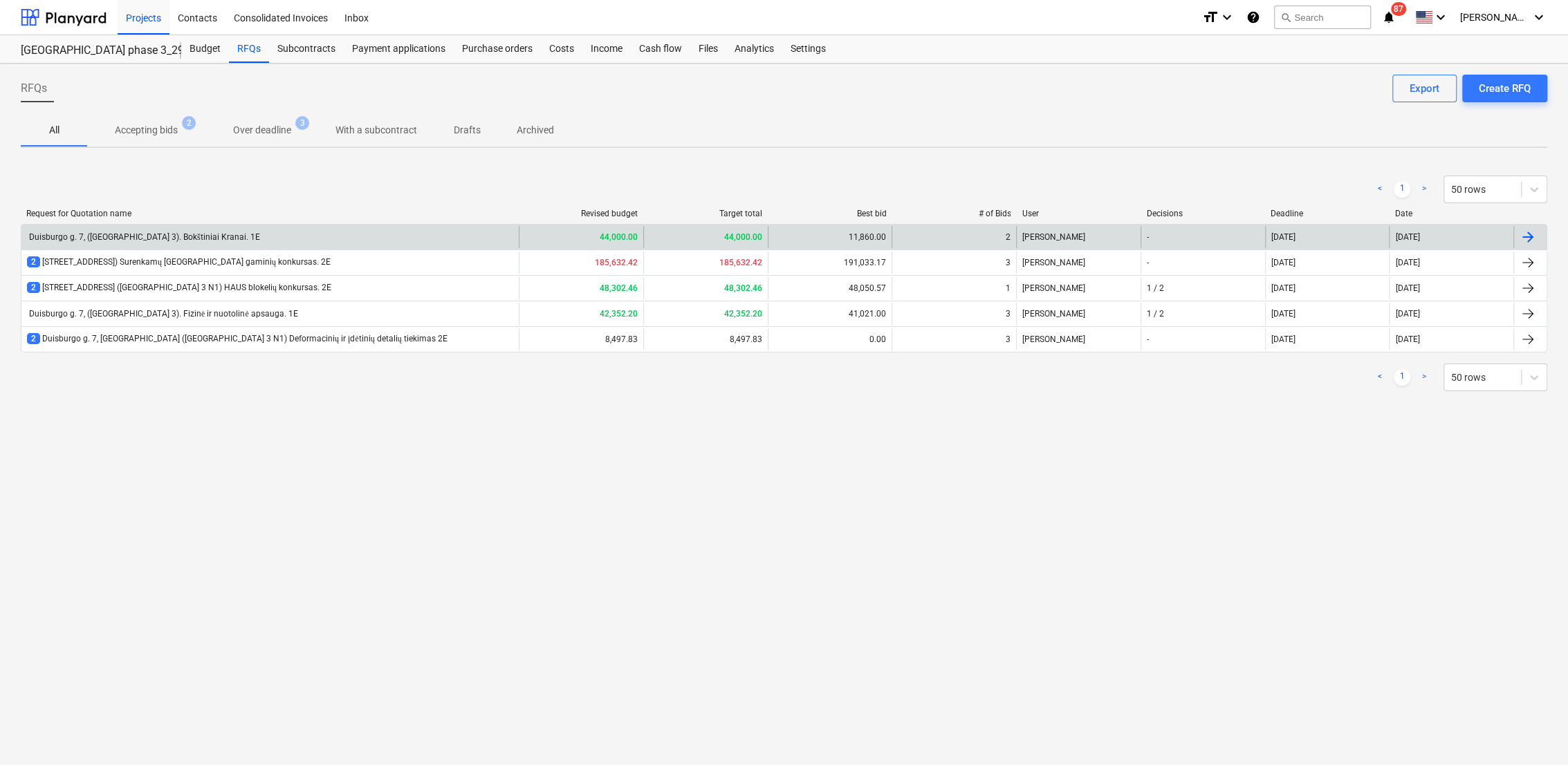
click at [195, 232] on div "Duisburgo g. 7, (Lake Town 3). Bokštiniai Kranai. 1E" at bounding box center [143, 237] width 233 height 10
